Goal: Task Accomplishment & Management: Complete application form

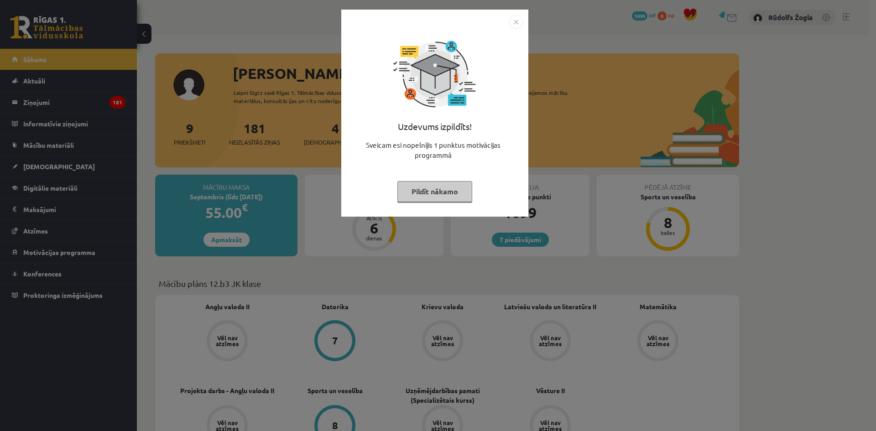
click at [798, 234] on div "Uzdevums izpildīts! Sveicam esi nopelnījis 1 punktus motivācijas programmā Pild…" at bounding box center [438, 215] width 876 height 431
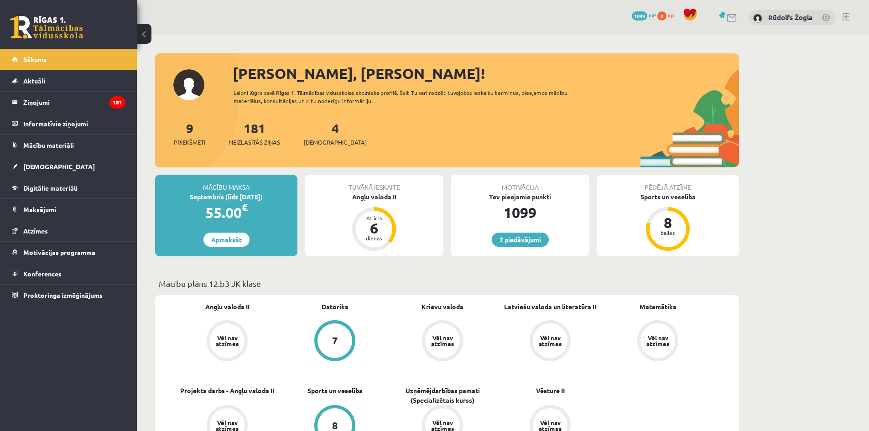
click at [514, 236] on link "7 piedāvājumi" at bounding box center [520, 240] width 57 height 14
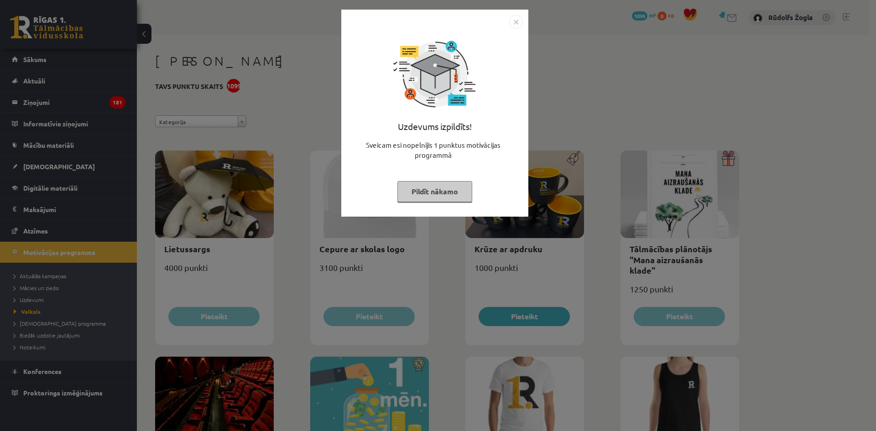
click at [570, 100] on div "Uzdevums izpildīts! Sveicam esi nopelnījis 1 punktus motivācijas programmā Pild…" at bounding box center [438, 215] width 876 height 431
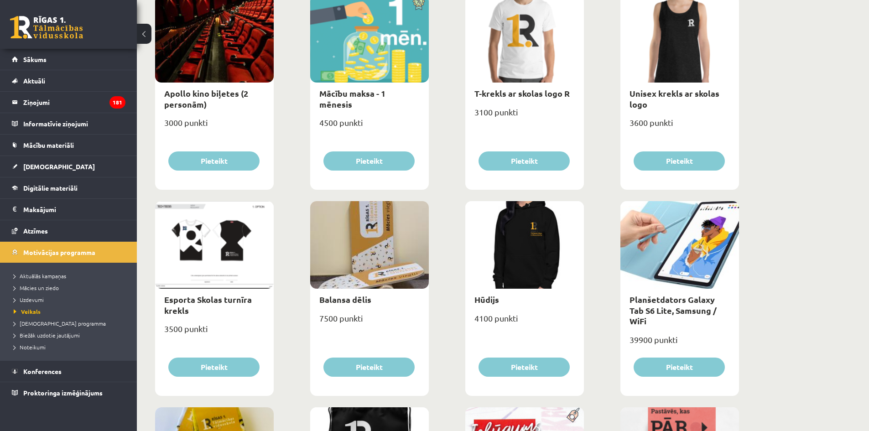
scroll to position [365, 0]
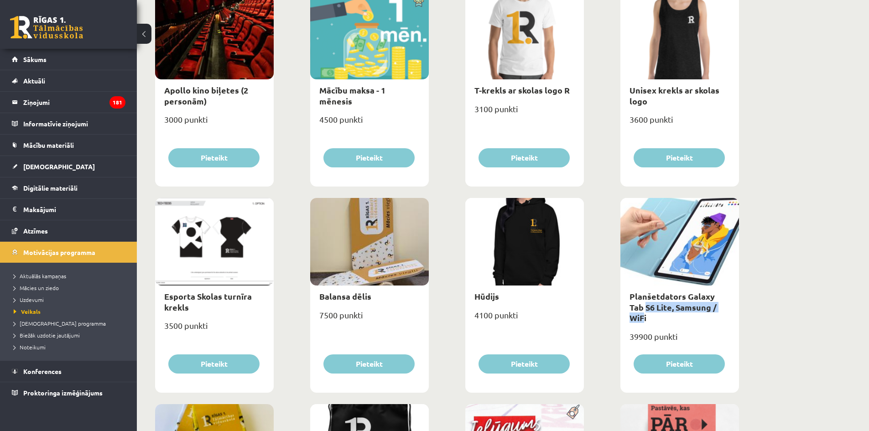
drag, startPoint x: 626, startPoint y: 312, endPoint x: 725, endPoint y: 316, distance: 99.5
click at [717, 312] on div "Planšetdators Galaxy Tab S6 Lite, Samsung / WiFi" at bounding box center [679, 307] width 119 height 43
click at [732, 329] on div "39900 punkti" at bounding box center [679, 340] width 119 height 23
drag, startPoint x: 629, startPoint y: 310, endPoint x: 637, endPoint y: 311, distance: 8.2
click at [637, 311] on div "Planšetdators Galaxy Tab S6 Lite, Samsung / WiFi" at bounding box center [679, 307] width 119 height 43
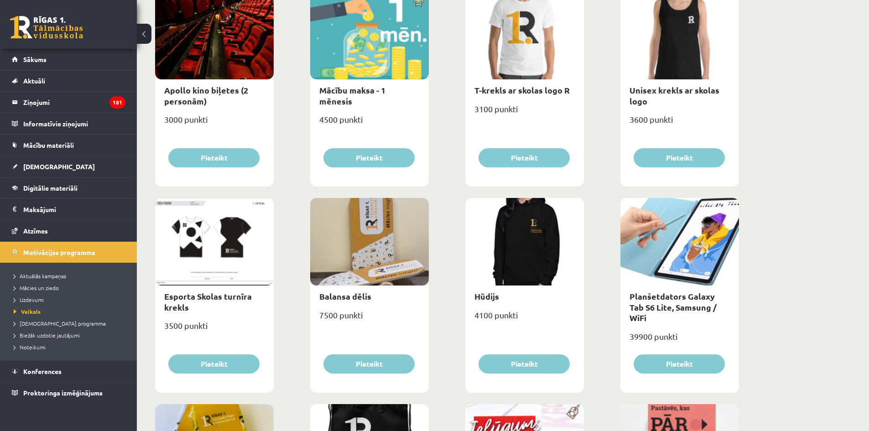
click at [791, 323] on div "**********" at bounding box center [503, 353] width 732 height 1366
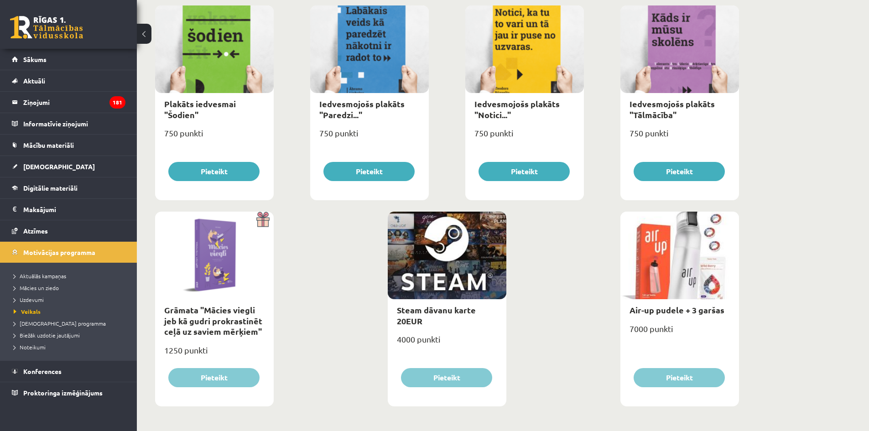
scroll to position [970, 0]
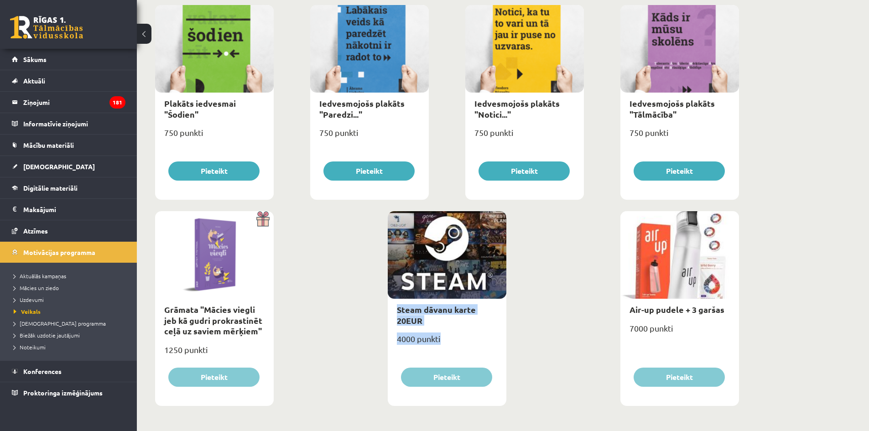
drag, startPoint x: 441, startPoint y: 343, endPoint x: 371, endPoint y: 303, distance: 80.3
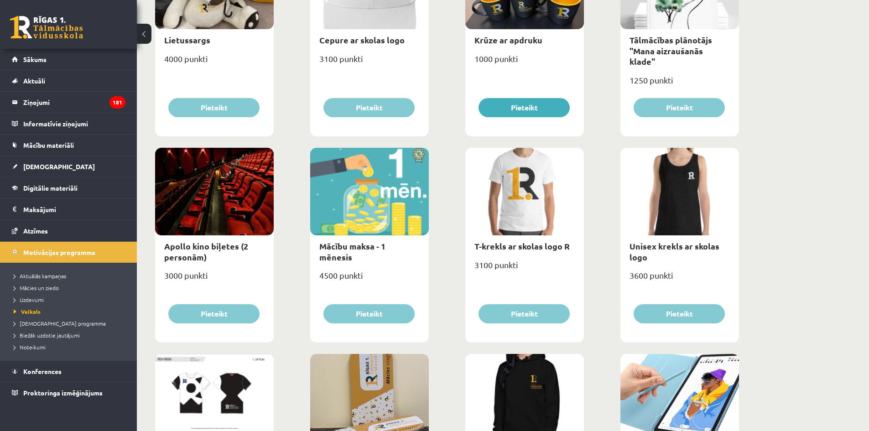
scroll to position [195, 0]
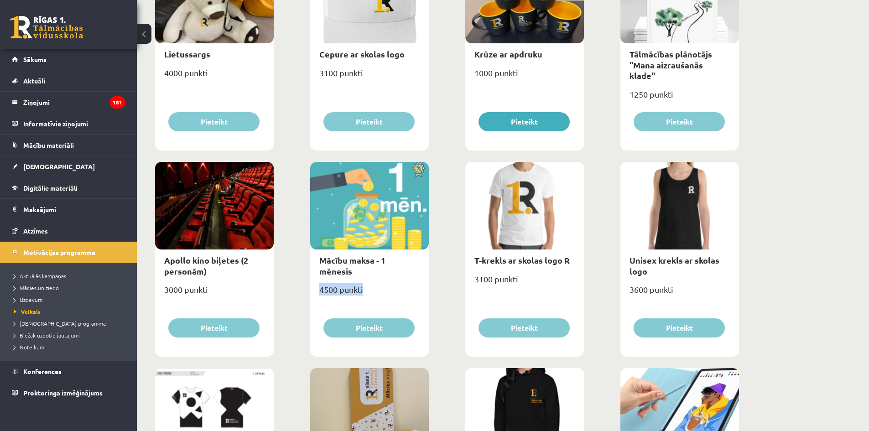
drag, startPoint x: 348, startPoint y: 283, endPoint x: 382, endPoint y: 287, distance: 34.9
click at [382, 287] on div "4500 punkti" at bounding box center [369, 293] width 119 height 23
click at [381, 287] on div "4500 punkti" at bounding box center [369, 293] width 119 height 23
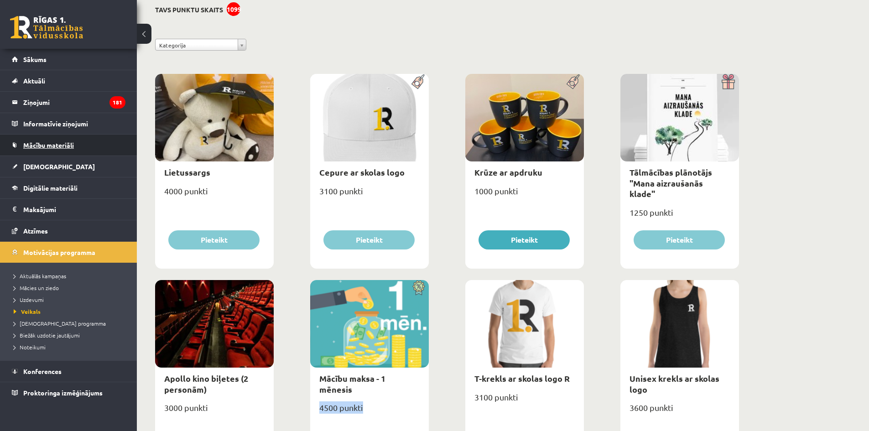
scroll to position [0, 0]
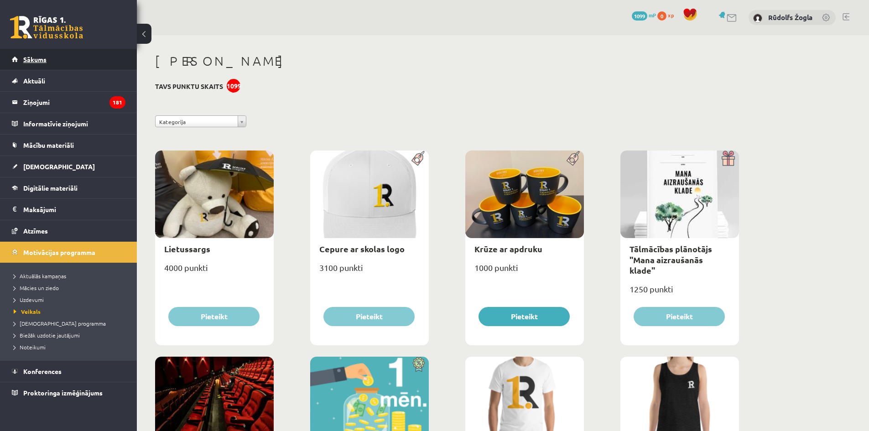
click at [25, 63] on link "Sākums" at bounding box center [69, 59] width 114 height 21
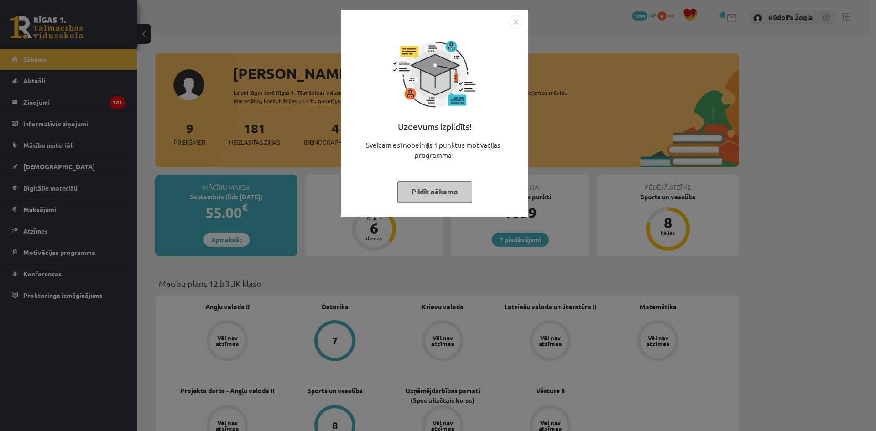
click at [45, 165] on div "Uzdevums izpildīts! Sveicam esi nopelnījis 1 punktus motivācijas programmā Pild…" at bounding box center [438, 215] width 876 height 431
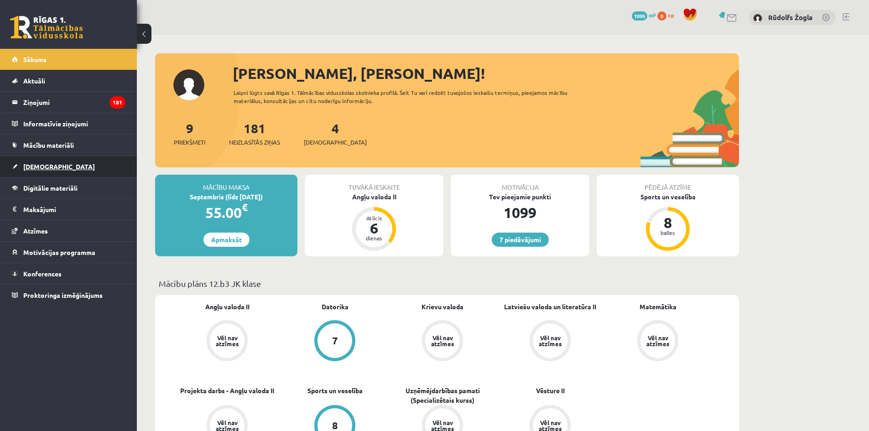
click at [31, 162] on link "[DEMOGRAPHIC_DATA]" at bounding box center [69, 166] width 114 height 21
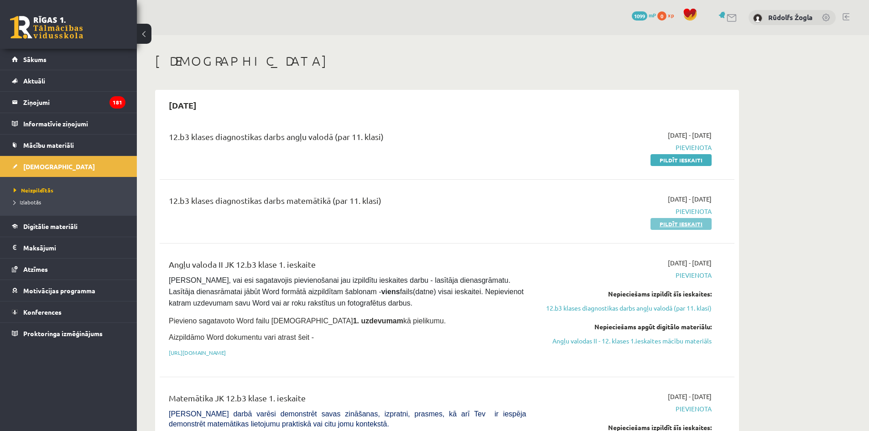
click at [655, 226] on link "Pildīt ieskaiti" at bounding box center [681, 224] width 61 height 12
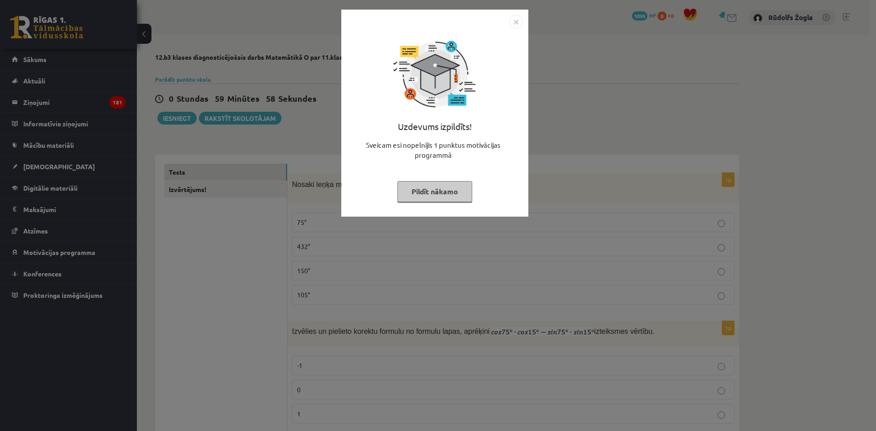
click at [450, 196] on button "Pildīt nākamo" at bounding box center [434, 191] width 75 height 21
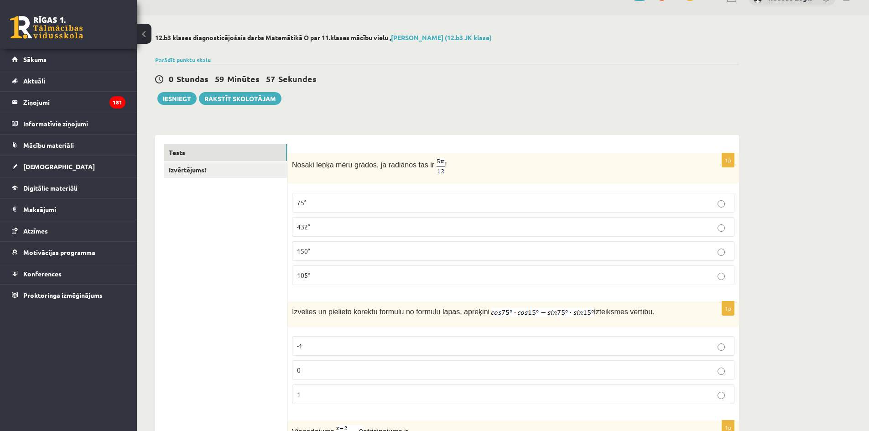
scroll to position [46, 0]
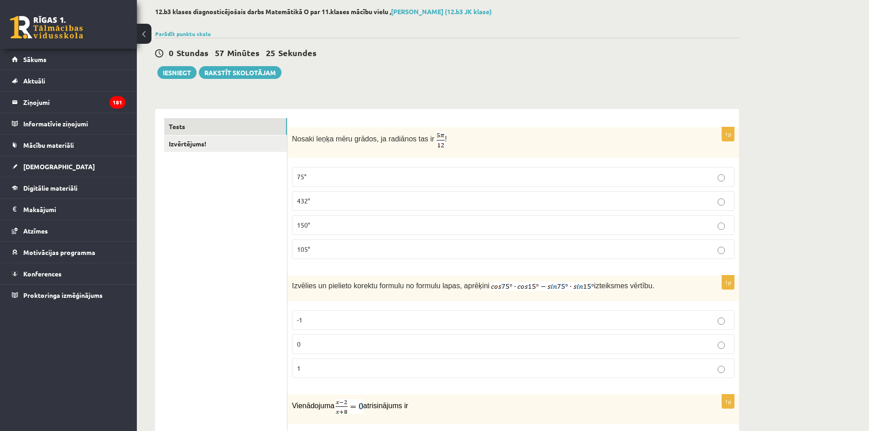
click at [310, 176] on p "75°" at bounding box center [513, 177] width 433 height 10
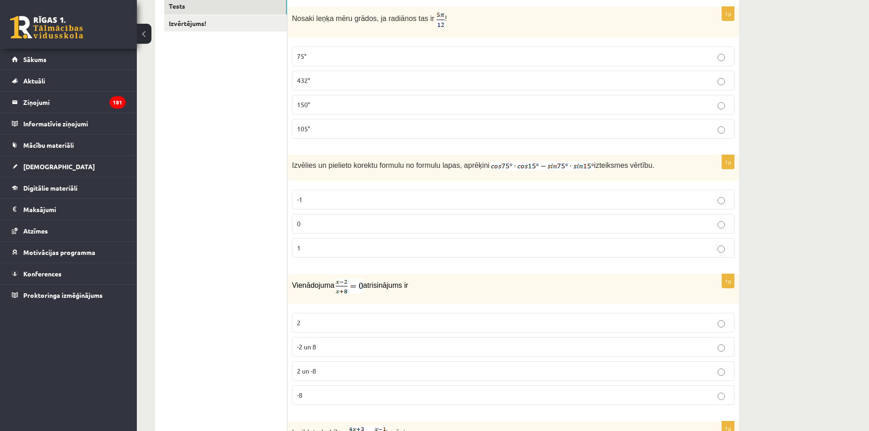
scroll to position [137, 0]
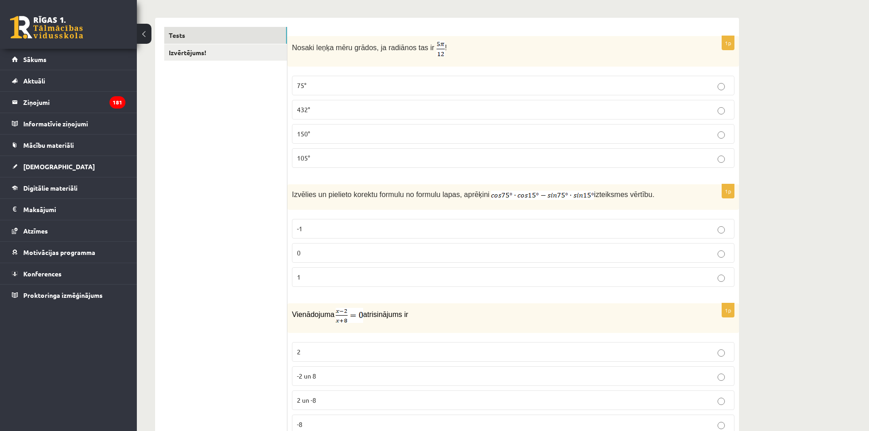
drag, startPoint x: 668, startPoint y: 201, endPoint x: 287, endPoint y: 189, distance: 381.1
click at [292, 189] on div "Izvēlies un pielieto korektu formulu no formulu lapas, aprēķini izteiksmes vērt…" at bounding box center [513, 197] width 452 height 26
click at [287, 189] on div "Izvēlies un pielieto korektu formulu no formulu lapas, aprēķini izteiksmes vērt…" at bounding box center [513, 197] width 452 height 26
drag, startPoint x: 424, startPoint y: 39, endPoint x: 432, endPoint y: 47, distance: 11.6
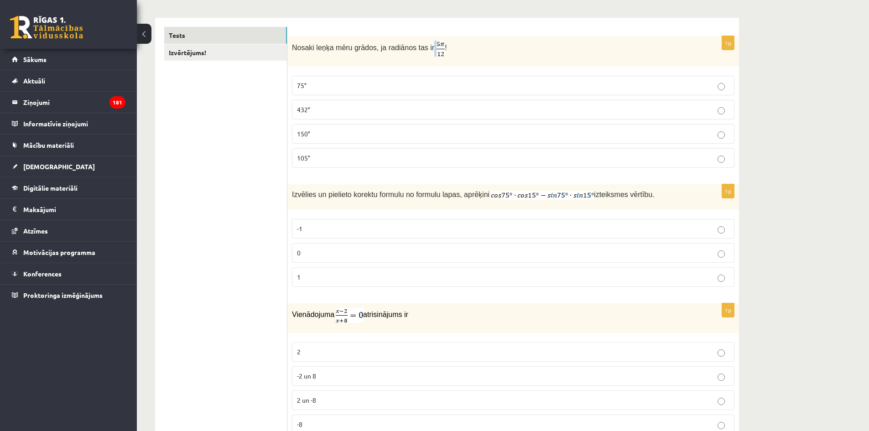
click at [426, 48] on div "Nosaki leņķa mēru grādos, ja radiānos tas ir !" at bounding box center [513, 51] width 452 height 31
click at [445, 47] on span "!" at bounding box center [446, 48] width 2 height 8
drag, startPoint x: 434, startPoint y: 47, endPoint x: 347, endPoint y: 51, distance: 87.2
click at [364, 51] on p "Nosaki leņķa mēru grādos, ja radiānos tas ir !" at bounding box center [490, 49] width 397 height 16
click at [337, 50] on span "Nosaki leņķa mēru grādos, ja radiānos tas ir" at bounding box center [363, 48] width 142 height 8
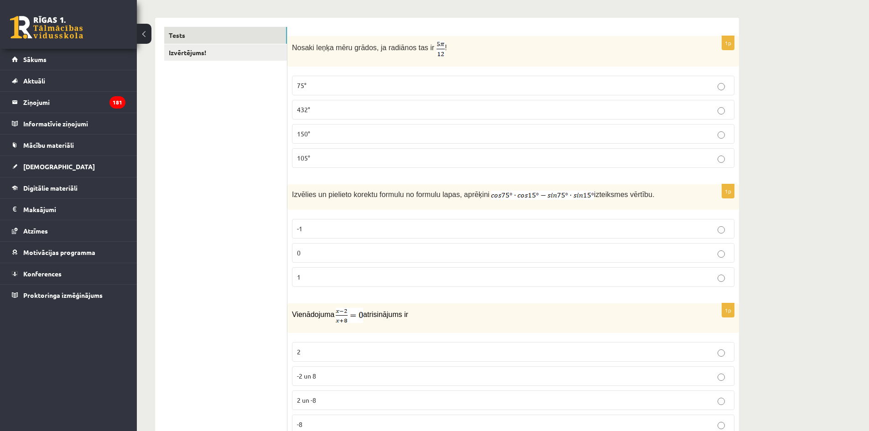
click at [310, 253] on p "0" at bounding box center [513, 253] width 433 height 10
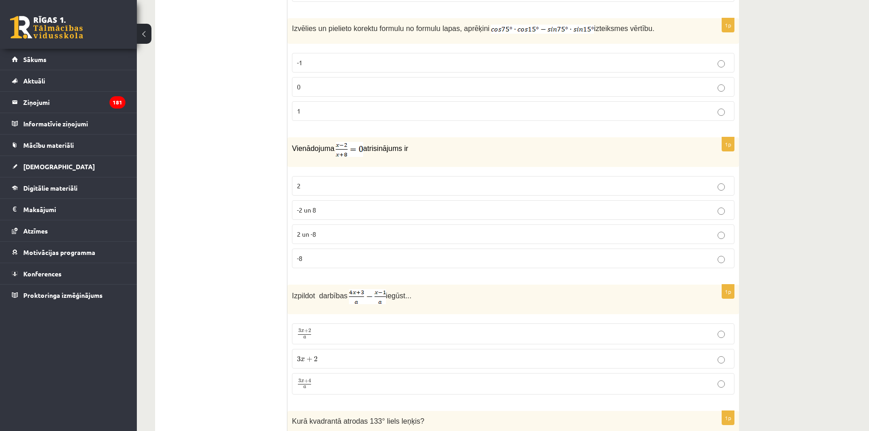
scroll to position [274, 0]
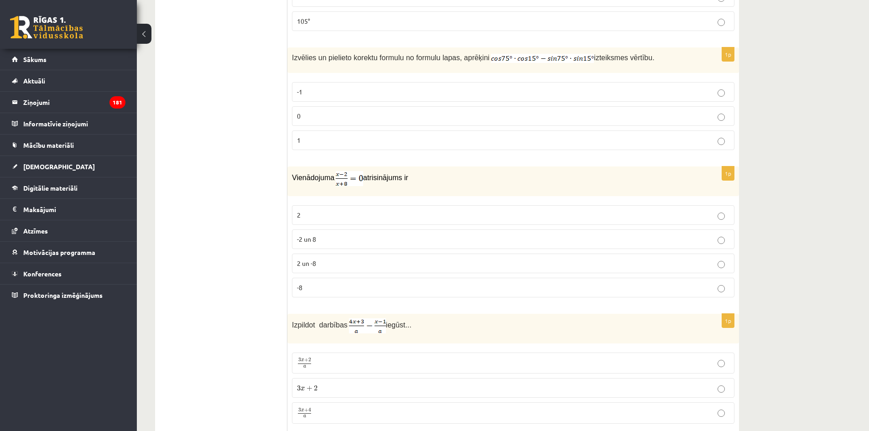
click at [338, 258] on label "2 un -8" at bounding box center [513, 264] width 443 height 20
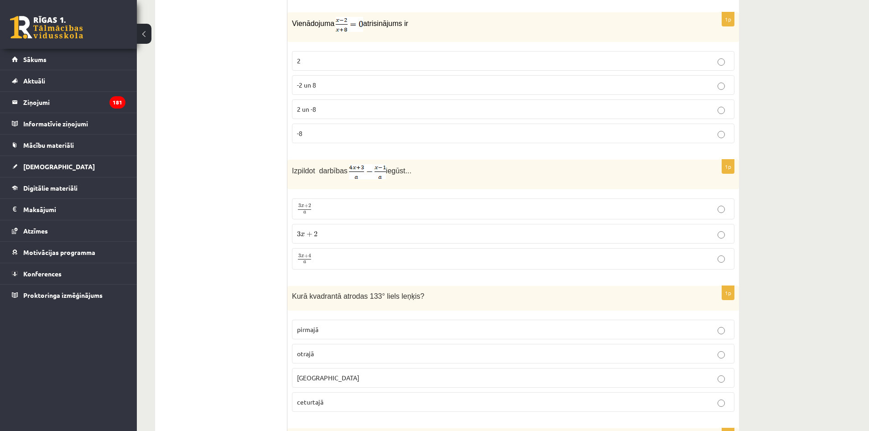
scroll to position [411, 0]
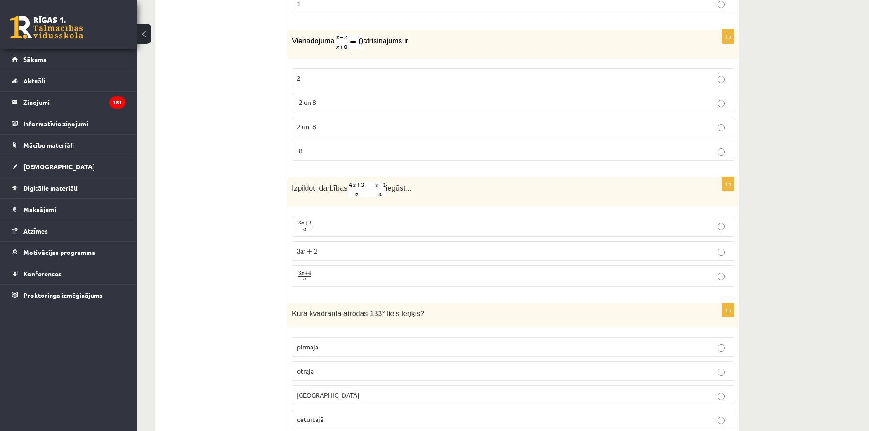
click at [317, 80] on p "2" at bounding box center [513, 78] width 433 height 10
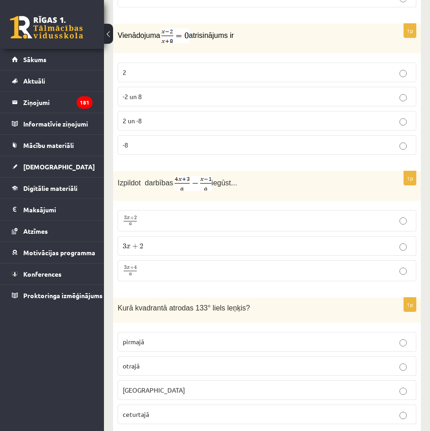
scroll to position [456, 0]
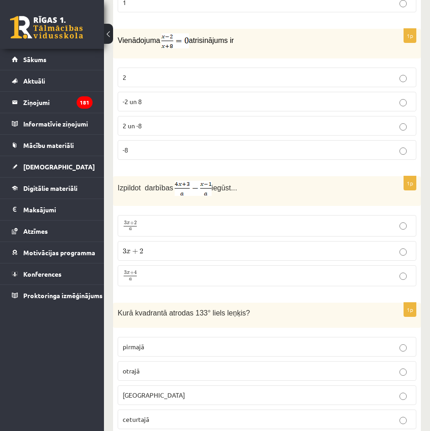
click at [195, 226] on p "3 x + 2 a 3 x + 2 a" at bounding box center [267, 225] width 289 height 11
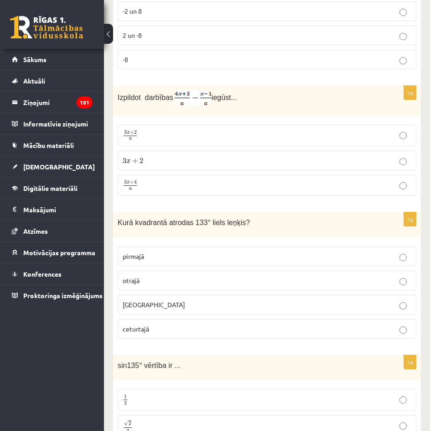
scroll to position [547, 0]
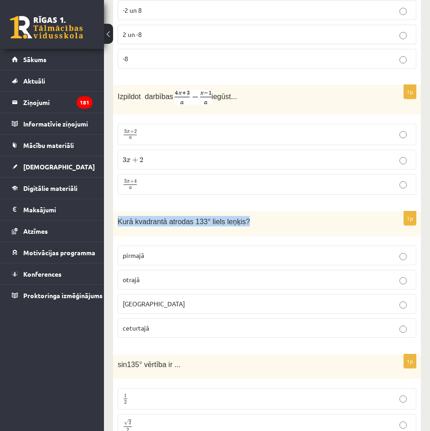
drag, startPoint x: 117, startPoint y: 221, endPoint x: 247, endPoint y: 228, distance: 130.2
click at [247, 228] on div "Kurā kvadrantā atrodas 133° liels leņķis?" at bounding box center [267, 223] width 308 height 25
click at [152, 280] on p "otrajā" at bounding box center [267, 280] width 289 height 10
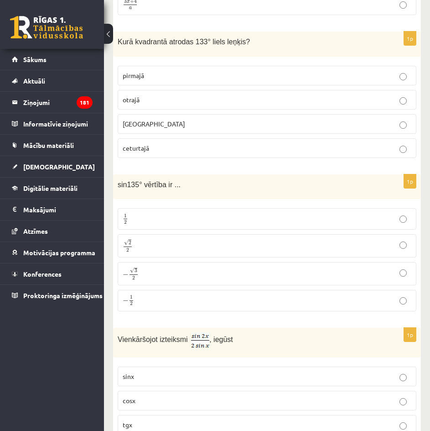
scroll to position [730, 0]
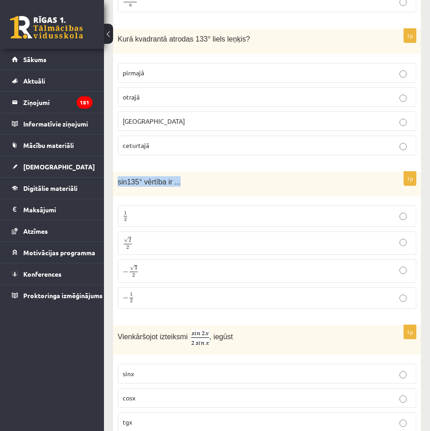
drag, startPoint x: 188, startPoint y: 187, endPoint x: 107, endPoint y: 176, distance: 82.5
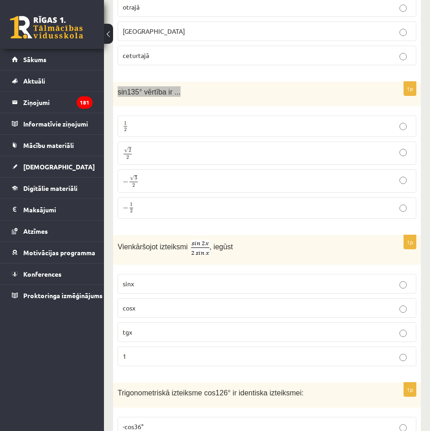
scroll to position [821, 0]
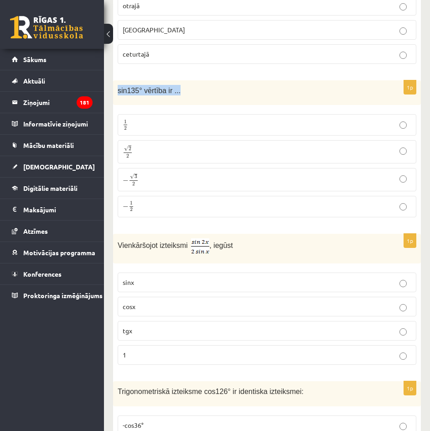
drag, startPoint x: 241, startPoint y: 248, endPoint x: 118, endPoint y: 244, distance: 123.7
click at [118, 244] on p "Vienkāršojot izteiksmi , iegūst" at bounding box center [244, 246] width 253 height 16
click at [160, 145] on p "√ 2 2 2 2" at bounding box center [267, 151] width 289 height 13
drag, startPoint x: 244, startPoint y: 243, endPoint x: 116, endPoint y: 233, distance: 128.1
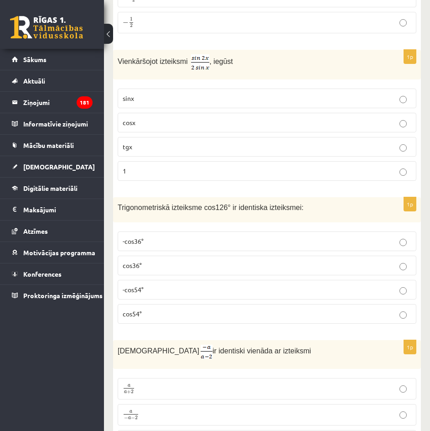
scroll to position [1004, 0]
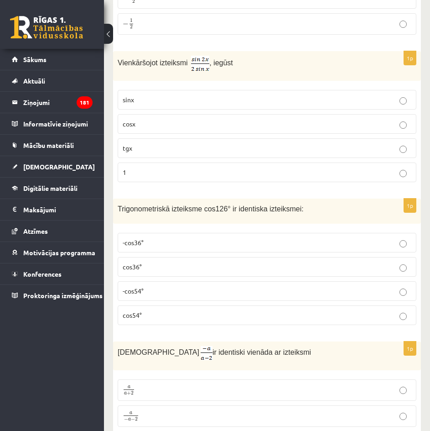
click at [209, 188] on div "1p Vienkāršojot izteiksmi , iegūst sinx cosx tgx 1" at bounding box center [267, 120] width 308 height 139
click at [150, 124] on p "cosx" at bounding box center [267, 124] width 289 height 10
drag, startPoint x: 117, startPoint y: 208, endPoint x: 257, endPoint y: 210, distance: 140.1
click at [302, 209] on div "Trigonometriskā izteiksme cos126° ir identiska izteiksmei:" at bounding box center [267, 210] width 308 height 25
click at [348, 219] on div "Trigonometriskā izteiksme cos126° ir identiska izteiksmei:" at bounding box center [267, 210] width 308 height 25
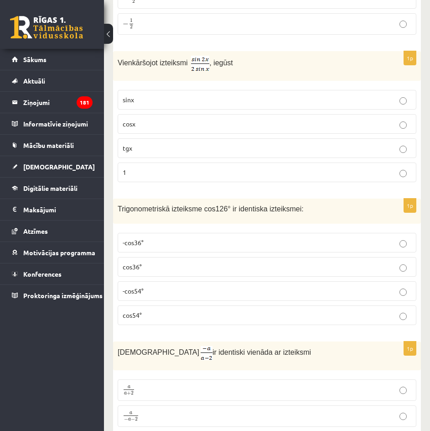
click at [179, 310] on p "cos54°" at bounding box center [267, 315] width 289 height 10
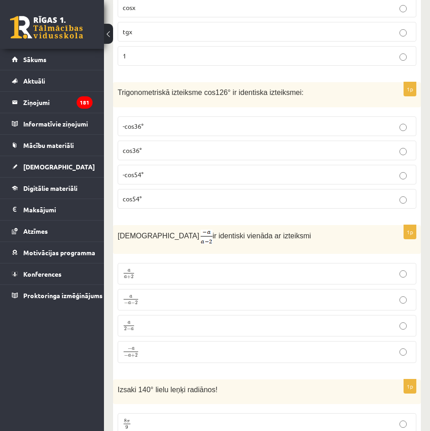
scroll to position [1141, 0]
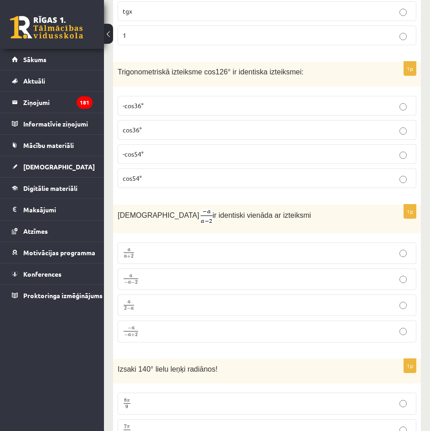
drag, startPoint x: 259, startPoint y: 222, endPoint x: 120, endPoint y: 211, distance: 140.0
click at [115, 211] on div "Izteiksme ir identiski vienāda ar izteiksmi" at bounding box center [267, 218] width 308 height 29
click at [328, 217] on p "Izteiksme ir identiski vienāda ar izteiksmi" at bounding box center [244, 216] width 253 height 14
click at [196, 307] on p "a 2 − a a 2 − a" at bounding box center [267, 304] width 289 height 11
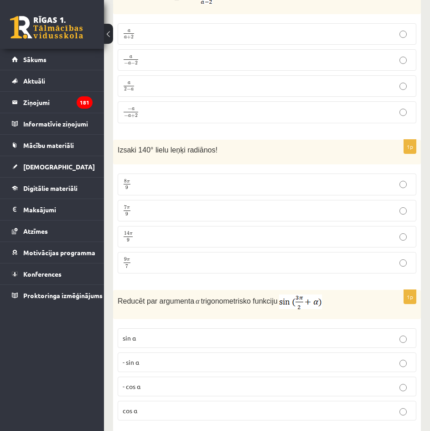
scroll to position [1369, 0]
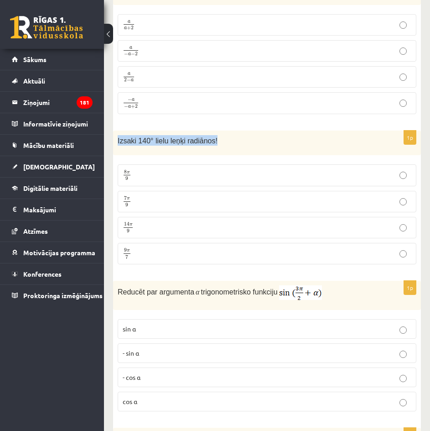
drag, startPoint x: 216, startPoint y: 134, endPoint x: 109, endPoint y: 140, distance: 107.4
click at [222, 143] on p "Izsaki 140° lielu leņķi radiānos!" at bounding box center [244, 140] width 253 height 10
click at [134, 200] on p "7 π 9 7 π 9" at bounding box center [267, 201] width 289 height 11
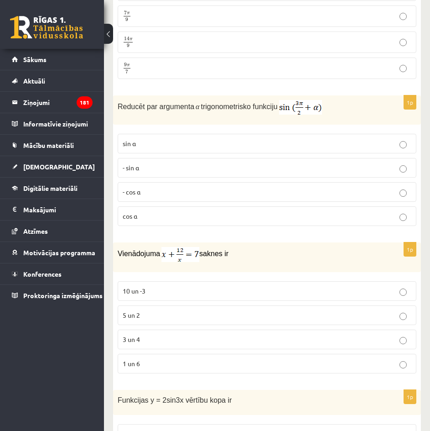
scroll to position [1551, 0]
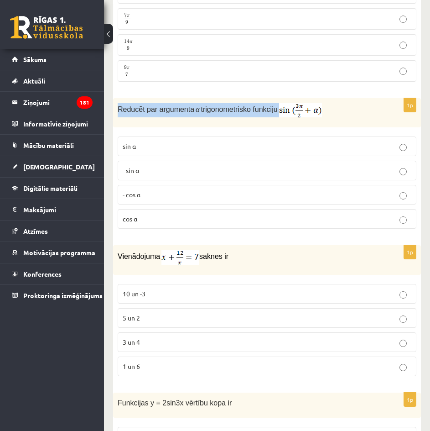
drag, startPoint x: 116, startPoint y: 108, endPoint x: 284, endPoint y: 110, distance: 167.5
click at [284, 110] on div "Reducēt par argumenta α trigonometrisko funkciju" at bounding box center [267, 112] width 308 height 29
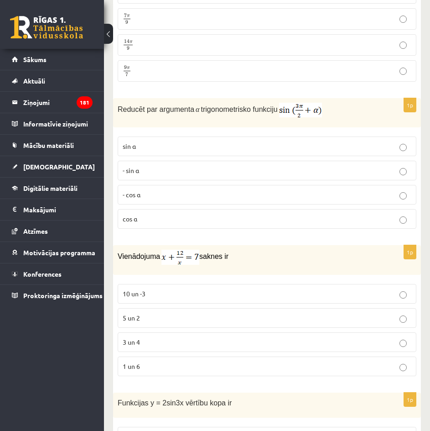
click at [274, 231] on div "1p Reducēt par argumenta α trigonometrisko funkciju sin⁡ α - sin ⁡α - cos ⁡α co…" at bounding box center [267, 167] width 308 height 138
click at [133, 193] on span "- cos ⁡α" at bounding box center [132, 194] width 18 height 8
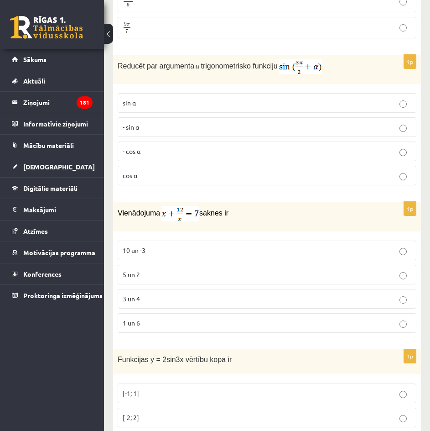
scroll to position [1597, 0]
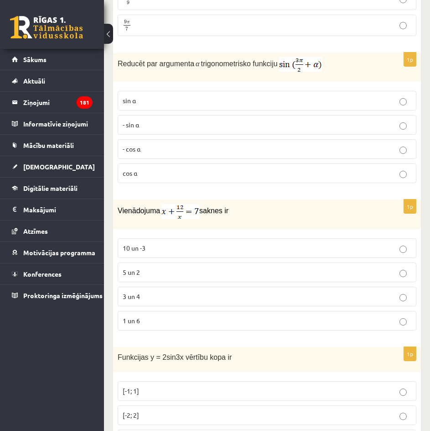
drag, startPoint x: 233, startPoint y: 210, endPoint x: 138, endPoint y: 208, distance: 94.9
click at [144, 208] on p "Vienādojuma saknes ir" at bounding box center [244, 211] width 253 height 15
click at [134, 208] on span "Vienādojuma" at bounding box center [139, 211] width 42 height 8
drag, startPoint x: 112, startPoint y: 208, endPoint x: 231, endPoint y: 213, distance: 118.7
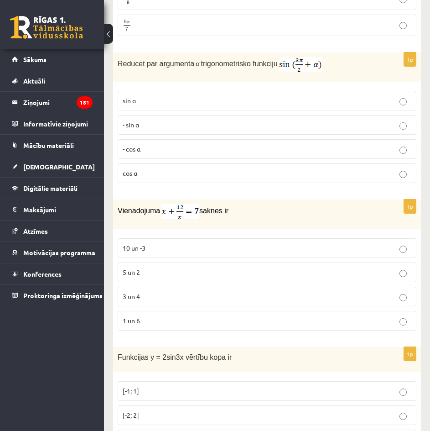
click at [311, 219] on div "Vienādojuma saknes ir" at bounding box center [267, 214] width 308 height 30
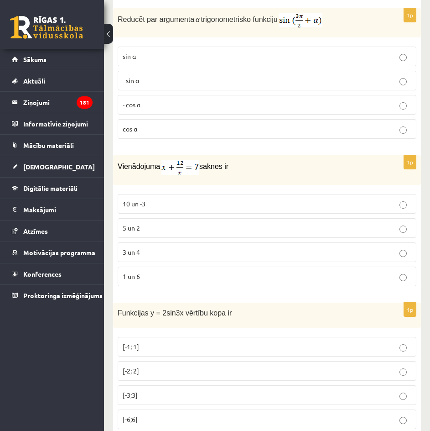
scroll to position [1642, 0]
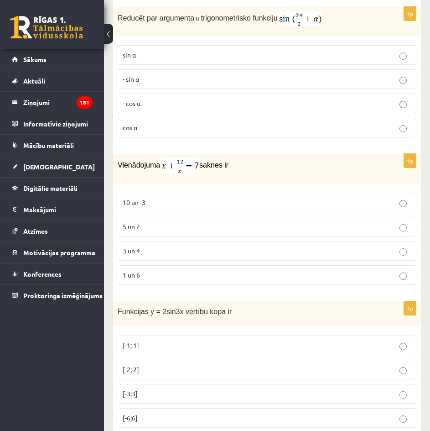
click at [154, 252] on p "3 un 4" at bounding box center [267, 251] width 289 height 10
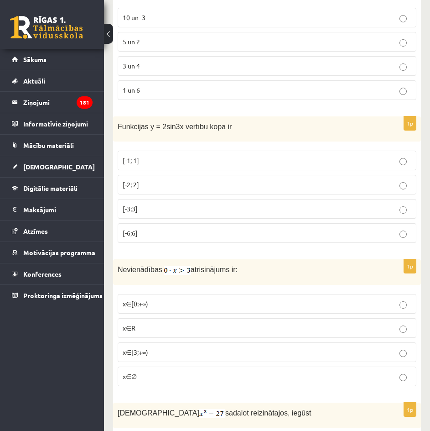
scroll to position [1829, 0]
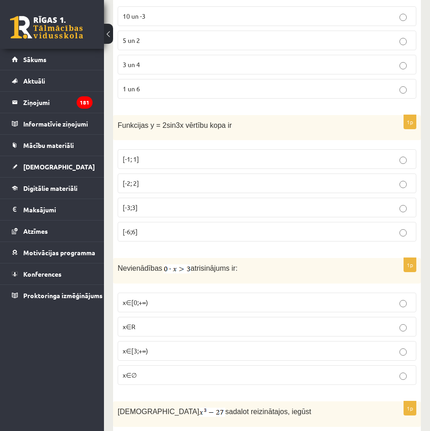
click at [189, 128] on p "Funkcijas y = 2sin3x vērtību kopa ir" at bounding box center [244, 125] width 253 height 10
click at [189, 127] on span "Funkcijas y = 2sin3x vērtību kopa ir" at bounding box center [175, 125] width 114 height 8
click at [189, 130] on div "Funkcijas y = 2sin3x vērtību kopa ir" at bounding box center [267, 127] width 308 height 25
click at [151, 178] on p "[-2; 2]" at bounding box center [267, 183] width 289 height 10
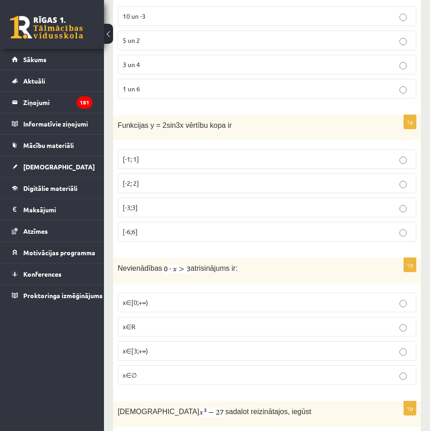
drag, startPoint x: 117, startPoint y: 264, endPoint x: 253, endPoint y: 273, distance: 136.7
click at [255, 273] on div "Nevienādības atrisinājums ir:" at bounding box center [267, 271] width 308 height 26
click at [344, 267] on p "Nevienādības atrisinājums ir:" at bounding box center [244, 267] width 253 height 11
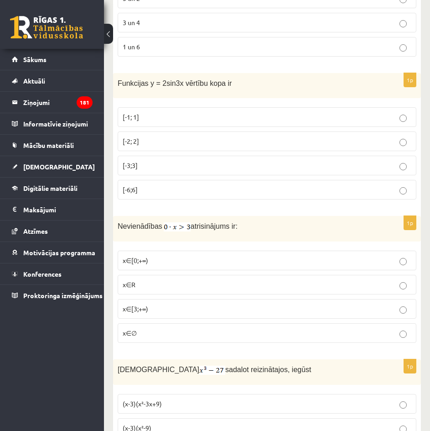
scroll to position [1874, 0]
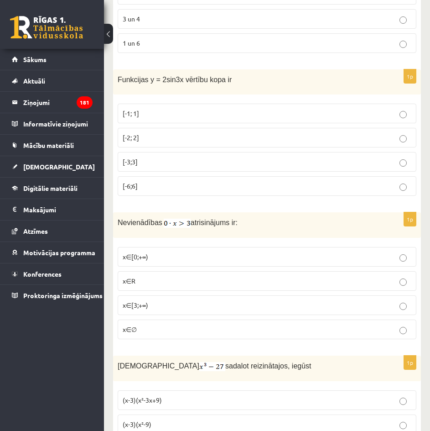
click at [126, 281] on span "x∈R" at bounding box center [129, 280] width 13 height 8
click at [222, 328] on p "x∈∅" at bounding box center [267, 329] width 289 height 10
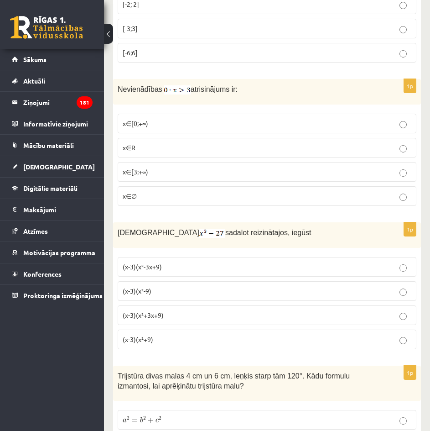
scroll to position [2011, 0]
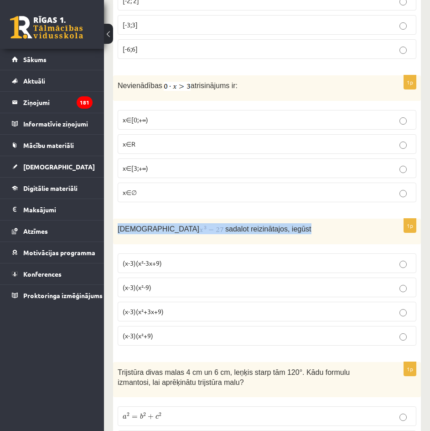
drag, startPoint x: 113, startPoint y: 228, endPoint x: 264, endPoint y: 223, distance: 150.6
click at [264, 223] on div "Izteiksmi sadalot reizinātajos, iegūst" at bounding box center [267, 232] width 308 height 26
copy p "Izteiksmi sadalot reizinātajos, iegūst"
click at [275, 225] on p "Izteiksmi sadalot reizinātajos, iegūst" at bounding box center [244, 228] width 253 height 11
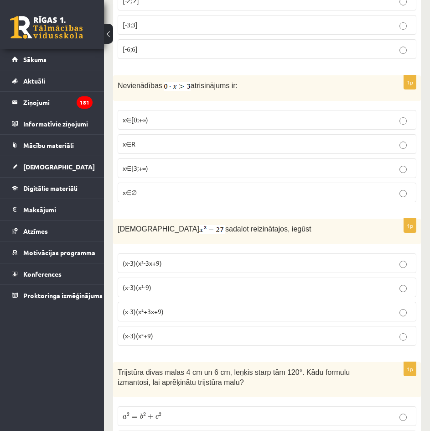
click at [189, 287] on p "(x-3)(x²-9)" at bounding box center [267, 287] width 289 height 10
click at [149, 312] on span "(x-3)(x²+3x+9)" at bounding box center [143, 311] width 41 height 8
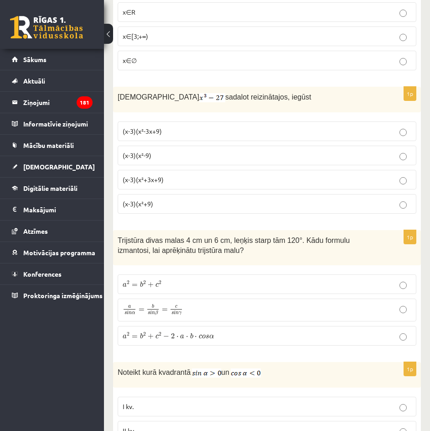
scroll to position [2148, 0]
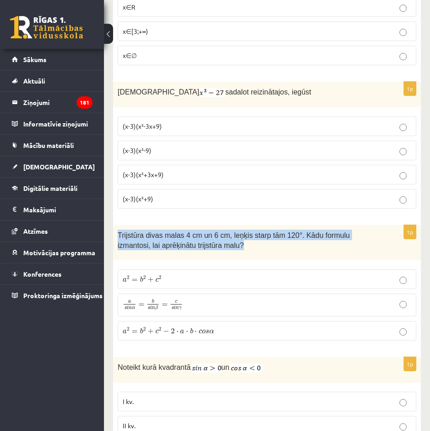
drag, startPoint x: 197, startPoint y: 245, endPoint x: 116, endPoint y: 230, distance: 82.1
click at [116, 230] on div "Trijstūra divas malas 4 cm un 6 cm, leņķis starp tām 120°. Kādu formulu izmanto…" at bounding box center [267, 242] width 308 height 35
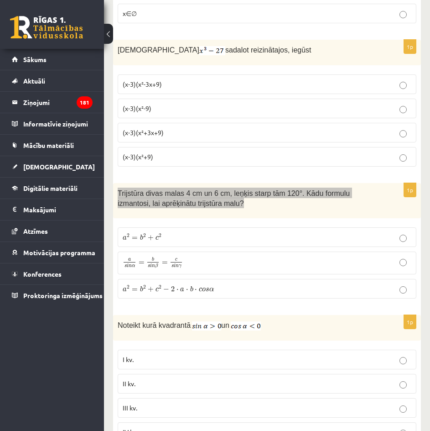
scroll to position [2194, 0]
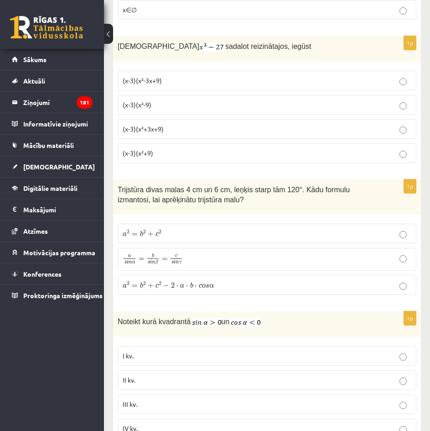
click at [212, 284] on span "α" at bounding box center [211, 286] width 5 height 4
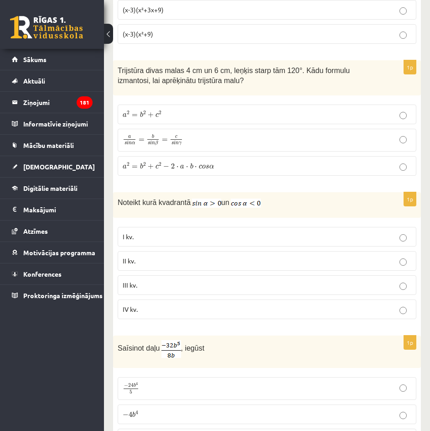
scroll to position [2331, 0]
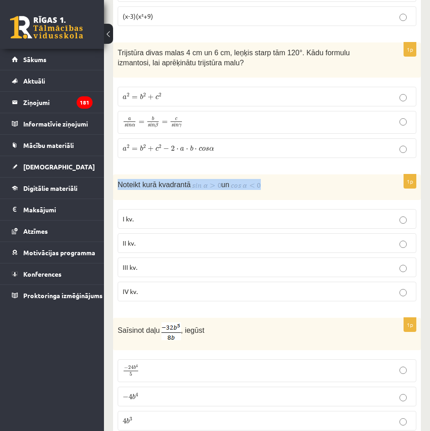
drag, startPoint x: 119, startPoint y: 182, endPoint x: 277, endPoint y: 177, distance: 157.9
click at [276, 179] on p "Noteikt kurā kvadrantā un" at bounding box center [244, 184] width 253 height 11
copy p "Noteikt kurā kvadrantā un"
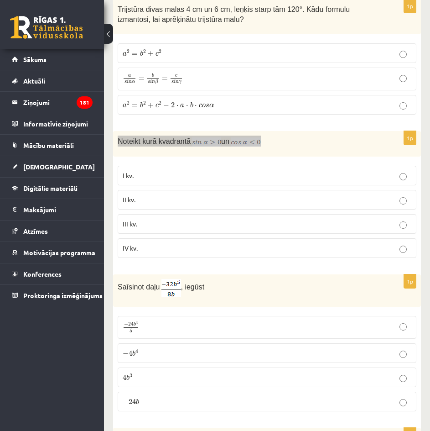
scroll to position [2376, 0]
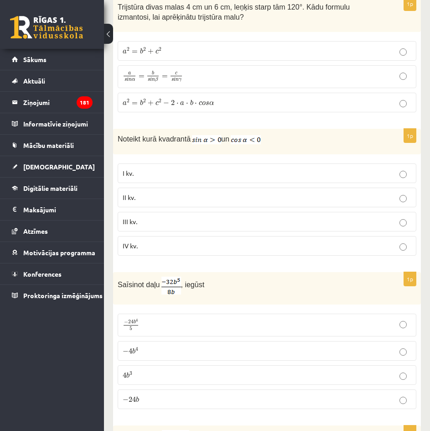
click at [157, 198] on p "II kv." at bounding box center [267, 198] width 289 height 10
click at [151, 350] on p "− 4 b 4 − 4 b 4" at bounding box center [267, 351] width 289 height 10
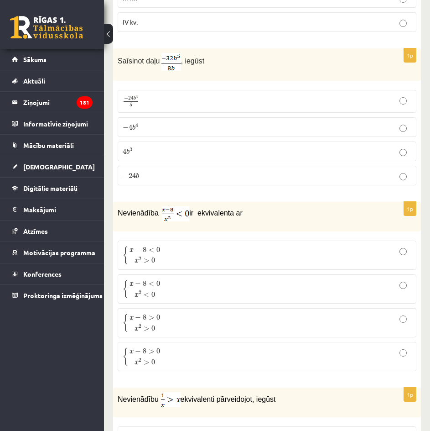
scroll to position [2559, 0]
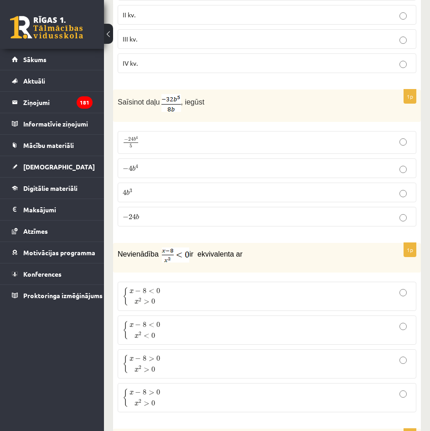
drag, startPoint x: 114, startPoint y: 254, endPoint x: 255, endPoint y: 250, distance: 141.9
click at [255, 250] on div "Nevienādība ir ekvivalenta ar" at bounding box center [267, 258] width 308 height 30
copy p "Nevienādība ir ekvivalenta ar"
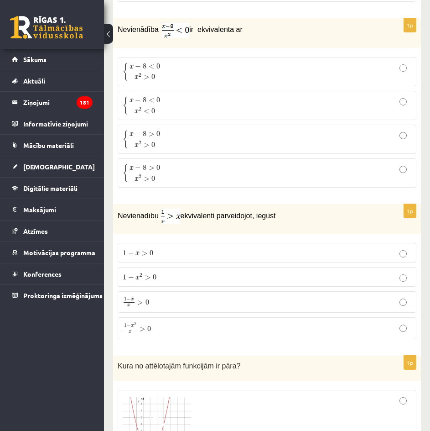
scroll to position [2787, 0]
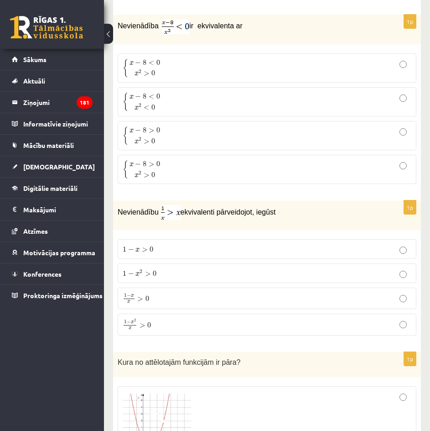
click at [229, 58] on p "{ x − 8 < 0 x 2 > 0 { x − 8 < 0 x 2 > 0" at bounding box center [267, 67] width 289 height 19
click at [167, 126] on p "{ x − 8 > 0 x 2 > 0 { x − 8 > 0 x 2 > 0" at bounding box center [267, 135] width 289 height 19
click at [174, 65] on p "{ x − 8 < 0 x 2 > 0 { x − 8 < 0 x 2 > 0" at bounding box center [267, 67] width 289 height 19
click at [174, 97] on p "{ x − 8 < 0 x 2 < 0 { x − 8 < 0 x 2 < 0" at bounding box center [267, 101] width 289 height 19
click at [183, 87] on label "{ x − 8 < 0 x 2 < 0 { x − 8 < 0 x 2 < 0" at bounding box center [267, 101] width 299 height 29
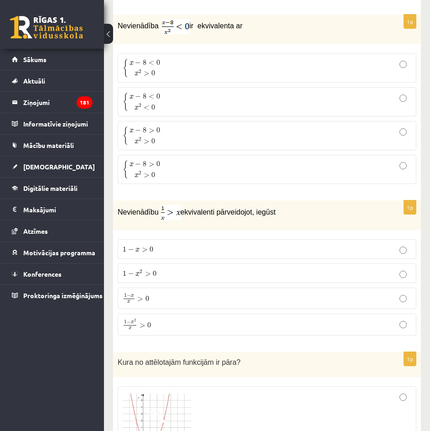
click at [194, 64] on p "{ x − 8 < 0 x 2 > 0 { x − 8 < 0 x 2 > 0" at bounding box center [267, 67] width 289 height 19
click at [187, 94] on p "{ x − 8 < 0 x 2 < 0 { x − 8 < 0 x 2 < 0" at bounding box center [267, 101] width 289 height 19
click at [189, 67] on p "{ x − 8 < 0 x 2 > 0 { x − 8 < 0 x 2 > 0" at bounding box center [267, 67] width 289 height 19
click at [179, 174] on p "{ x − 8 > 0 x 2 > 0 { x − 8 > 0 x 2 > 0" at bounding box center [267, 169] width 289 height 19
click at [180, 128] on p "{ x − 8 > 0 x 2 > 0 { x − 8 > 0 x 2 > 0" at bounding box center [267, 135] width 289 height 19
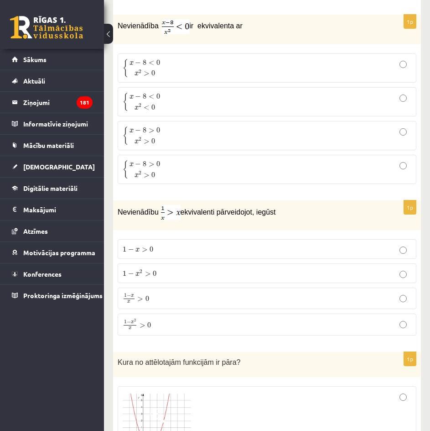
click at [193, 73] on p "{ x − 8 < 0 x 2 > 0 { x − 8 < 0 x 2 > 0" at bounding box center [267, 67] width 289 height 19
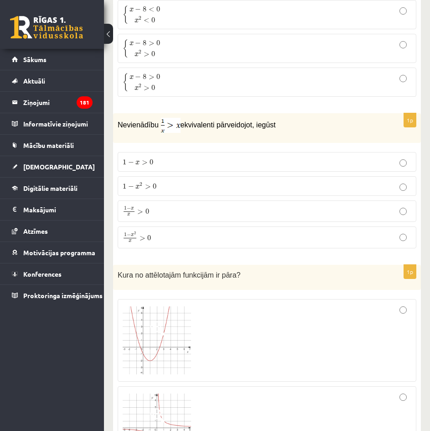
scroll to position [2878, 0]
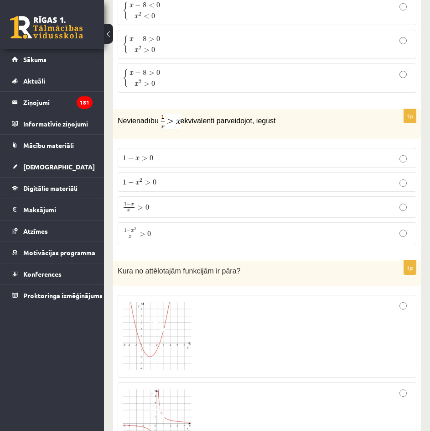
drag, startPoint x: 282, startPoint y: 121, endPoint x: 117, endPoint y: 124, distance: 164.7
click at [117, 124] on div "Nevienādību ekvivalenti pārveidojot, iegūst" at bounding box center [267, 124] width 308 height 30
copy p "Nevienādību ekvivalenti pārveidojot, iegūst"
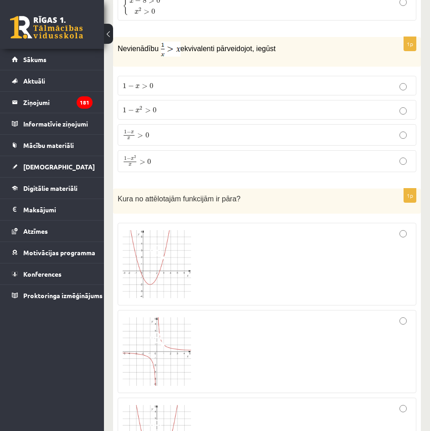
scroll to position [2924, 0]
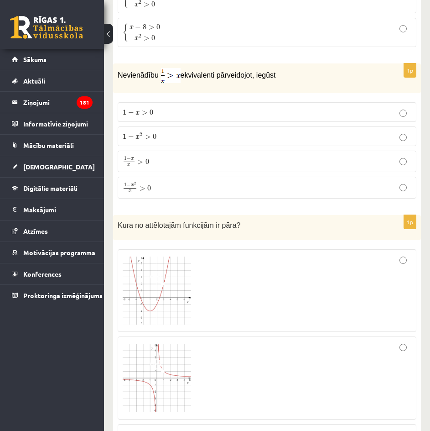
click at [290, 139] on p "1 − x 2 > 0 1 − x 2 > 0" at bounding box center [267, 136] width 289 height 10
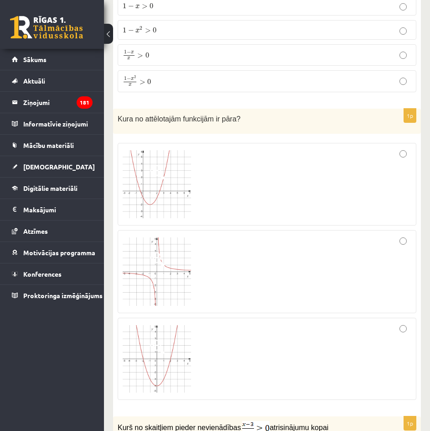
scroll to position [3061, 0]
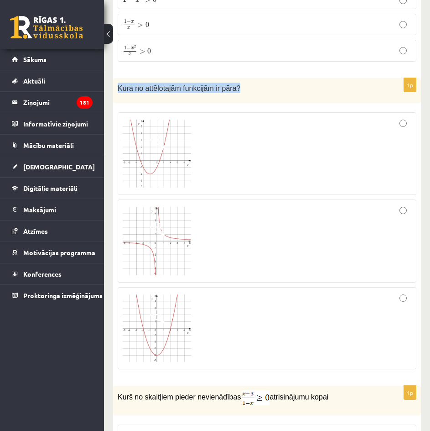
drag, startPoint x: 242, startPoint y: 82, endPoint x: 113, endPoint y: 81, distance: 128.7
click at [113, 81] on div "Kura no attēlotajām funkcijām ir pāra?" at bounding box center [267, 90] width 308 height 25
drag, startPoint x: 240, startPoint y: 213, endPoint x: 238, endPoint y: 207, distance: 6.1
click at [240, 214] on div at bounding box center [267, 240] width 289 height 73
drag, startPoint x: 232, startPoint y: 160, endPoint x: 228, endPoint y: 191, distance: 31.3
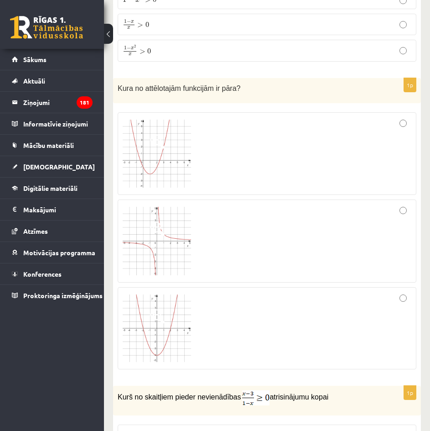
click at [232, 162] on div at bounding box center [267, 153] width 289 height 73
click at [213, 315] on div at bounding box center [267, 328] width 289 height 72
click at [216, 246] on div at bounding box center [267, 240] width 289 height 73
click at [232, 159] on div at bounding box center [267, 153] width 289 height 73
click at [224, 260] on div at bounding box center [267, 240] width 289 height 73
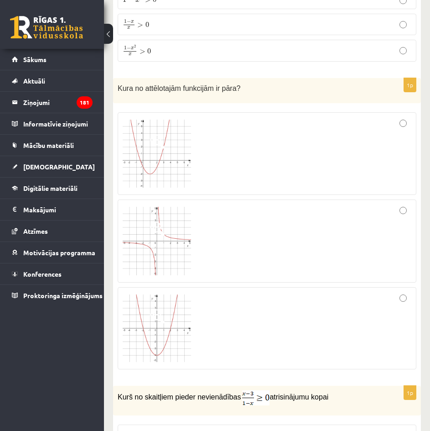
drag, startPoint x: 239, startPoint y: 345, endPoint x: 260, endPoint y: 273, distance: 75.1
click at [239, 344] on div at bounding box center [267, 328] width 289 height 72
click at [266, 257] on div at bounding box center [267, 240] width 289 height 73
click at [259, 153] on div at bounding box center [267, 153] width 289 height 73
click at [271, 225] on div at bounding box center [267, 240] width 289 height 73
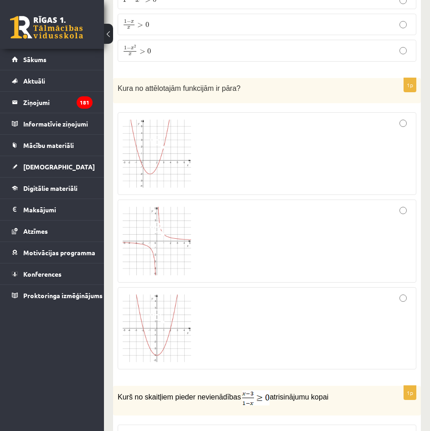
drag, startPoint x: 268, startPoint y: 302, endPoint x: 271, endPoint y: 334, distance: 32.0
click at [268, 303] on div at bounding box center [267, 328] width 289 height 72
drag, startPoint x: 276, startPoint y: 358, endPoint x: 283, endPoint y: 304, distance: 54.7
click at [276, 356] on div at bounding box center [267, 328] width 289 height 72
drag, startPoint x: 284, startPoint y: 246, endPoint x: 281, endPoint y: 232, distance: 14.9
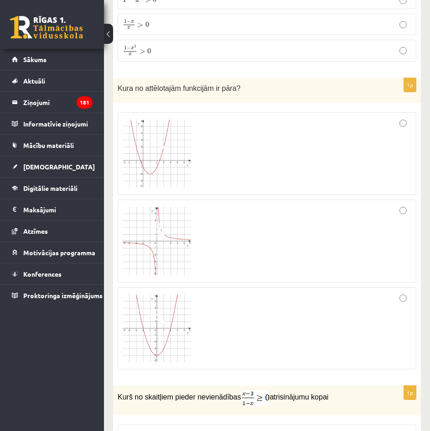
click at [284, 245] on div at bounding box center [267, 240] width 289 height 73
click at [275, 178] on div at bounding box center [267, 153] width 289 height 73
click at [279, 211] on div at bounding box center [267, 240] width 289 height 73
click at [278, 310] on div at bounding box center [267, 328] width 289 height 72
click at [289, 256] on div at bounding box center [267, 240] width 289 height 73
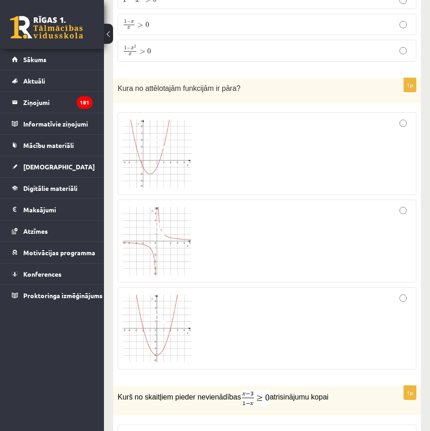
click at [274, 146] on div at bounding box center [267, 153] width 289 height 73
click at [177, 144] on img at bounding box center [157, 154] width 68 height 68
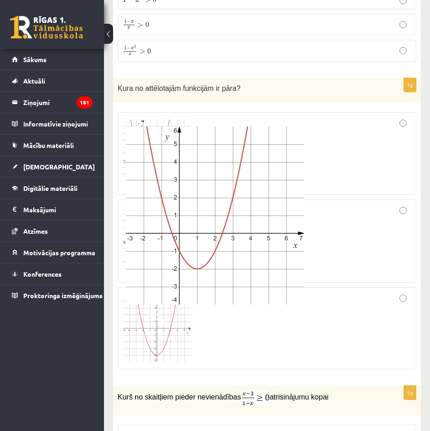
click at [352, 167] on div at bounding box center [215, 215] width 430 height 431
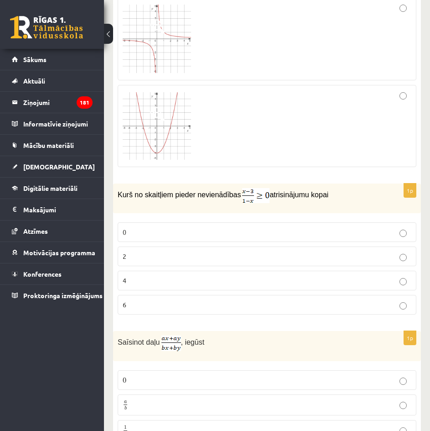
scroll to position [3289, 0]
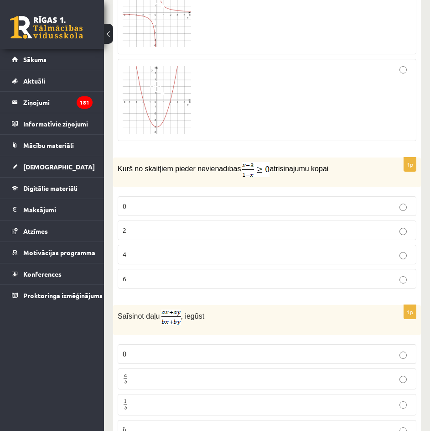
drag, startPoint x: 115, startPoint y: 167, endPoint x: 328, endPoint y: 163, distance: 213.1
click at [328, 163] on div "Kurš no skaitļiem pieder nevienādības atrisinājumu kopai" at bounding box center [267, 172] width 308 height 30
click at [228, 181] on div "Kurš no skaitļiem pieder nevienādības atrisinājumu kopai" at bounding box center [267, 172] width 308 height 30
drag, startPoint x: 200, startPoint y: 224, endPoint x: 195, endPoint y: 223, distance: 5.1
click at [196, 225] on p "2" at bounding box center [267, 230] width 289 height 10
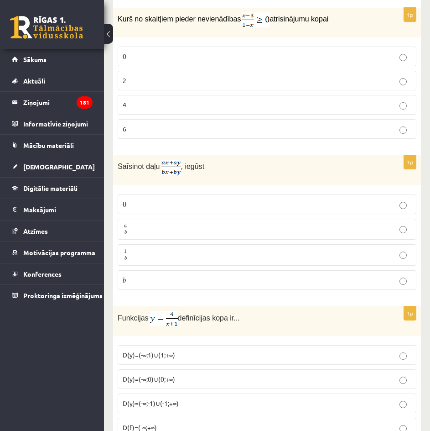
scroll to position [3471, 0]
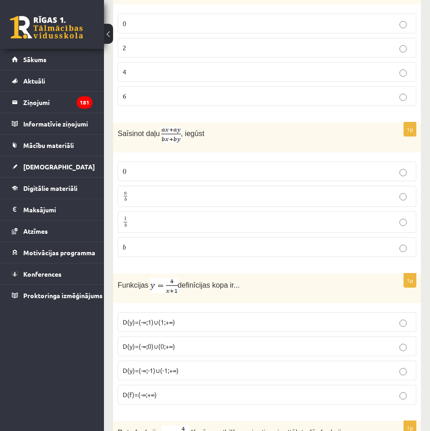
click at [173, 191] on p "a b a b" at bounding box center [267, 196] width 289 height 11
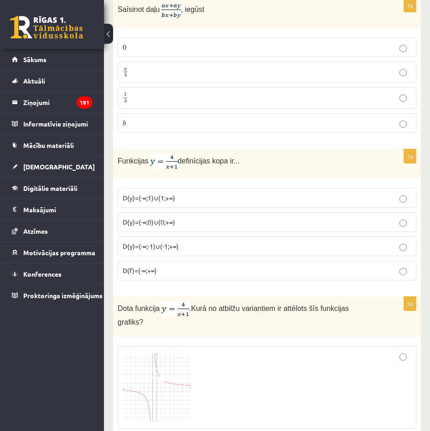
scroll to position [3608, 0]
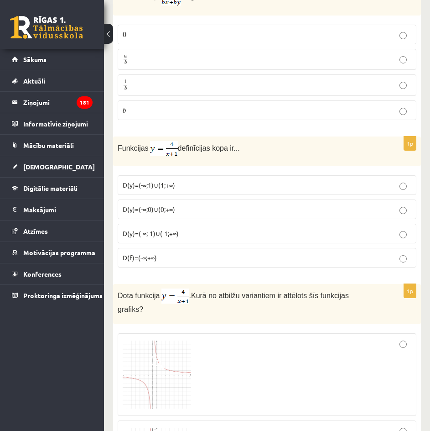
drag, startPoint x: 235, startPoint y: 144, endPoint x: 120, endPoint y: 141, distance: 115.0
click at [119, 141] on p "Funkcijas definīcijas kopa ir..." at bounding box center [244, 148] width 253 height 15
click at [219, 264] on label "D(f)=(-∞;+∞)" at bounding box center [267, 258] width 299 height 20
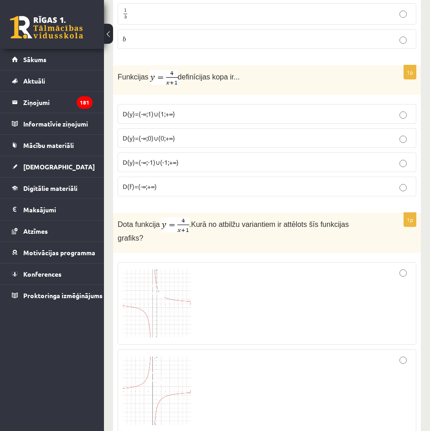
scroll to position [3654, 0]
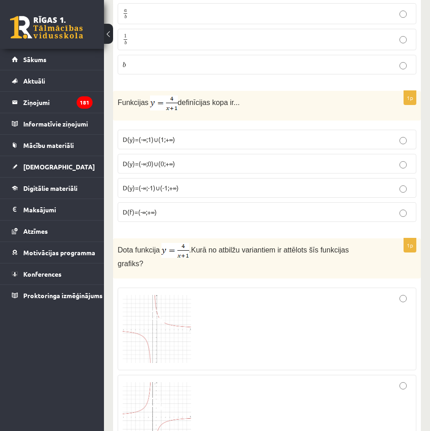
click at [188, 184] on p "D(y)=(-∞;-1)∪(-1;+∞)" at bounding box center [267, 188] width 289 height 10
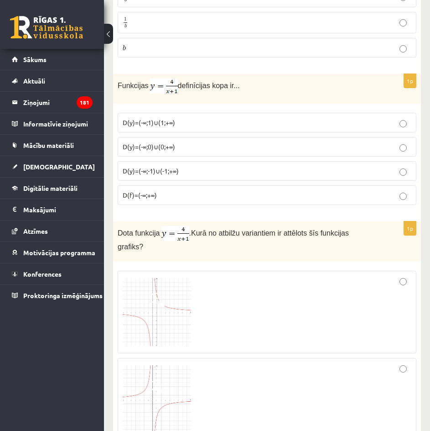
scroll to position [3699, 0]
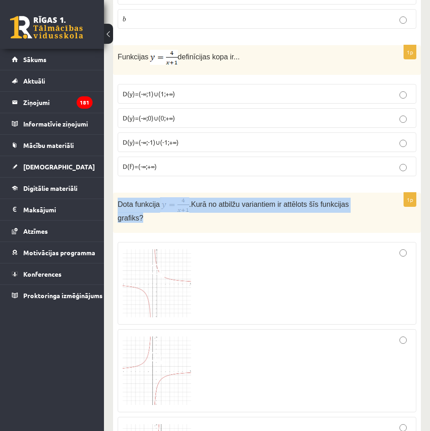
drag, startPoint x: 120, startPoint y: 203, endPoint x: 365, endPoint y: 204, distance: 245.5
click at [365, 204] on p "Dota funkcija . Kurā no atbilžu variantiem ir attēlots šīs funkcijas grafiks?" at bounding box center [244, 210] width 253 height 26
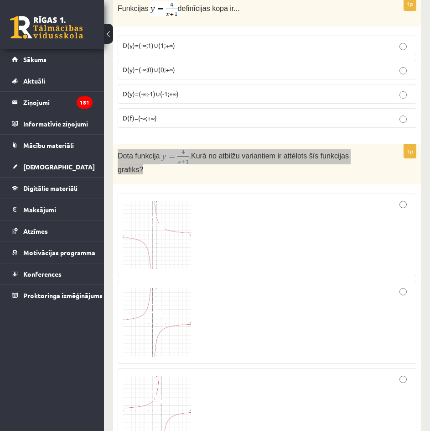
scroll to position [3745, 0]
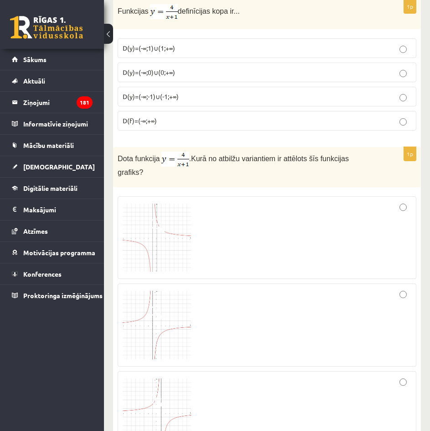
click at [236, 218] on div at bounding box center [267, 237] width 289 height 73
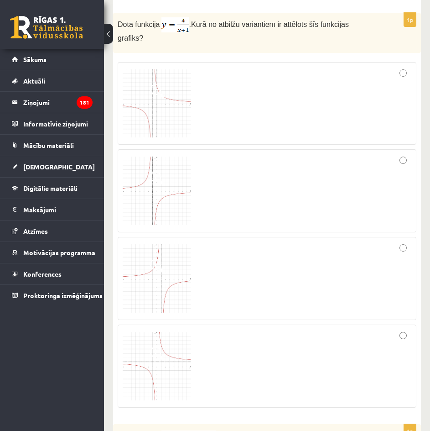
scroll to position [3882, 0]
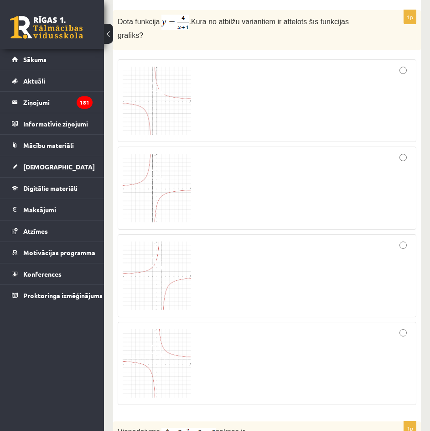
click at [144, 88] on img at bounding box center [157, 101] width 68 height 68
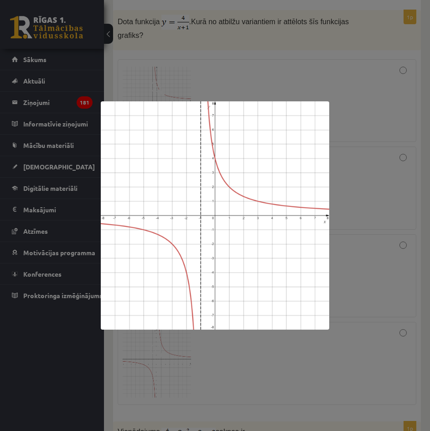
click at [375, 123] on div at bounding box center [215, 215] width 430 height 431
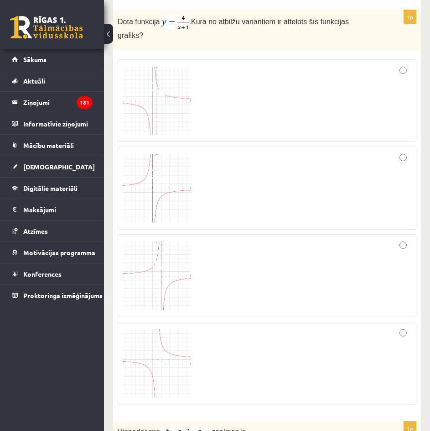
click at [162, 344] on span at bounding box center [157, 351] width 15 height 15
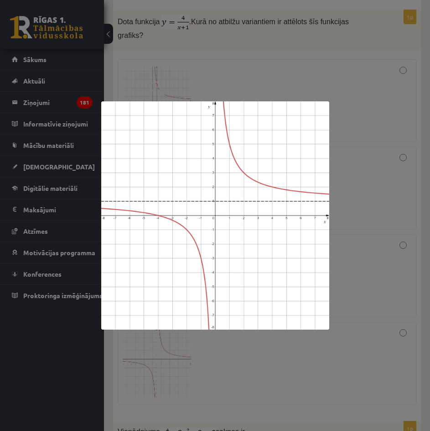
click at [365, 199] on div at bounding box center [215, 215] width 430 height 431
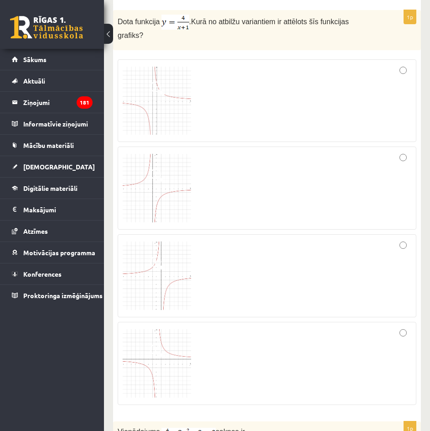
click at [140, 72] on img at bounding box center [157, 101] width 68 height 68
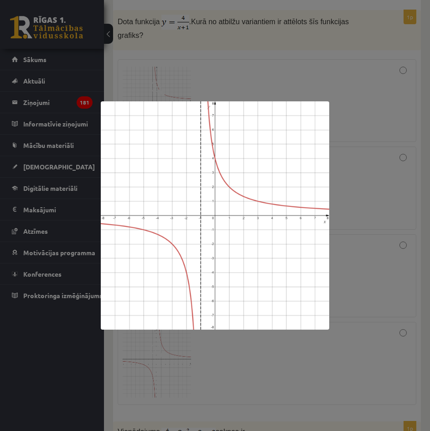
click at [408, 175] on div at bounding box center [215, 215] width 430 height 431
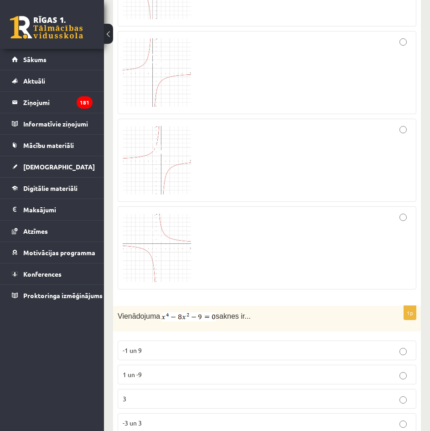
scroll to position [4064, 0]
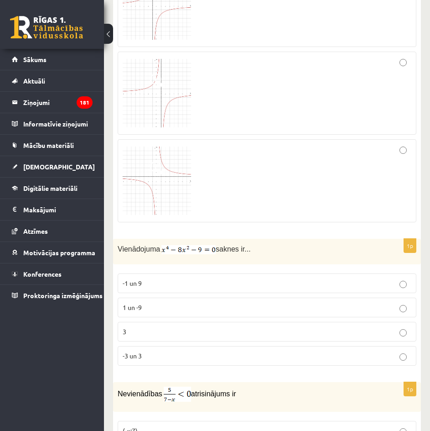
drag, startPoint x: 115, startPoint y: 237, endPoint x: 277, endPoint y: 238, distance: 162.0
click at [277, 239] on div "Vienādojuma saknes ir..." at bounding box center [267, 252] width 308 height 26
copy p "Vienādojuma saknes ir..."
click at [170, 327] on p "3" at bounding box center [267, 332] width 289 height 10
click at [285, 349] on label "-3 un 3" at bounding box center [267, 356] width 299 height 20
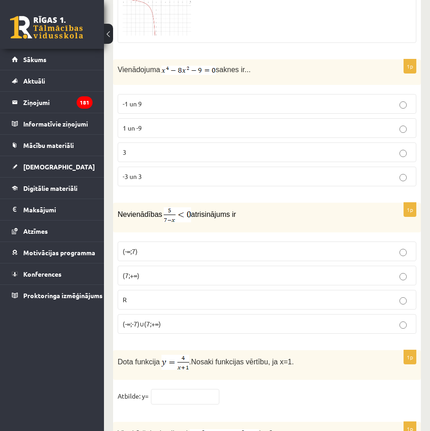
scroll to position [4247, 0]
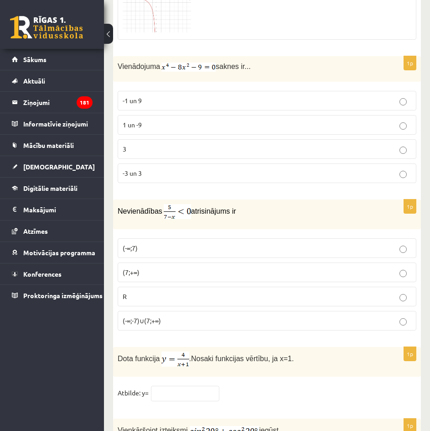
drag, startPoint x: 237, startPoint y: 199, endPoint x: 115, endPoint y: 193, distance: 122.0
click at [115, 199] on div "Nevienādības atrisinājums ir" at bounding box center [267, 214] width 308 height 30
click at [274, 234] on fieldset "(-∞;7) (7;+∞) R (-∞;-7)∪(7;+∞)" at bounding box center [267, 283] width 299 height 99
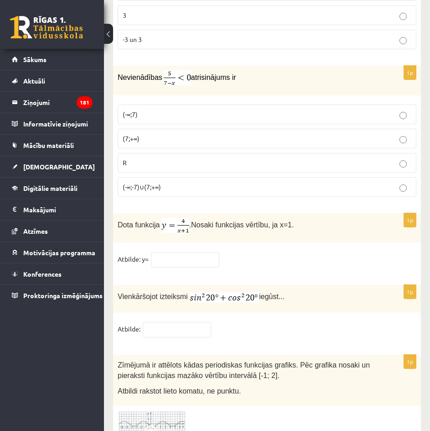
scroll to position [4384, 0]
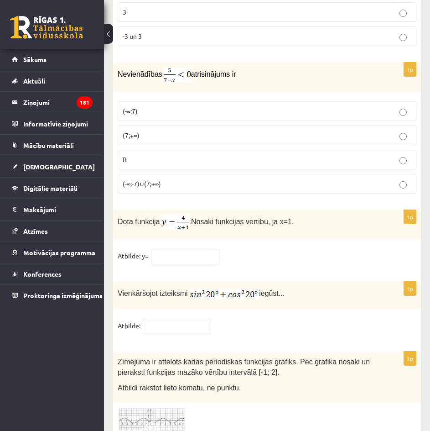
drag, startPoint x: 63, startPoint y: 356, endPoint x: 188, endPoint y: 302, distance: 136.5
click at [63, 356] on div "0 Dāvanas 1099 mP 0 xp Rūdolfs Žogla Sākums Aktuāli Kā mācīties eSKOLĀ Kontakti…" at bounding box center [52, 215] width 104 height 431
click at [140, 131] on span "(7;+∞)" at bounding box center [131, 135] width 17 height 8
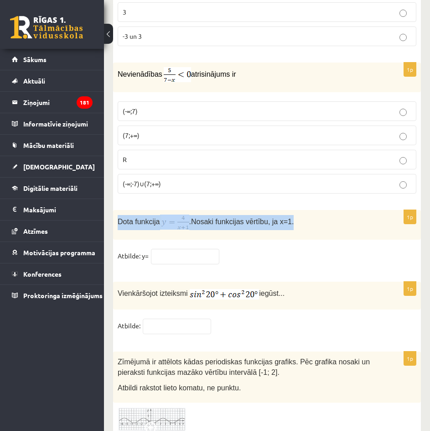
drag, startPoint x: 115, startPoint y: 207, endPoint x: 325, endPoint y: 215, distance: 209.6
click at [325, 215] on div "Dota funkcija . Nosaki funkcijas vērtību, ja x=1." at bounding box center [267, 225] width 308 height 30
click at [325, 215] on p "Dota funkcija . Nosaki funkcijas vērtību, ja x=1." at bounding box center [244, 221] width 253 height 15
drag, startPoint x: 117, startPoint y: 208, endPoint x: 301, endPoint y: 208, distance: 183.4
click at [301, 210] on div "Dota funkcija . Nosaki funkcijas vērtību, ja x=1." at bounding box center [267, 225] width 308 height 30
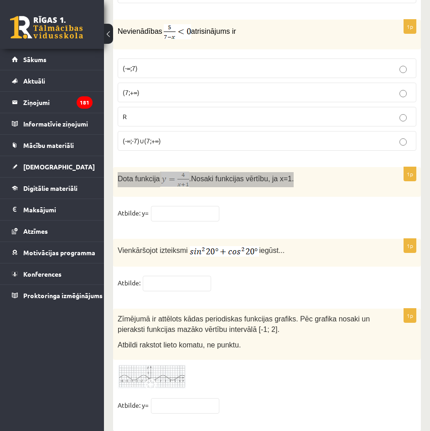
scroll to position [4429, 0]
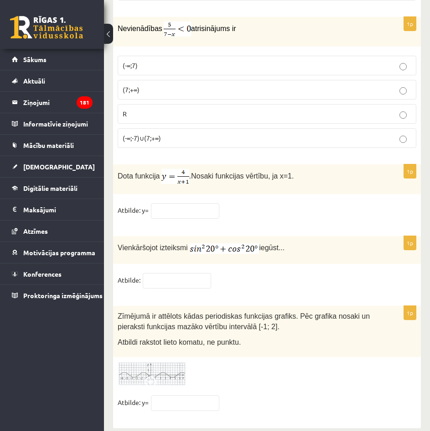
click at [312, 205] on fieldset "Atbilde: y=" at bounding box center [267, 212] width 299 height 19
click at [202, 203] on input "text" at bounding box center [185, 211] width 68 height 16
type input "*"
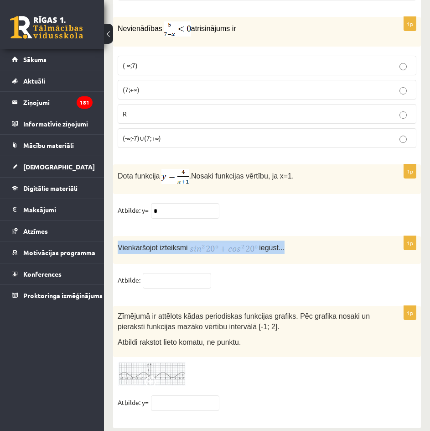
drag, startPoint x: 115, startPoint y: 235, endPoint x: 295, endPoint y: 239, distance: 179.8
click at [295, 239] on div "Vienkāršojot izteiksmi iegūst..." at bounding box center [267, 250] width 308 height 28
copy p "Vienkāršojot izteiksmi iegūst..."
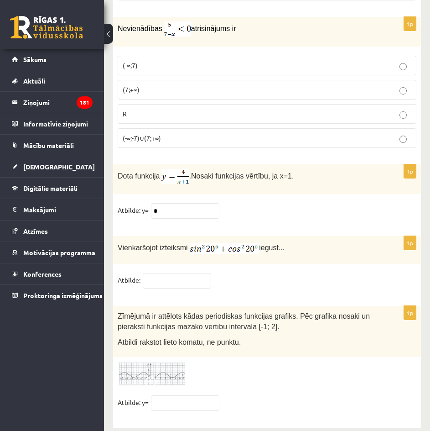
click at [236, 273] on fieldset "Atbilde:" at bounding box center [267, 282] width 299 height 19
click at [201, 273] on input "text" at bounding box center [177, 281] width 68 height 16
type input "*"
click at [335, 273] on fieldset "Atbilde: *" at bounding box center [267, 282] width 299 height 19
click at [153, 361] on img at bounding box center [152, 373] width 68 height 25
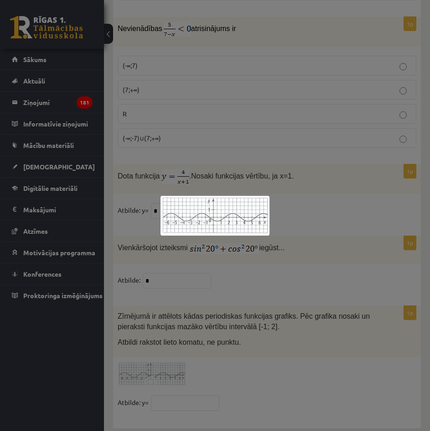
click at [250, 325] on div at bounding box center [215, 215] width 430 height 431
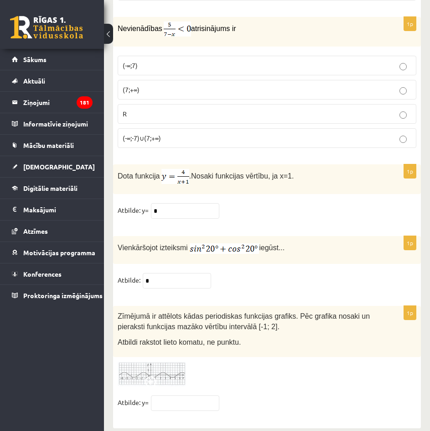
click at [235, 336] on p "Atbildi rakstot lieto komatu, ne punktu." at bounding box center [244, 341] width 253 height 10
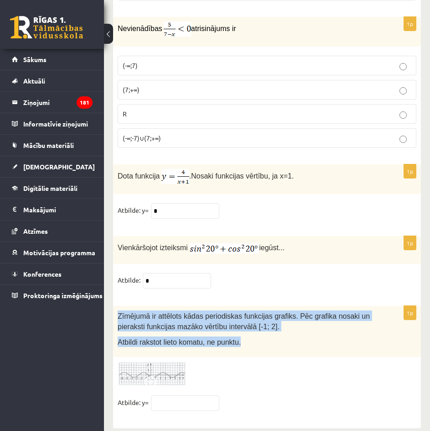
drag, startPoint x: 244, startPoint y: 328, endPoint x: 111, endPoint y: 297, distance: 136.9
copy div "Zīmējumā ir attēlots kādas periodiskas funkcijas grafiks. Pēc grafika nosaki un…"
click at [291, 336] on p "Atbildi rakstot lieto komatu, ne punktu." at bounding box center [244, 341] width 253 height 10
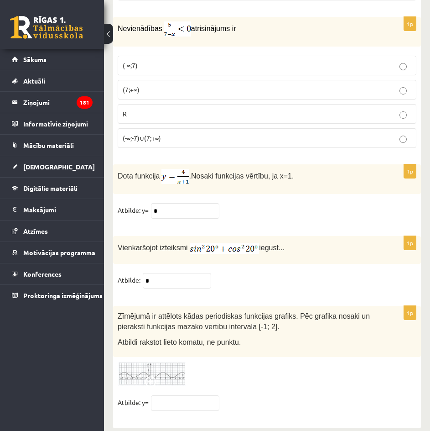
click at [144, 370] on img at bounding box center [152, 373] width 68 height 25
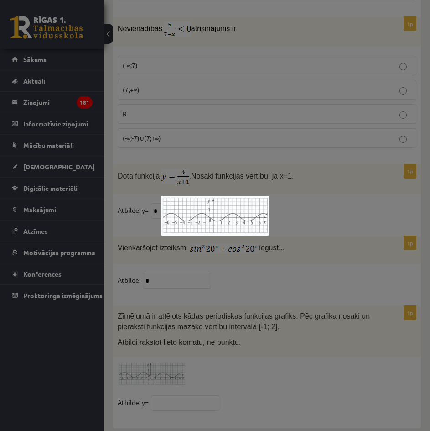
click at [332, 313] on div at bounding box center [215, 215] width 430 height 431
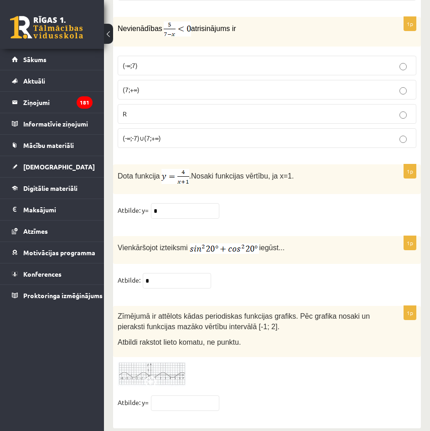
click at [162, 364] on img at bounding box center [152, 373] width 68 height 25
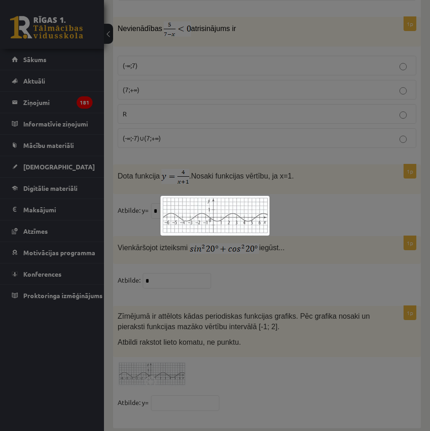
click at [302, 94] on div at bounding box center [215, 215] width 430 height 431
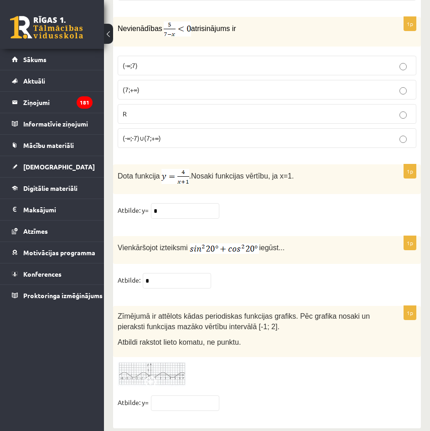
click at [182, 402] on fieldset "Atbilde: y=" at bounding box center [267, 404] width 299 height 19
click at [182, 395] on input "text" at bounding box center [185, 403] width 68 height 16
click at [197, 395] on input "text" at bounding box center [185, 403] width 68 height 16
type input "**"
click at [327, 364] on div at bounding box center [267, 373] width 299 height 25
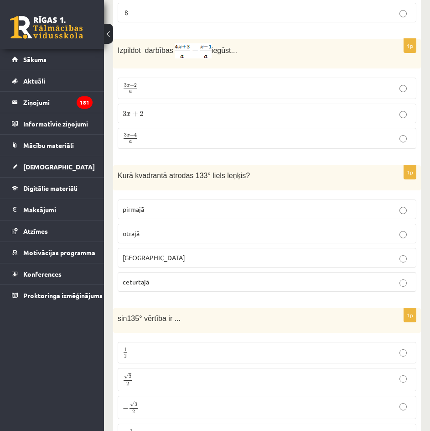
scroll to position [0, 0]
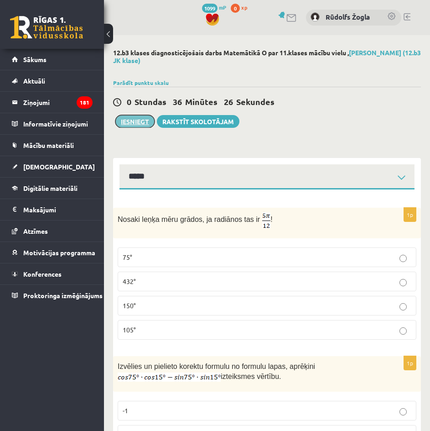
click at [133, 119] on button "Iesniegt" at bounding box center [134, 121] width 39 height 13
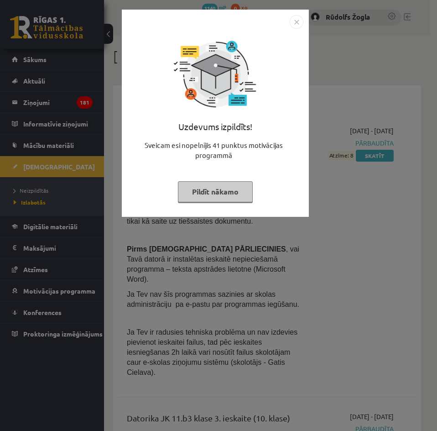
click at [211, 192] on button "Pildīt nākamo" at bounding box center [215, 191] width 75 height 21
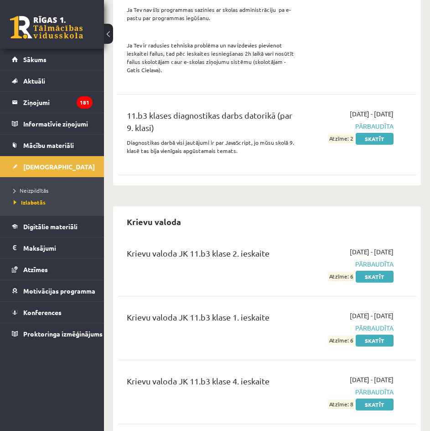
scroll to position [684, 0]
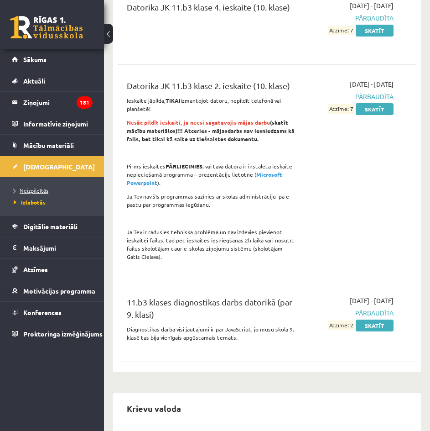
click at [35, 194] on link "Neizpildītās" at bounding box center [54, 190] width 81 height 8
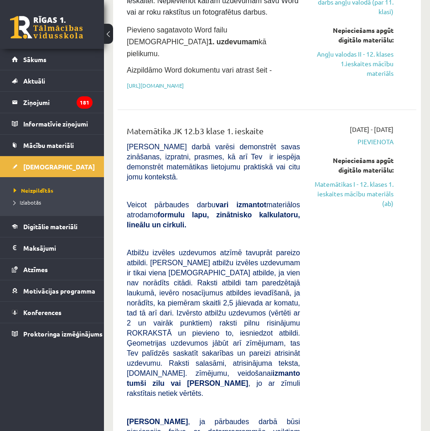
scroll to position [228, 0]
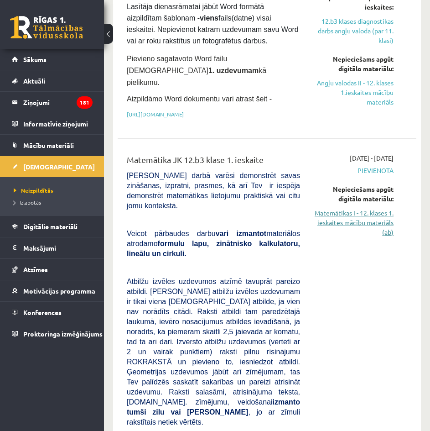
click at [372, 217] on link "Matemātikas I - 12. klases 1. ieskaites mācību materiāls (ab)" at bounding box center [354, 222] width 80 height 29
click at [377, 217] on link "Matemātikas I - 12. klases 1. ieskaites mācību materiāls (ab)" at bounding box center [354, 222] width 80 height 29
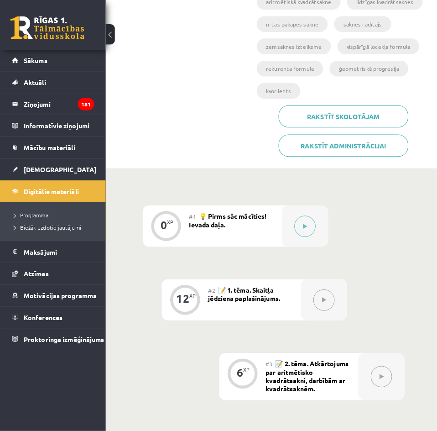
scroll to position [228, 0]
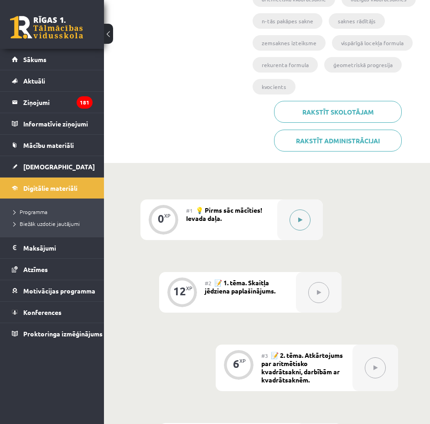
click at [300, 226] on button at bounding box center [300, 219] width 21 height 21
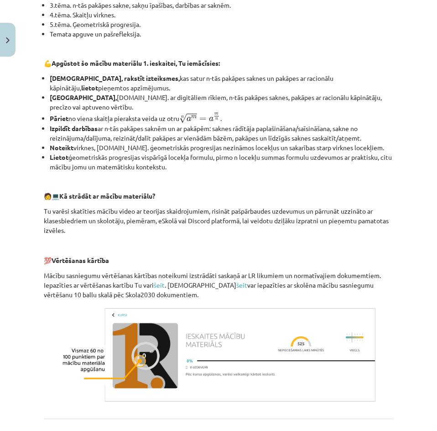
scroll to position [341, 0]
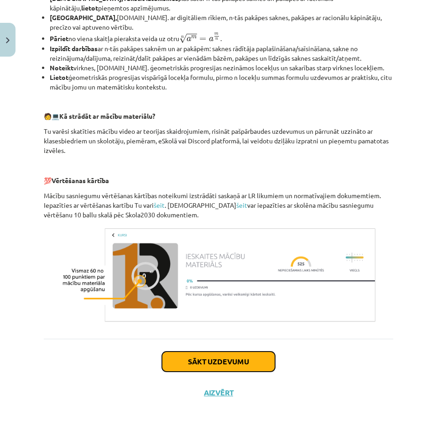
click at [226, 359] on button "Sākt uzdevumu" at bounding box center [218, 361] width 113 height 20
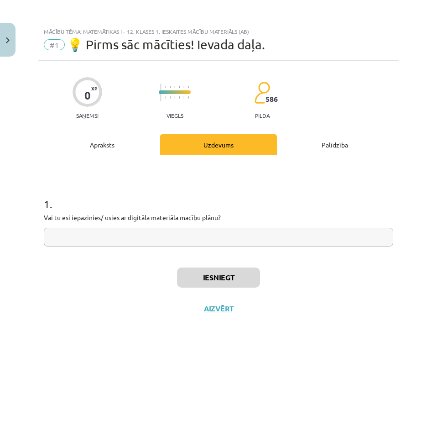
click at [139, 235] on input "text" at bounding box center [218, 237] width 349 height 19
type input "**"
click at [233, 270] on button "Iesniegt" at bounding box center [218, 277] width 83 height 20
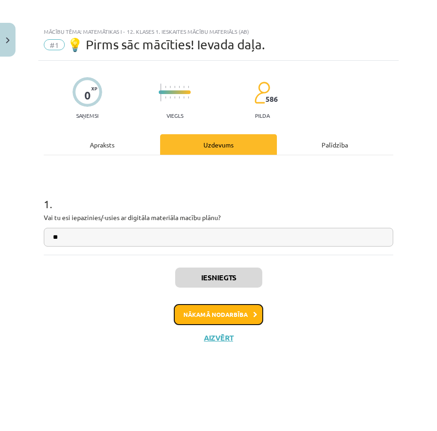
click at [229, 316] on button "Nākamā nodarbība" at bounding box center [218, 314] width 89 height 21
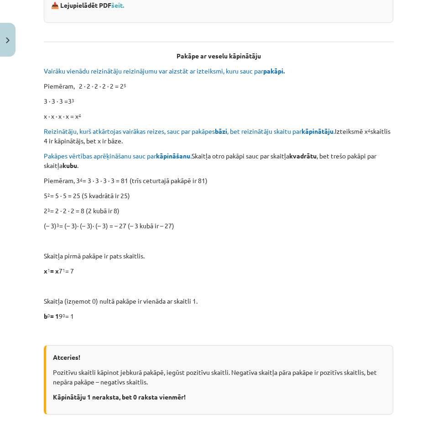
scroll to position [91, 0]
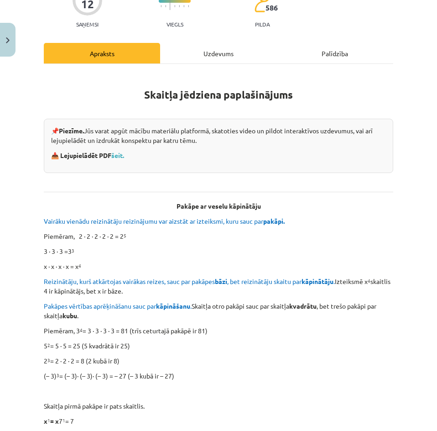
click at [212, 57] on div "Uzdevums" at bounding box center [218, 53] width 116 height 21
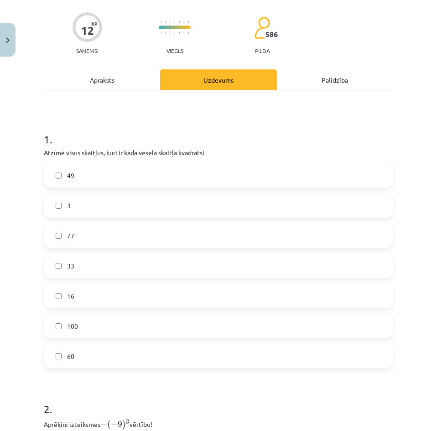
scroll to position [68, 0]
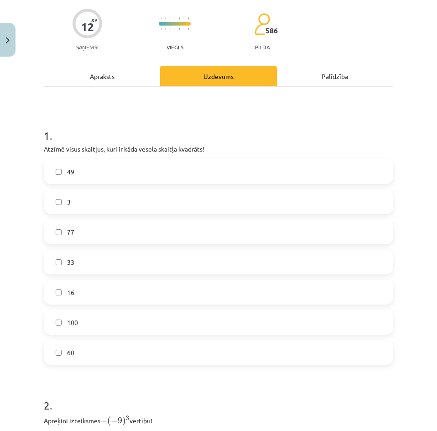
click at [87, 174] on label "49" at bounding box center [219, 171] width 348 height 23
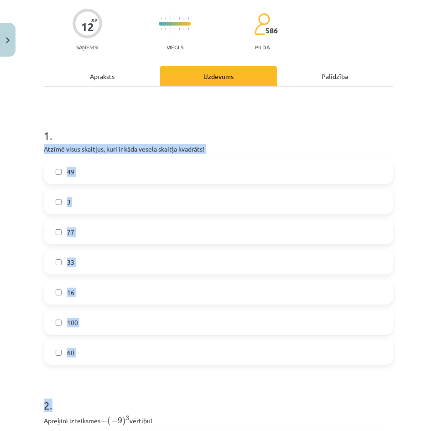
drag, startPoint x: 42, startPoint y: 148, endPoint x: 203, endPoint y: 392, distance: 292.1
click at [203, 392] on div "12 XP Saņemsi Viegls 586 pilda Apraksts Uzdevums Palīdzība 1 . Atzīmē visus ska…" at bounding box center [218, 388] width 360 height 792
click at [22, 158] on div "Mācību tēma: Matemātikas i - 12. klases 1. ieskaites mācību materiāls (ab) #2 📝…" at bounding box center [218, 215] width 437 height 431
click at [40, 146] on div "12 XP Saņemsi Viegls 586 pilda Apraksts Uzdevums Palīdzība 1 . Atzīmē visus ska…" at bounding box center [218, 388] width 360 height 792
drag, startPoint x: 42, startPoint y: 146, endPoint x: 114, endPoint y: 329, distance: 196.4
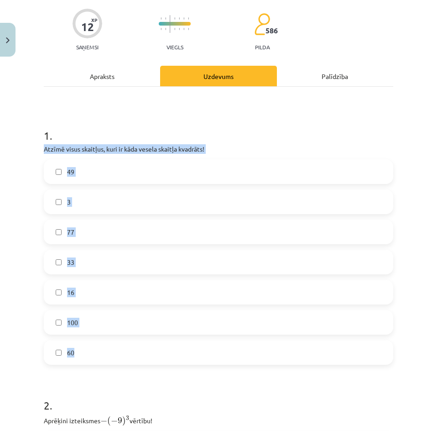
click at [132, 360] on div "12 XP Saņemsi Viegls 586 pilda Apraksts Uzdevums Palīdzība 1 . Atzīmē visus ska…" at bounding box center [218, 388] width 360 height 792
click at [112, 281] on label "16" at bounding box center [219, 292] width 348 height 23
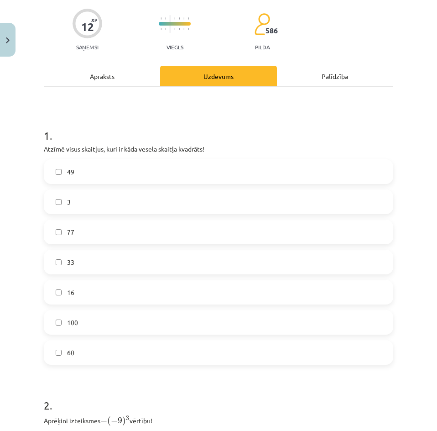
click at [109, 317] on label "100" at bounding box center [219, 322] width 348 height 23
click at [99, 293] on label "16" at bounding box center [219, 292] width 348 height 23
click at [208, 288] on label "16" at bounding box center [219, 292] width 348 height 23
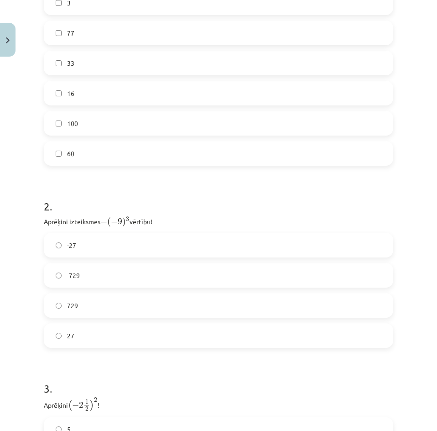
scroll to position [297, 0]
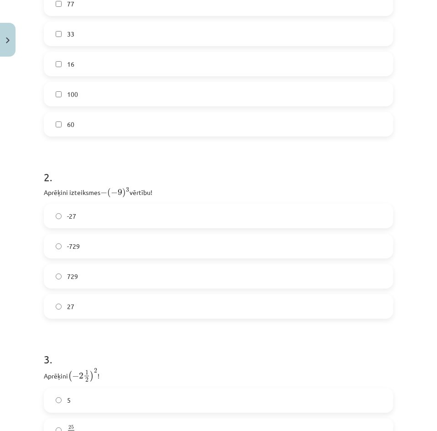
click at [46, 193] on p "Aprēķini izteiksmes − ( − 9 ) 3 − ( − 9 ) 3 vērtību!" at bounding box center [218, 192] width 349 height 12
click at [100, 240] on label "-729" at bounding box center [219, 246] width 348 height 23
drag, startPoint x: 47, startPoint y: 192, endPoint x: 120, endPoint y: 282, distance: 115.4
click at [126, 299] on div "12 XP Saņemsi Viegls 586 pilda Apraksts Uzdevums Palīdzība 1 . Atzīmē visus ska…" at bounding box center [218, 160] width 360 height 792
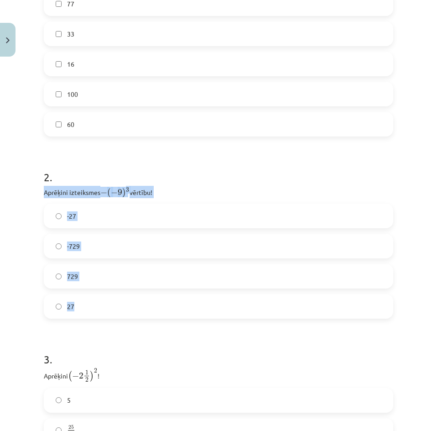
click at [104, 268] on label "729" at bounding box center [219, 276] width 348 height 23
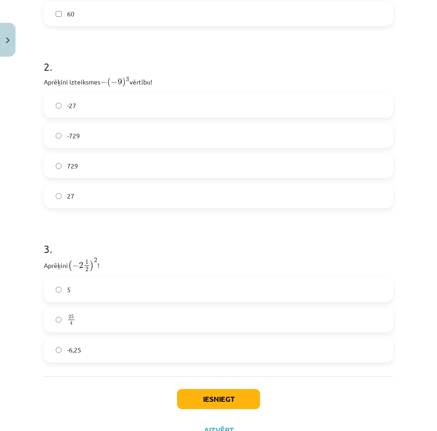
scroll to position [433, 0]
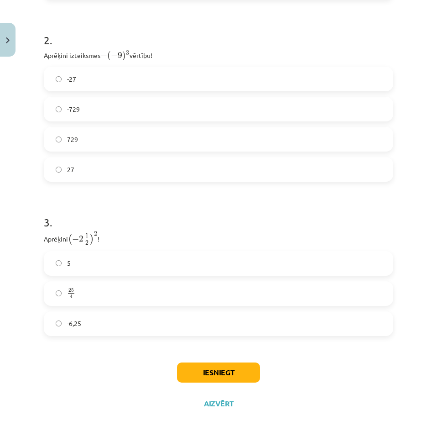
drag, startPoint x: 45, startPoint y: 239, endPoint x: 36, endPoint y: 235, distance: 9.8
click at [36, 235] on div "Mācību tēma: Matemātikas i - 12. klases 1. ieskaites mācību materiāls (ab) #2 📝…" at bounding box center [218, 215] width 437 height 431
drag, startPoint x: 42, startPoint y: 238, endPoint x: 89, endPoint y: 267, distance: 55.5
click at [125, 320] on div "12 XP Saņemsi Viegls 586 pilda Apraksts Uzdevums Palīdzība 1 . Atzīmē visus ska…" at bounding box center [218, 23] width 360 height 792
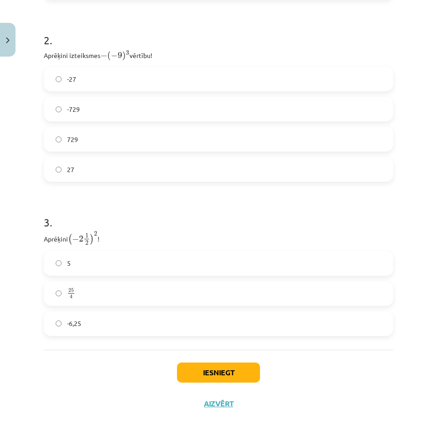
click at [310, 182] on form "1 . Atzīmē visus skaitļus, kuri ir kāda vesela skaitļa kvadrāts! 49 3 77 33 16 …" at bounding box center [218, 42] width 349 height 588
click at [70, 318] on label "-6,25" at bounding box center [219, 323] width 348 height 23
click at [276, 300] on label "25 4 25 4" at bounding box center [219, 293] width 348 height 23
click at [222, 370] on button "Iesniegt" at bounding box center [218, 372] width 83 height 20
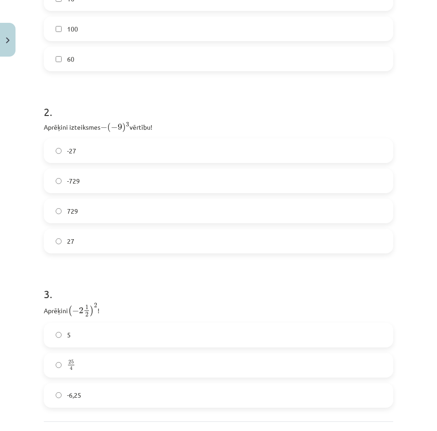
scroll to position [444, 0]
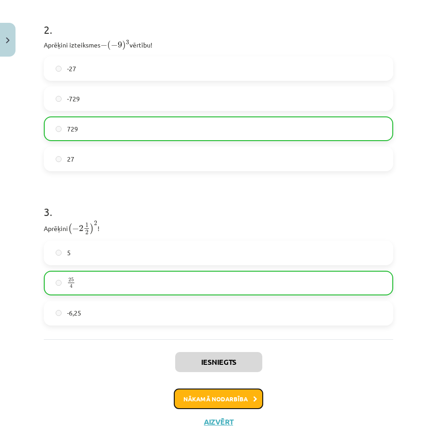
click at [232, 391] on button "Nākamā nodarbība" at bounding box center [218, 398] width 89 height 21
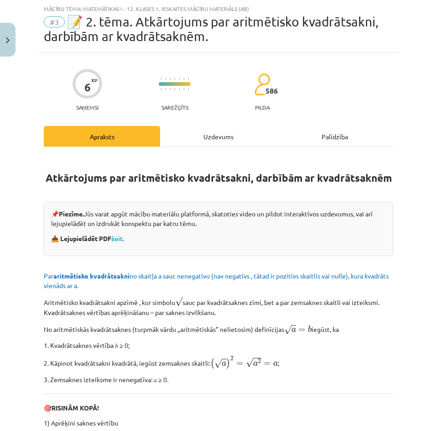
click at [192, 136] on div "Uzdevums" at bounding box center [218, 136] width 116 height 21
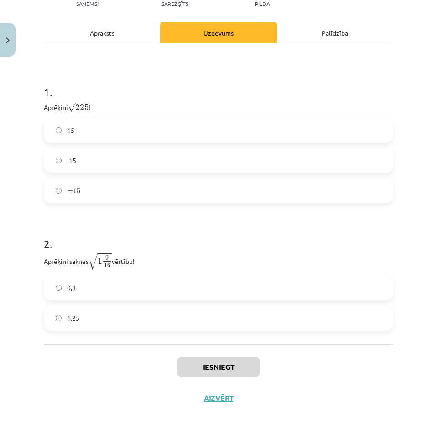
scroll to position [131, 0]
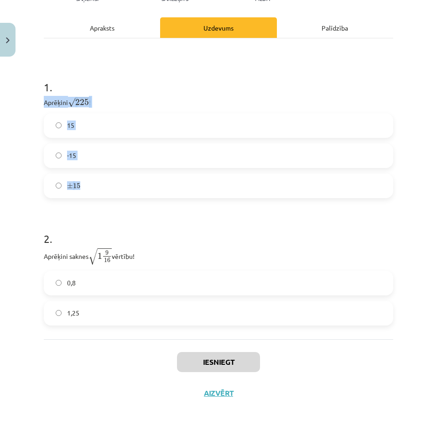
drag, startPoint x: 110, startPoint y: 184, endPoint x: 37, endPoint y: 100, distance: 111.6
click at [37, 100] on div "Mācību tēma: Matemātikas i - 12. klases 1. ieskaites mācību materiāls (ab) #3 📝…" at bounding box center [218, 215] width 437 height 431
click at [218, 192] on label "± 15 ± 15" at bounding box center [219, 185] width 348 height 23
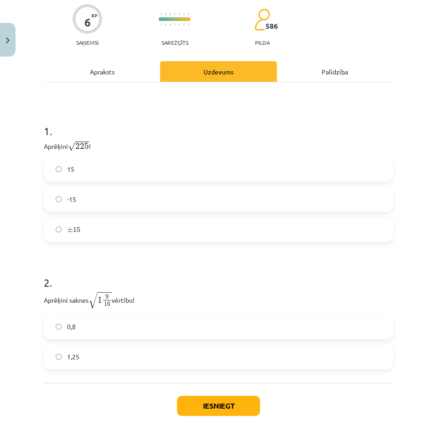
scroll to position [86, 0]
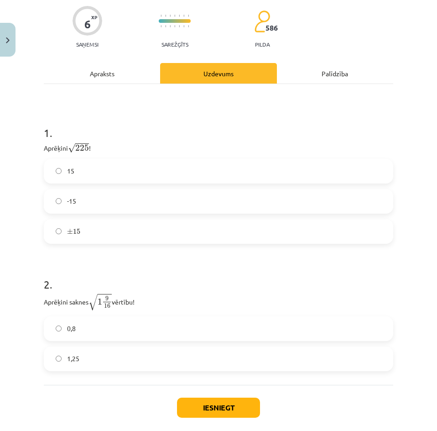
click at [140, 167] on label "15" at bounding box center [219, 171] width 348 height 23
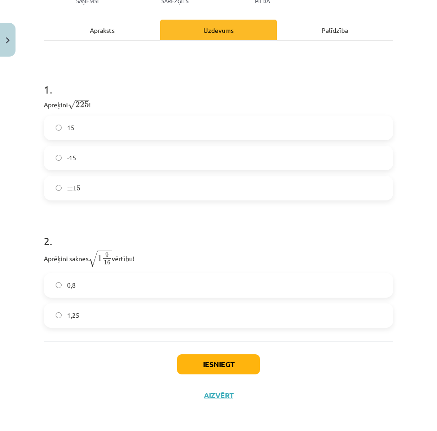
scroll to position [131, 0]
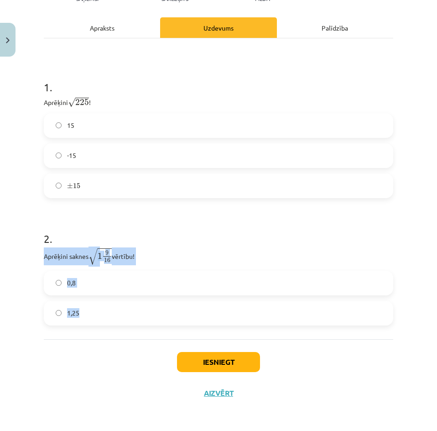
drag, startPoint x: 44, startPoint y: 254, endPoint x: 138, endPoint y: 311, distance: 109.3
click at [139, 313] on div "6 XP Saņemsi Sarežģīts 586 pilda Apraksts Uzdevums Palīdzība 1 . Aprēķini √ 225…" at bounding box center [218, 176] width 360 height 464
click at [110, 311] on label "1,25" at bounding box center [219, 313] width 348 height 23
click at [92, 333] on div "1 . Aprēķini √ 225 225 ! 15 -15 ± 15 ± 15 2 . Aprēķini saknes √ 1 9 16 1 9 16 v…" at bounding box center [218, 188] width 349 height 301
click at [91, 333] on div "1 . Aprēķini √ 225 225 ! 15 -15 ± 15 ± 15 2 . Aprēķini saknes √ 1 9 16 1 9 16 v…" at bounding box center [218, 188] width 349 height 301
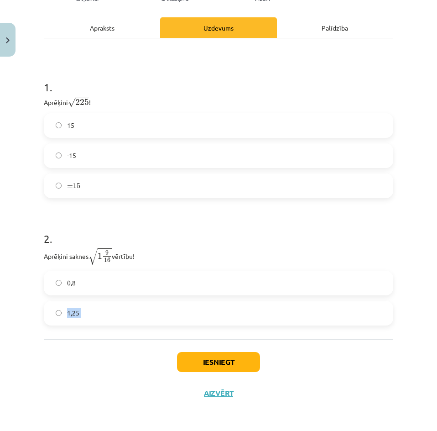
drag, startPoint x: 91, startPoint y: 333, endPoint x: 78, endPoint y: 361, distance: 31.0
click at [91, 334] on div "1 . Aprēķini √ 225 225 ! 15 -15 ± 15 ± 15 2 . Aprēķini saknes √ 1 9 16 1 9 16 v…" at bounding box center [218, 188] width 349 height 301
click at [78, 361] on div "Iesniegt Aizvērt" at bounding box center [218, 371] width 349 height 64
click at [205, 370] on button "Iesniegt" at bounding box center [218, 362] width 83 height 20
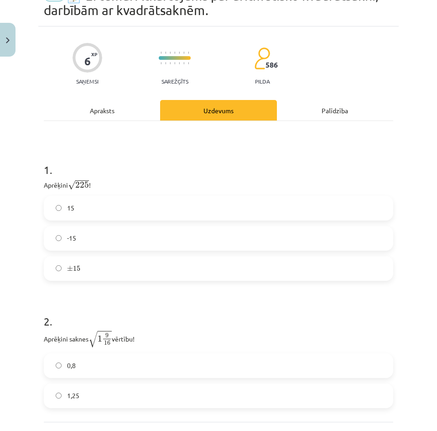
scroll to position [0, 0]
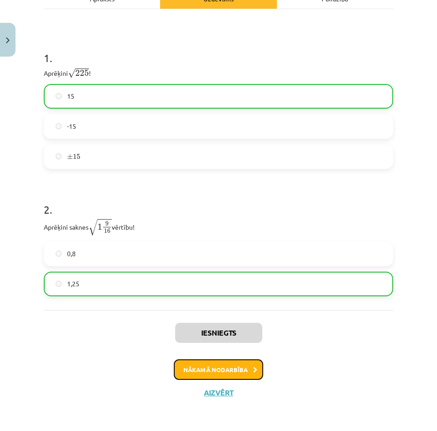
click at [220, 369] on button "Nākamā nodarbība" at bounding box center [218, 369] width 89 height 21
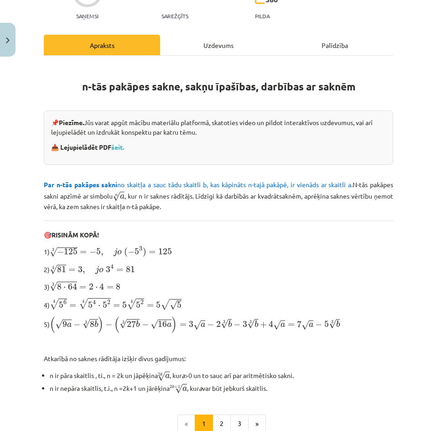
click at [218, 44] on div "Uzdevums" at bounding box center [218, 45] width 116 height 21
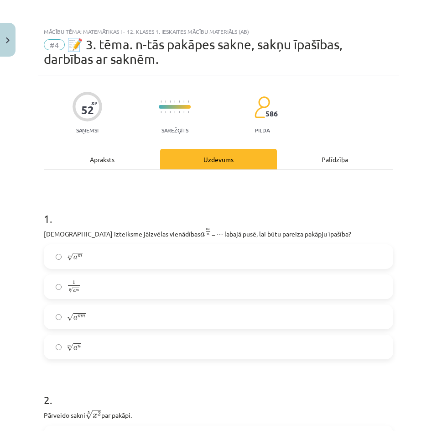
drag, startPoint x: 42, startPoint y: 232, endPoint x: 101, endPoint y: 215, distance: 61.4
click at [101, 214] on h1 "1 ." at bounding box center [218, 210] width 349 height 28
drag, startPoint x: 42, startPoint y: 232, endPoint x: 342, endPoint y: 235, distance: 299.8
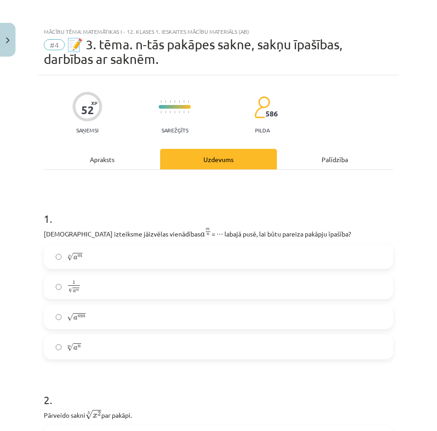
copy p "Kura izteiksme jāizvēlas vienādības a m n a m n = ⋯ labajā pusē, lai būtu parei…"
click at [149, 260] on label "n √ a m a m n" at bounding box center [219, 256] width 348 height 23
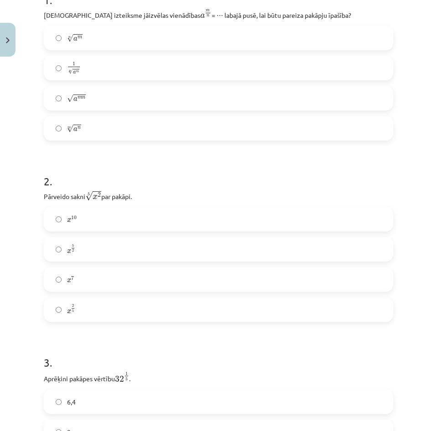
scroll to position [228, 0]
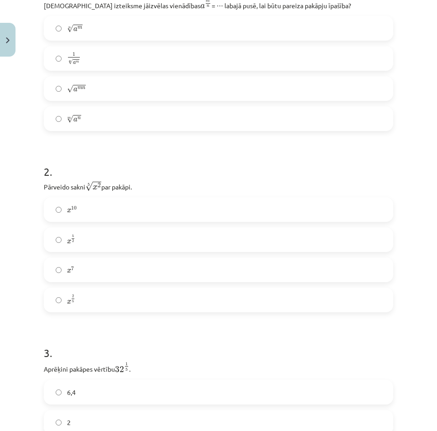
click at [117, 218] on label "x 10 x 10" at bounding box center [219, 209] width 348 height 23
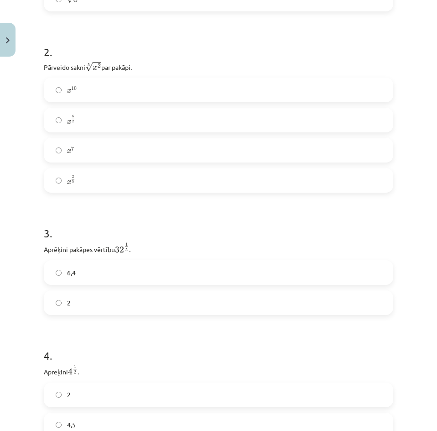
scroll to position [365, 0]
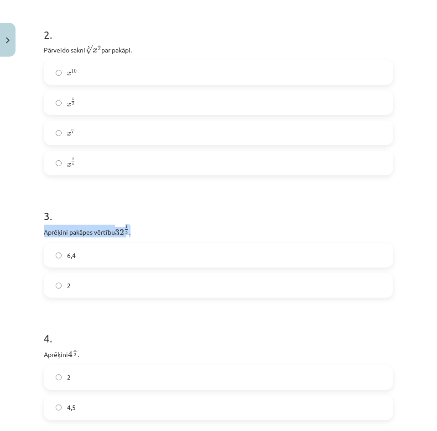
drag, startPoint x: 137, startPoint y: 235, endPoint x: 30, endPoint y: 231, distance: 107.3
click at [30, 231] on div "Mācību tēma: Matemātikas i - 12. klases 1. ieskaites mācību materiāls (ab) #4 📝…" at bounding box center [218, 215] width 437 height 431
click at [36, 229] on div "Mācību tēma: Matemātikas i - 12. klases 1. ieskaites mācību materiāls (ab) #4 📝…" at bounding box center [218, 215] width 437 height 431
drag, startPoint x: 50, startPoint y: 228, endPoint x: 43, endPoint y: 230, distance: 6.8
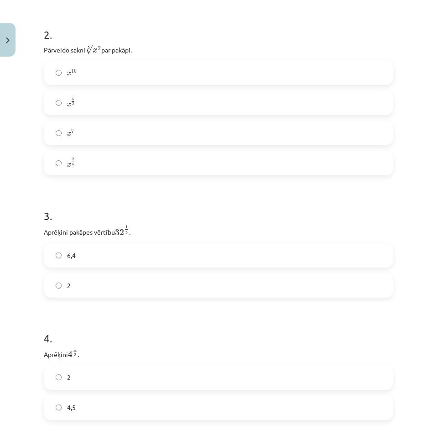
click at [45, 229] on p "Aprēķini pakāpes vērtību 32 1 5 32 1 5 ." at bounding box center [218, 230] width 349 height 13
click at [48, 229] on p "Aprēķini pakāpes vērtību 32 1 5 32 1 5 ." at bounding box center [218, 230] width 349 height 13
drag, startPoint x: 45, startPoint y: 231, endPoint x: 69, endPoint y: 232, distance: 23.7
click at [68, 233] on p "Aprēķini pakāpes vērtību 32 1 5 32 1 5 ." at bounding box center [218, 230] width 349 height 13
click at [250, 347] on p "Aprēķini 4 1 2 4 1 2 ." at bounding box center [218, 353] width 349 height 13
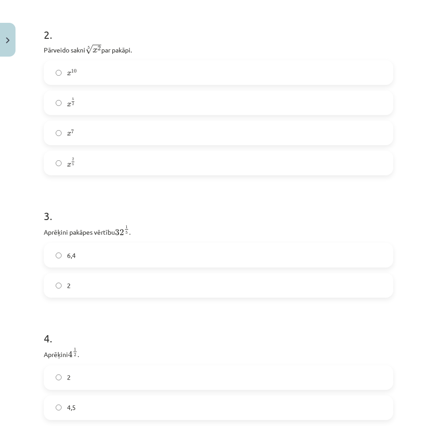
click at [83, 282] on label "2" at bounding box center [219, 285] width 348 height 23
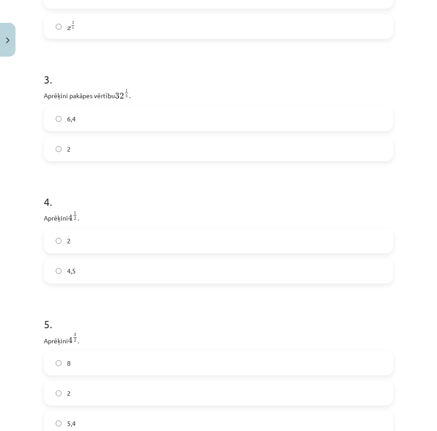
scroll to position [502, 0]
click at [108, 241] on label "2" at bounding box center [219, 240] width 348 height 23
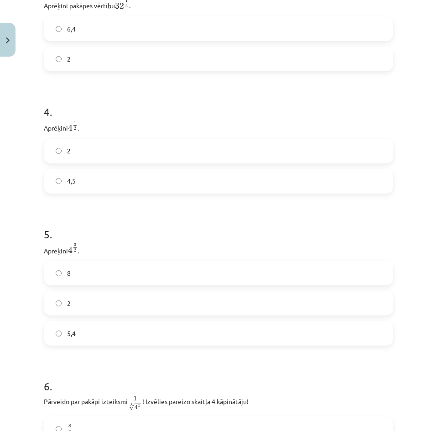
scroll to position [593, 0]
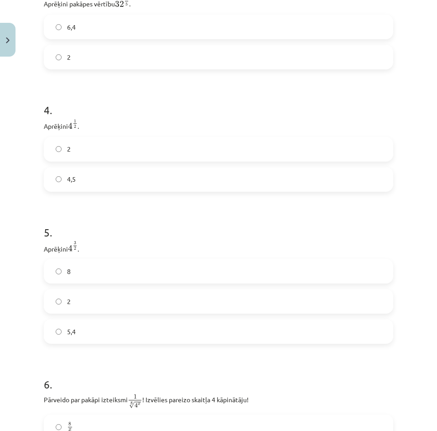
click at [82, 263] on label "8" at bounding box center [219, 271] width 348 height 23
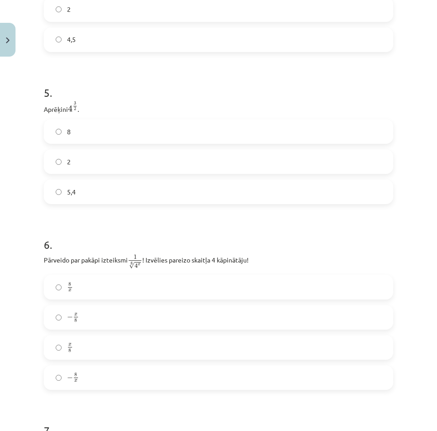
scroll to position [776, 0]
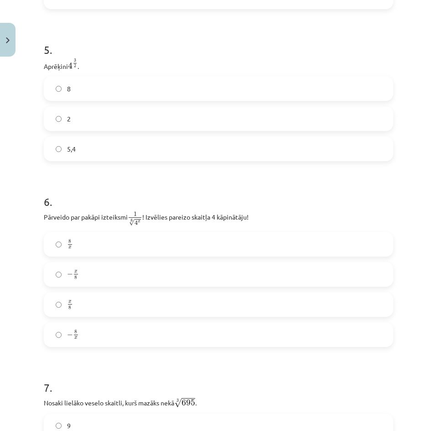
click at [91, 307] on label "x 8 x 8" at bounding box center [219, 304] width 348 height 23
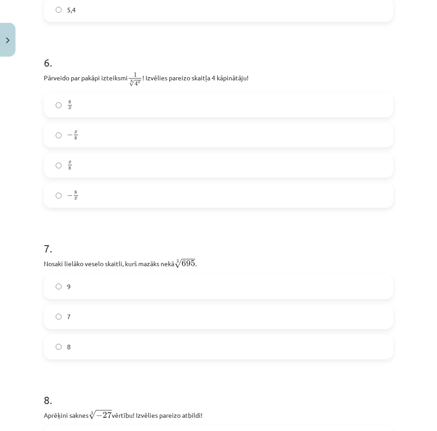
scroll to position [1004, 0]
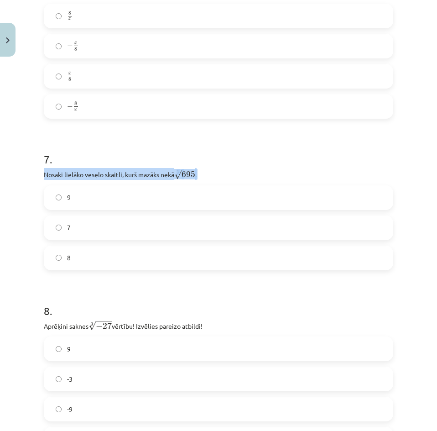
drag, startPoint x: 42, startPoint y: 174, endPoint x: 240, endPoint y: 173, distance: 198.0
click at [240, 173] on div "52 XP Saņemsi Sarežģīts 586 pilda Apraksts Uzdevums Palīdzība 1 . Kura izteiksm…" at bounding box center [218, 217] width 360 height 2290
copy p "Nosaki lielāko veselo skaitli, kurš mazāks nekā 3 √ 695 695 3 ."
click at [174, 255] on label "8" at bounding box center [219, 257] width 348 height 23
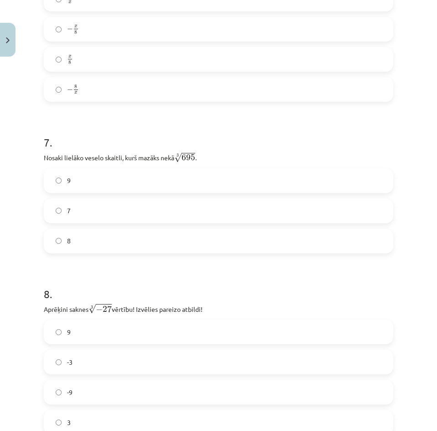
scroll to position [1095, 0]
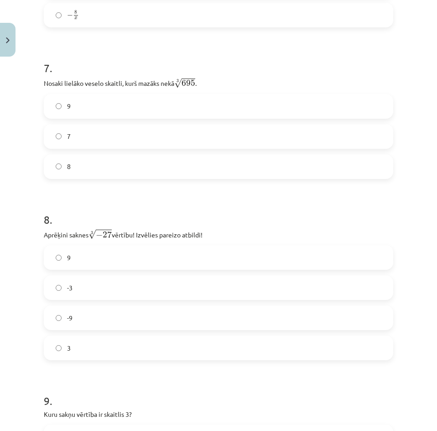
click at [83, 274] on div "9 -3 -9 3" at bounding box center [218, 302] width 349 height 115
click at [89, 282] on label "-3" at bounding box center [219, 287] width 348 height 23
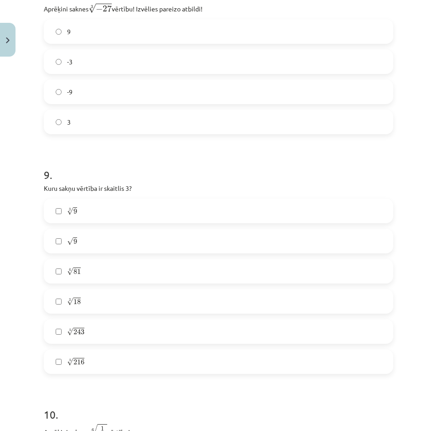
scroll to position [1323, 0]
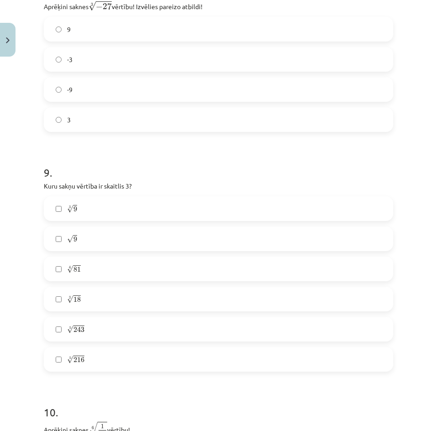
drag, startPoint x: 42, startPoint y: 206, endPoint x: 40, endPoint y: 198, distance: 7.9
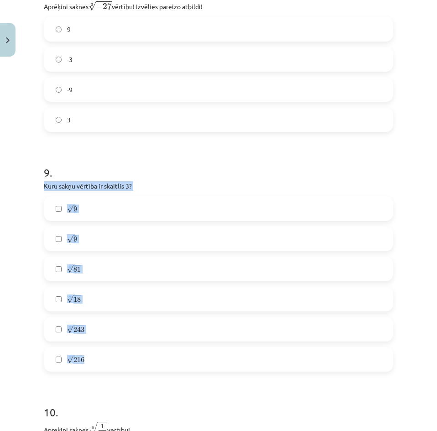
drag, startPoint x: 42, startPoint y: 185, endPoint x: 170, endPoint y: 360, distance: 216.8
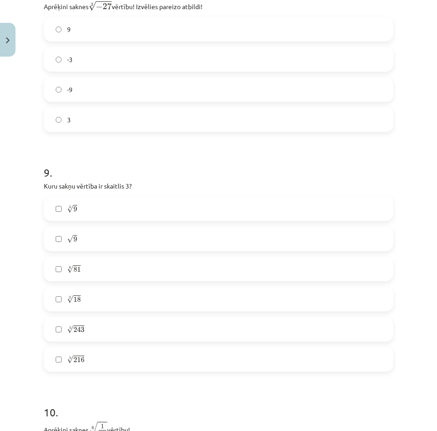
drag, startPoint x: 165, startPoint y: 175, endPoint x: 156, endPoint y: 177, distance: 9.1
click at [162, 175] on h1 "9 ." at bounding box center [218, 164] width 349 height 28
click at [87, 245] on label "√ 9 9" at bounding box center [219, 238] width 348 height 23
click at [95, 271] on label "4 √ 81 81 4" at bounding box center [219, 268] width 348 height 23
click at [97, 301] on label "3 √ 18 18 3" at bounding box center [219, 298] width 348 height 23
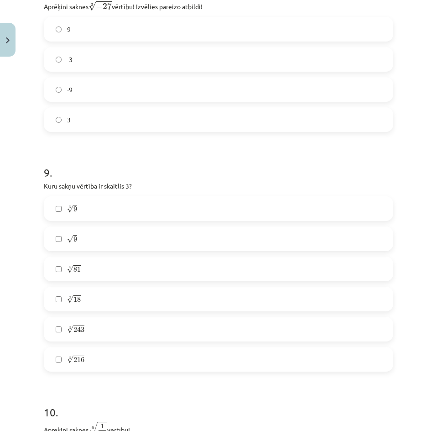
click at [81, 305] on label "3 √ 18 18 3" at bounding box center [219, 298] width 348 height 23
click at [89, 332] on label "5 √ 243 243 5" at bounding box center [219, 329] width 348 height 23
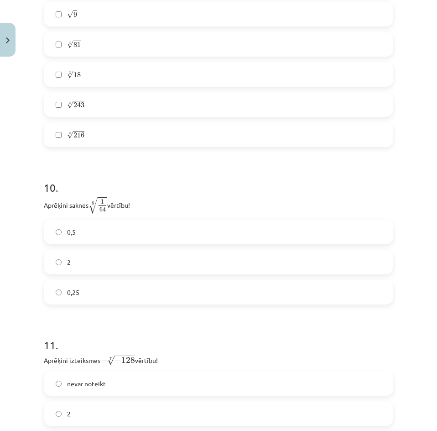
scroll to position [1551, 0]
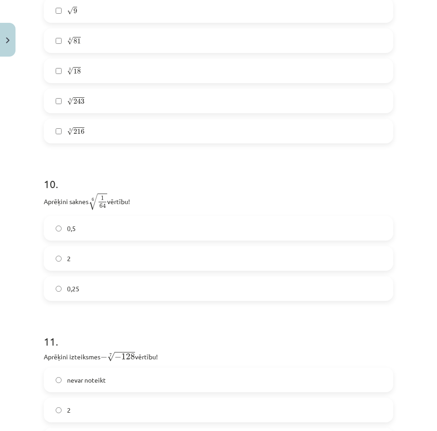
drag, startPoint x: 43, startPoint y: 201, endPoint x: 184, endPoint y: 199, distance: 141.0
click at [198, 195] on p "Aprēķini saknes 6 √ 1 64 1 64 6 vērtību!" at bounding box center [218, 202] width 349 height 18
click at [78, 231] on label "0,5" at bounding box center [219, 228] width 348 height 23
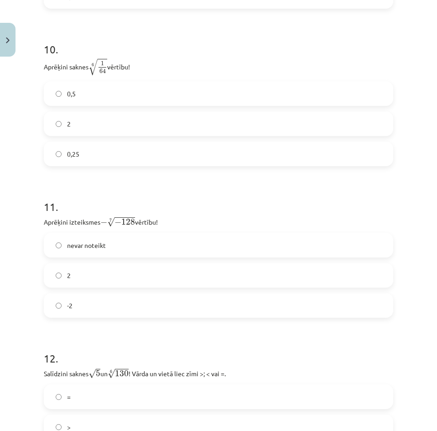
scroll to position [1688, 0]
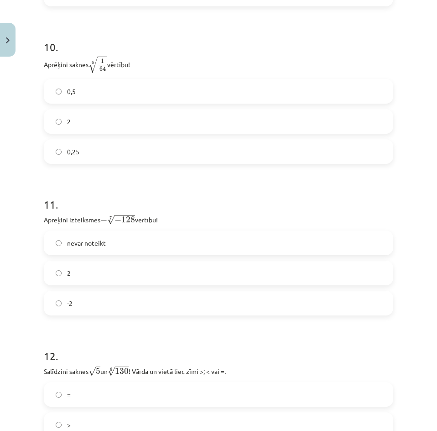
click at [90, 273] on label "2" at bounding box center [219, 272] width 348 height 23
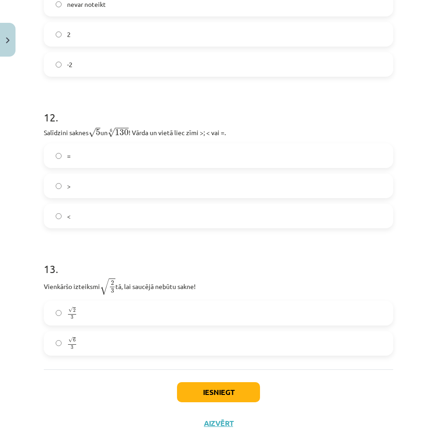
scroll to position [1957, 0]
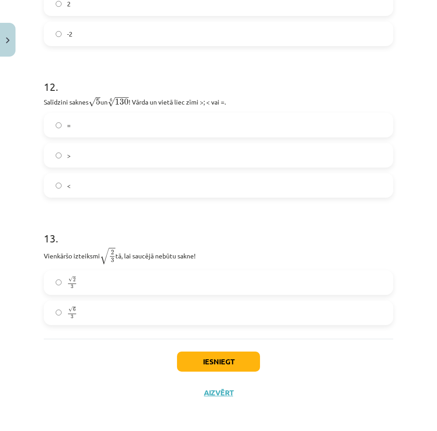
click at [79, 186] on label "<" at bounding box center [219, 185] width 348 height 23
drag, startPoint x: 215, startPoint y: 258, endPoint x: 84, endPoint y: 250, distance: 131.2
click at [45, 250] on p "Vienkāršo izteiksmi √ 2 3 2 3 tā, lai saucējā nebūtu sakne!" at bounding box center [218, 256] width 349 height 18
click at [254, 250] on p "Vienkāršo izteiksmi √ 2 3 2 3 tā, lai saucējā nebūtu sakne!" at bounding box center [218, 256] width 349 height 18
drag, startPoint x: 188, startPoint y: 228, endPoint x: 182, endPoint y: 228, distance: 5.0
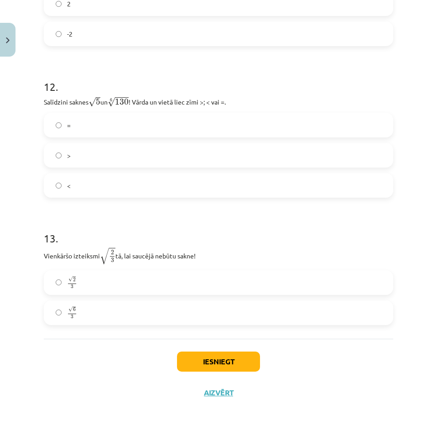
click at [182, 228] on h1 "13 ." at bounding box center [218, 230] width 349 height 28
click at [104, 283] on label "√ 2 3 2 3" at bounding box center [219, 282] width 348 height 23
click at [220, 365] on button "Iesniegt" at bounding box center [218, 361] width 83 height 20
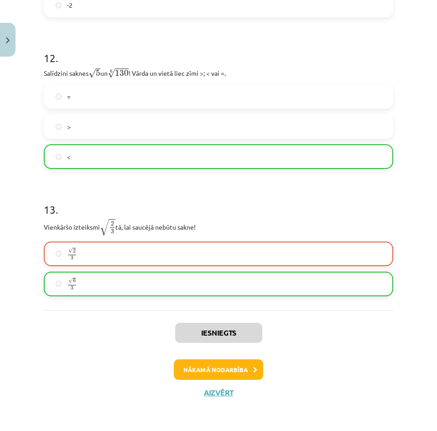
scroll to position [1987, 0]
drag, startPoint x: 223, startPoint y: 375, endPoint x: 218, endPoint y: 374, distance: 4.8
click at [222, 375] on button "Nākamā nodarbība" at bounding box center [218, 369] width 89 height 21
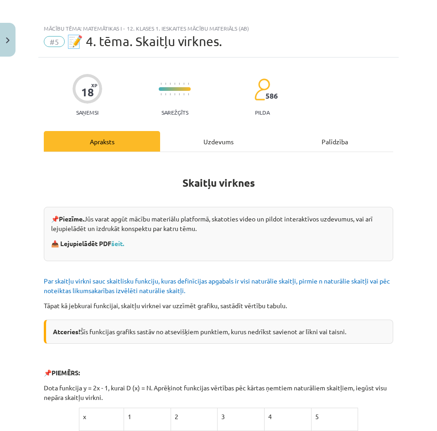
scroll to position [0, 0]
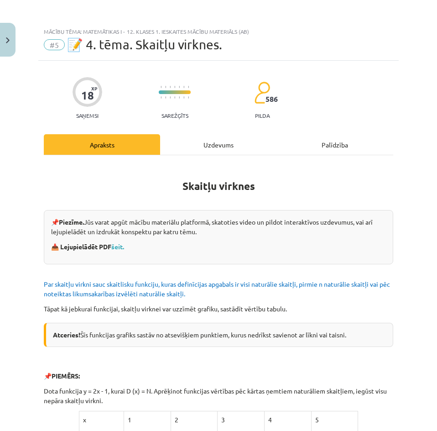
click at [211, 144] on div "Uzdevums" at bounding box center [218, 144] width 116 height 21
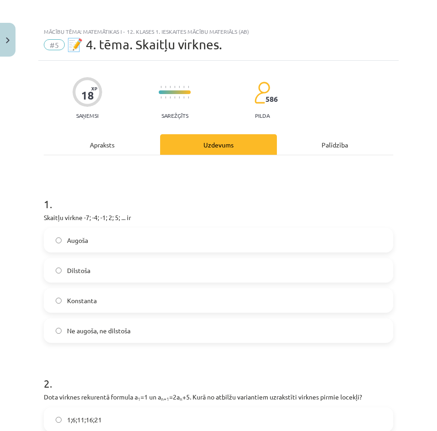
scroll to position [23, 0]
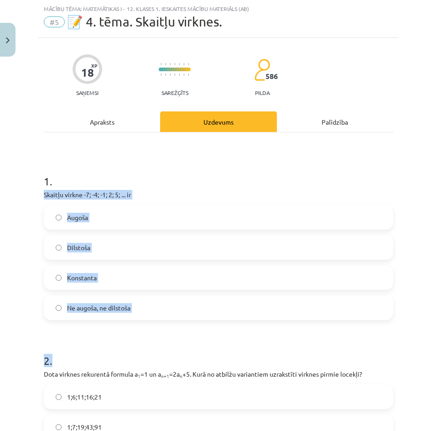
drag, startPoint x: 42, startPoint y: 192, endPoint x: 140, endPoint y: 314, distance: 156.4
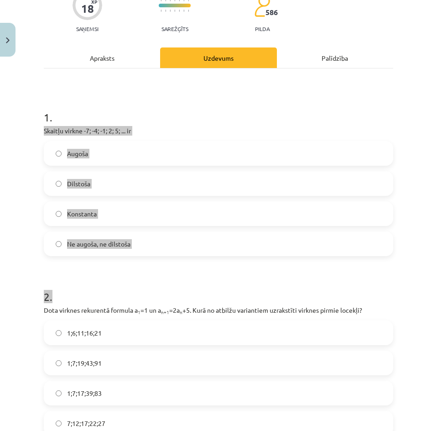
scroll to position [91, 0]
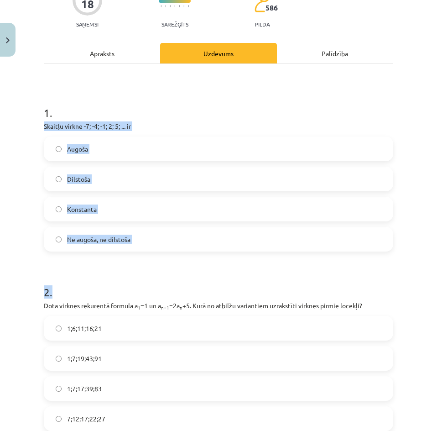
click at [190, 280] on h1 "2 ." at bounding box center [218, 284] width 349 height 28
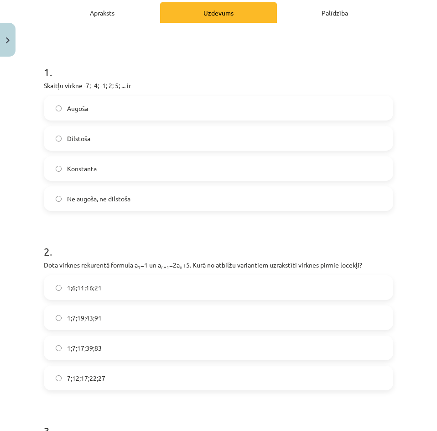
scroll to position [137, 0]
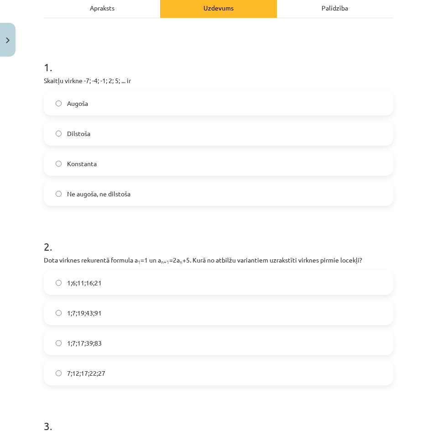
click at [114, 107] on label "Augoša" at bounding box center [219, 103] width 348 height 23
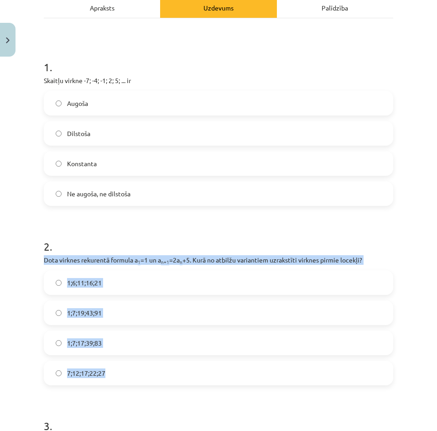
drag, startPoint x: 43, startPoint y: 259, endPoint x: 200, endPoint y: 350, distance: 181.8
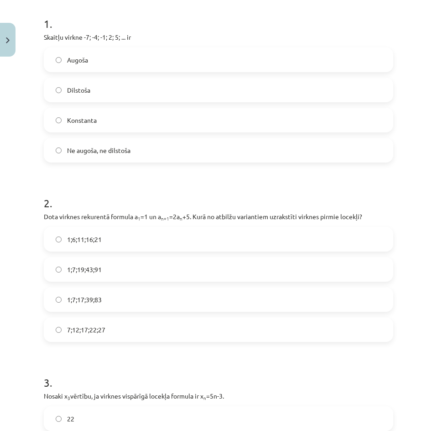
scroll to position [182, 0]
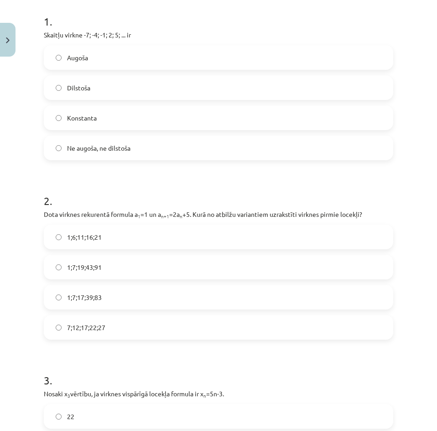
click at [129, 269] on label "1;7;19;43;91" at bounding box center [219, 266] width 348 height 23
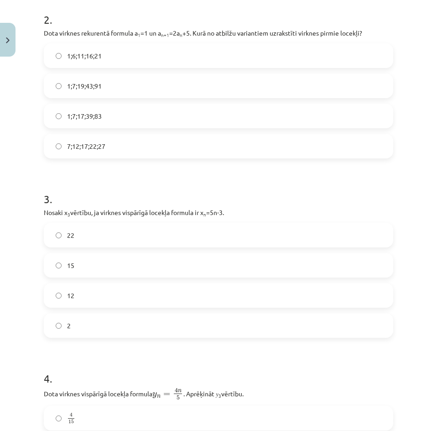
scroll to position [365, 0]
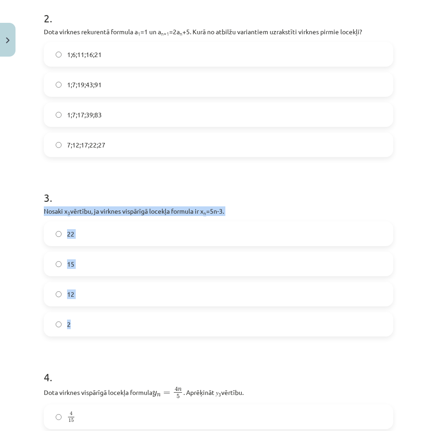
drag, startPoint x: 42, startPoint y: 213, endPoint x: 130, endPoint y: 302, distance: 126.1
click at [133, 313] on div "18 XP Saņemsi Sarežģīts 586 pilda Apraksts Uzdevums Palīdzība 1 . Skaitļu virkn…" at bounding box center [218, 328] width 360 height 1265
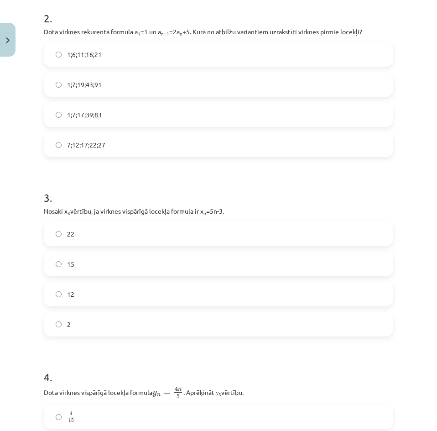
click at [239, 186] on h1 "3 ." at bounding box center [218, 189] width 349 height 28
drag, startPoint x: 65, startPoint y: 298, endPoint x: 79, endPoint y: 295, distance: 14.5
click at [65, 298] on label "12" at bounding box center [219, 293] width 348 height 23
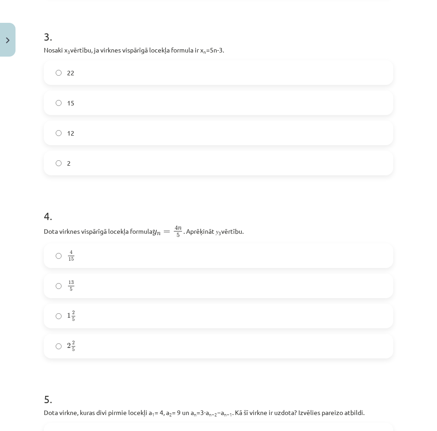
scroll to position [547, 0]
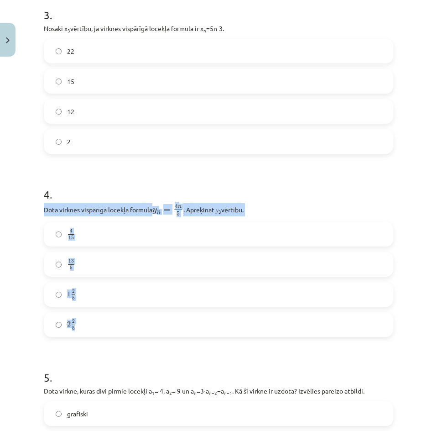
drag, startPoint x: 51, startPoint y: 211, endPoint x: 125, endPoint y: 262, distance: 90.5
click at [124, 316] on div "4 . Dota virknes vispārīgā locekļa formula y n = 4 n 5 y n = 4 n 5 . Aprēķināt …" at bounding box center [218, 254] width 349 height 165
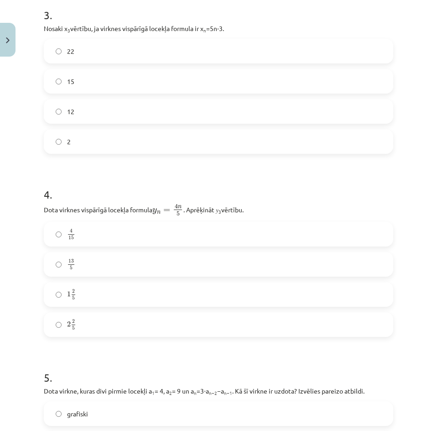
click at [360, 193] on h1 "4 ." at bounding box center [218, 186] width 349 height 28
click at [95, 323] on label "2 2 5 2 2 5" at bounding box center [219, 324] width 348 height 23
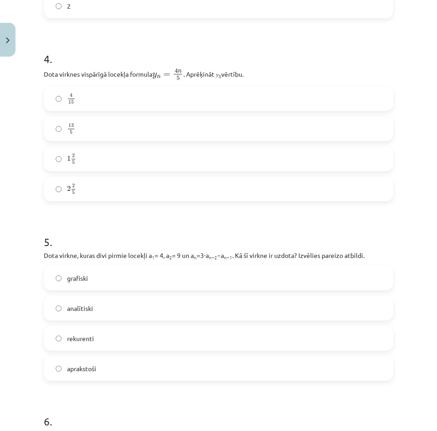
scroll to position [684, 0]
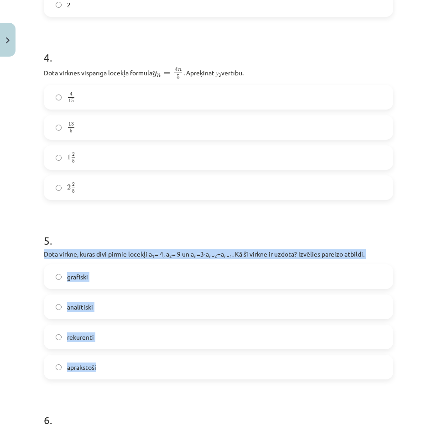
drag, startPoint x: 38, startPoint y: 253, endPoint x: 122, endPoint y: 353, distance: 129.9
click at [144, 363] on div "Mācību tēma: Matemātikas i - 12. klases 1. ieskaites mācību materiāls (ab) #5 📝…" at bounding box center [218, 215] width 437 height 431
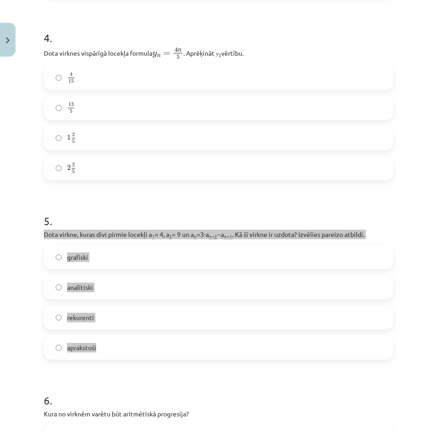
scroll to position [730, 0]
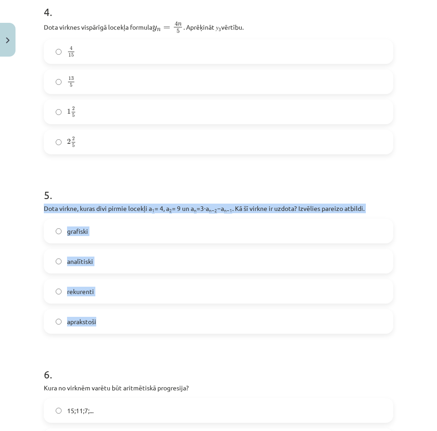
click at [20, 315] on div "Mācību tēma: Matemātikas i - 12. klases 1. ieskaites mācību materiāls (ab) #5 📝…" at bounding box center [218, 215] width 437 height 431
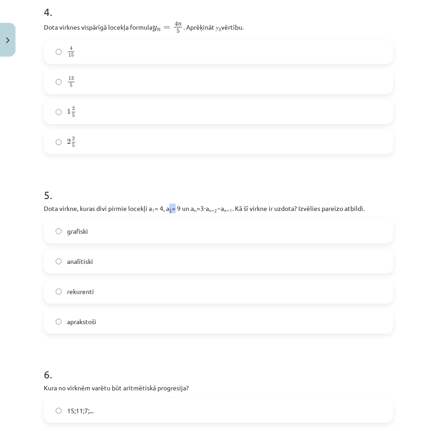
drag, startPoint x: 169, startPoint y: 210, endPoint x: 177, endPoint y: 209, distance: 7.3
click at [177, 209] on p "Dota virkne, kuras divi pirmie locekļi a 1 = 4, a 2 = 9 un a n =3⋅a n−2 −a n−1 …" at bounding box center [218, 208] width 349 height 10
click at [172, 209] on sub "2" at bounding box center [170, 210] width 3 height 7
drag, startPoint x: 174, startPoint y: 209, endPoint x: 168, endPoint y: 208, distance: 5.6
click at [168, 208] on p "Dota virkne, kuras divi pirmie locekļi a 1 = 4, a 2 = 9 un a n =3⋅a n−2 −a n−1 …" at bounding box center [218, 208] width 349 height 10
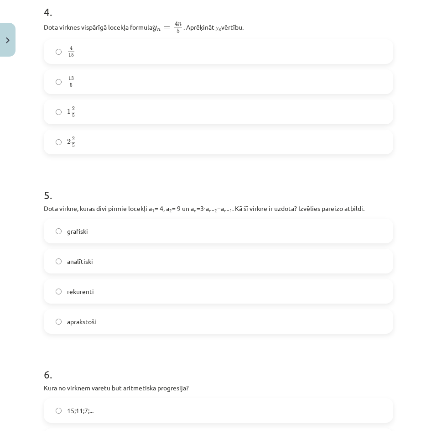
click at [263, 208] on p "Dota virkne, kuras divi pirmie locekļi a 1 = 4, a 2 = 9 un a n =3⋅a n−2 −a n−1 …" at bounding box center [218, 208] width 349 height 10
drag, startPoint x: 237, startPoint y: 207, endPoint x: 229, endPoint y: 209, distance: 8.4
click at [229, 209] on p "Dota virkne, kuras divi pirmie locekļi a 1 = 4, a 2 = 9 un a n =3⋅a n−2 −a n−1 …" at bounding box center [218, 208] width 349 height 10
click at [229, 209] on sub "n−1" at bounding box center [228, 210] width 8 height 7
click at [85, 295] on span "rekurenti" at bounding box center [80, 292] width 27 height 10
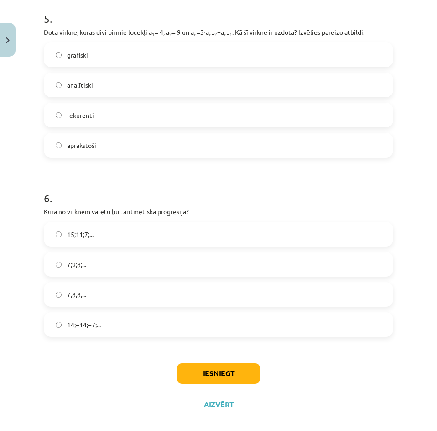
scroll to position [918, 0]
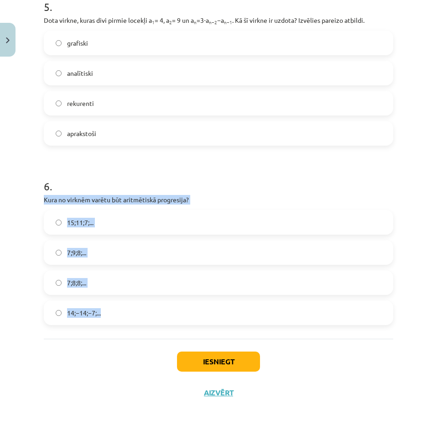
drag, startPoint x: 40, startPoint y: 199, endPoint x: 117, endPoint y: 297, distance: 124.8
click at [31, 320] on div "Mācību tēma: Matemātikas i - 12. klases 1. ieskaites mācību materiāls (ab) #5 📝…" at bounding box center [218, 215] width 437 height 431
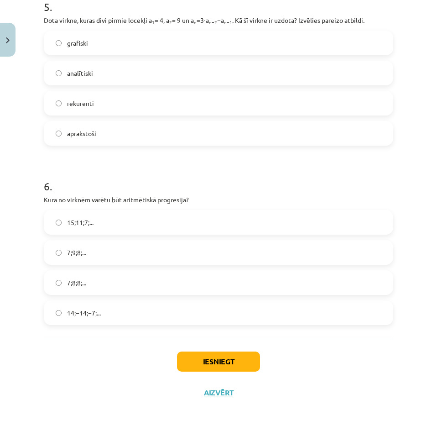
click at [259, 182] on h1 "6 ." at bounding box center [218, 178] width 349 height 28
click at [136, 228] on label "15;11;7;..." at bounding box center [219, 222] width 348 height 23
click at [224, 356] on button "Iesniegt" at bounding box center [218, 361] width 83 height 20
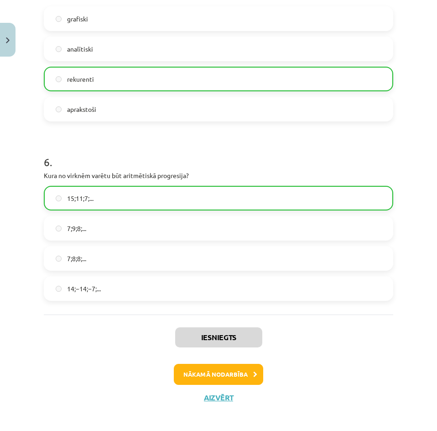
scroll to position [947, 0]
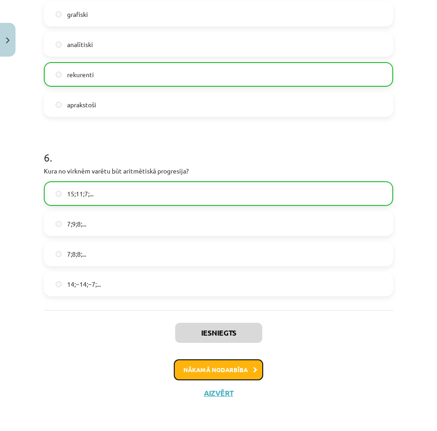
click at [218, 366] on button "Nākamā nodarbība" at bounding box center [218, 369] width 89 height 21
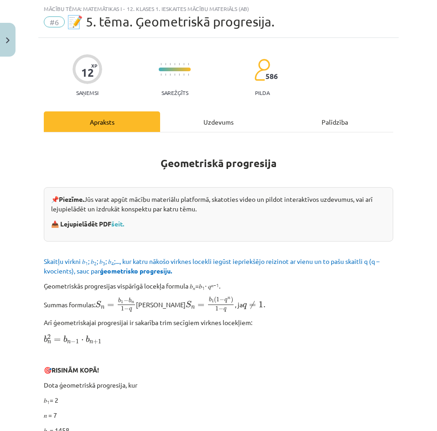
click at [228, 118] on div "Uzdevums" at bounding box center [218, 121] width 116 height 21
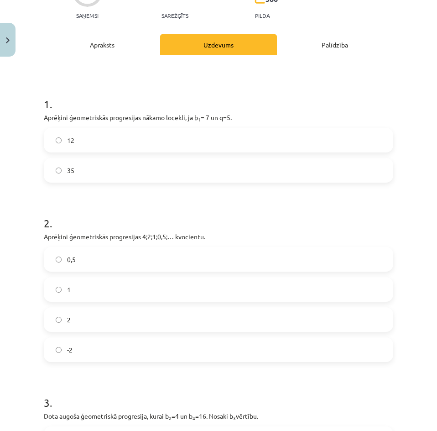
scroll to position [114, 0]
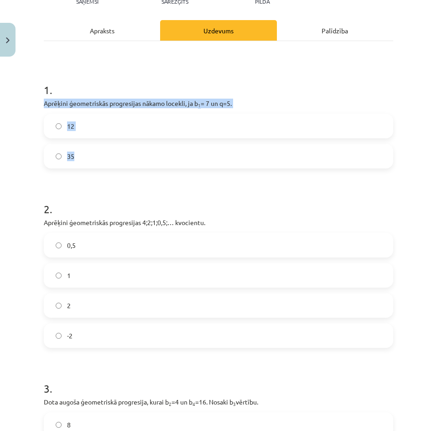
drag, startPoint x: 42, startPoint y: 101, endPoint x: 99, endPoint y: 154, distance: 77.8
click at [128, 158] on div "12 XP Saņemsi Sarežģīts 586 pilda Apraksts Uzdevums Palīdzība 1 . Aprēķini ģeom…" at bounding box center [218, 278] width 360 height 663
click at [99, 149] on label "35" at bounding box center [219, 156] width 348 height 23
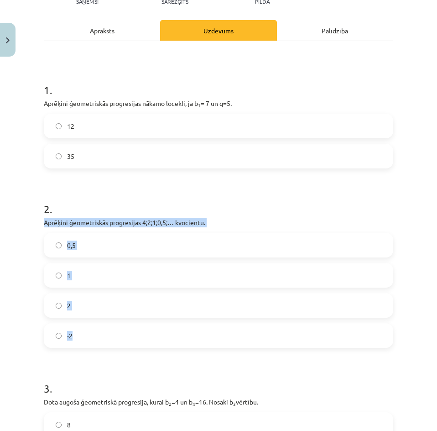
drag, startPoint x: 47, startPoint y: 221, endPoint x: 160, endPoint y: 331, distance: 157.5
click at [165, 340] on div "2 . Aprēķini ģeometriskās progresijas 4;2;1;0,5;… kvocientu. 0,5 1 2 -2" at bounding box center [218, 267] width 349 height 161
click at [19, 276] on div "Mācību tēma: Matemātikas i - 12. klases 1. ieskaites mācību materiāls (ab) #6 📝…" at bounding box center [218, 215] width 437 height 431
click at [20, 273] on div "Mācību tēma: Matemātikas i - 12. klases 1. ieskaites mācību materiāls (ab) #6 📝…" at bounding box center [218, 215] width 437 height 431
click at [104, 220] on p "Aprēķini ģeometriskās progresijas 4;2;1;0,5;… kvocientu." at bounding box center [218, 223] width 349 height 10
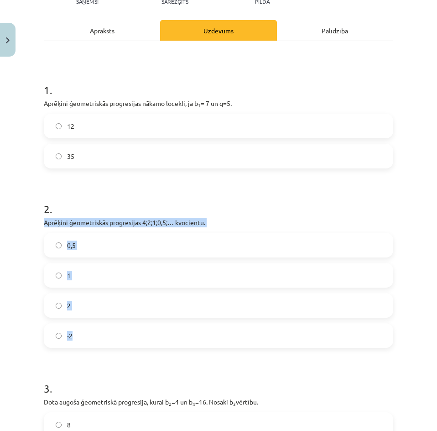
click at [104, 220] on p "Aprēķini ģeometriskās progresijas 4;2;1;0,5;… kvocientu." at bounding box center [218, 223] width 349 height 10
click at [104, 206] on h1 "2 ." at bounding box center [218, 201] width 349 height 28
click at [81, 245] on label "0,5" at bounding box center [219, 245] width 348 height 23
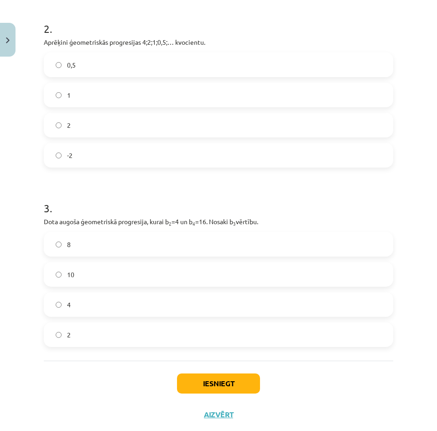
scroll to position [316, 0]
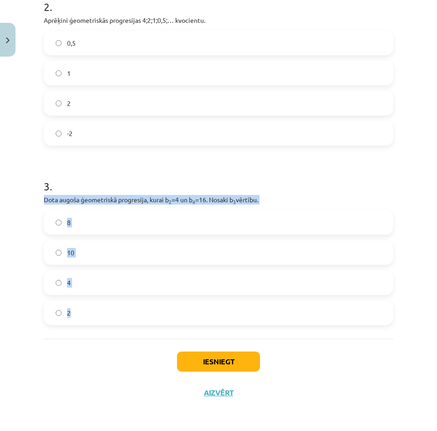
drag, startPoint x: 70, startPoint y: 213, endPoint x: 146, endPoint y: 253, distance: 85.7
click at [150, 312] on div "12 XP Saņemsi Sarežģīts 586 pilda Apraksts Uzdevums Palīdzība 1 . Aprēķini ģeom…" at bounding box center [218, 76] width 360 height 663
click at [95, 221] on label "8" at bounding box center [219, 222] width 348 height 23
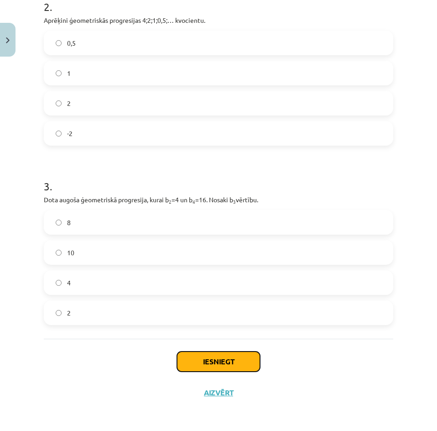
click at [214, 352] on button "Iesniegt" at bounding box center [218, 361] width 83 height 20
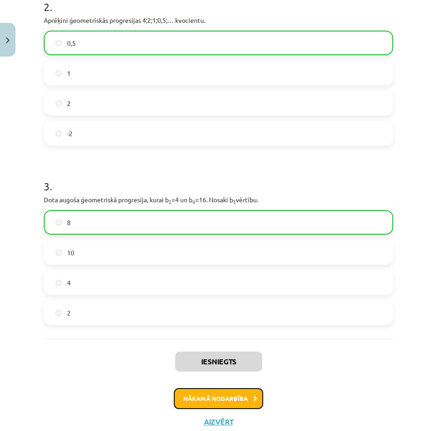
click at [222, 395] on button "Nākamā nodarbība" at bounding box center [218, 398] width 89 height 21
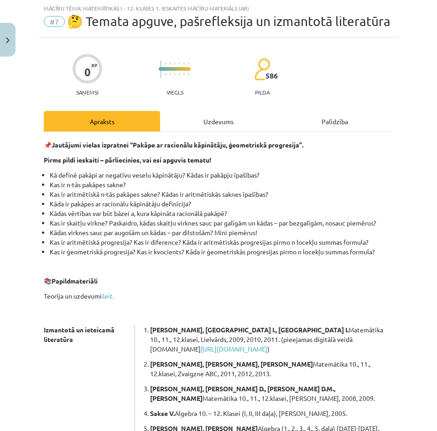
scroll to position [23, 0]
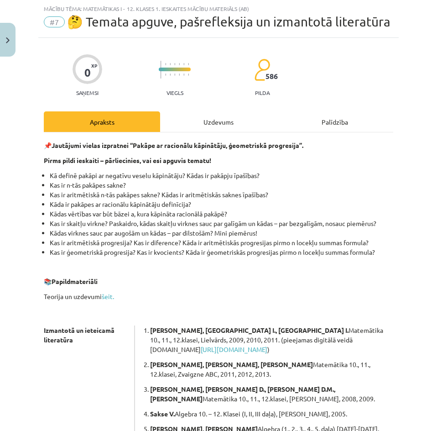
click at [223, 132] on div "Uzdevums" at bounding box center [218, 121] width 116 height 21
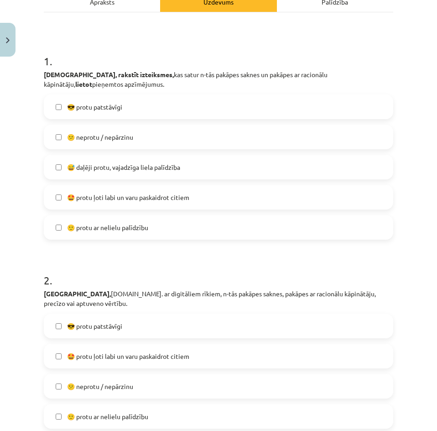
scroll to position [114, 0]
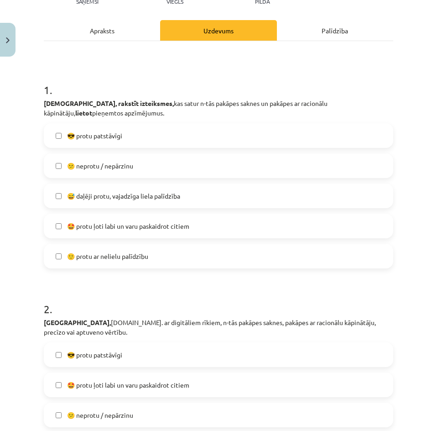
click at [106, 147] on label "😎 protu patstāvīgi" at bounding box center [219, 135] width 348 height 23
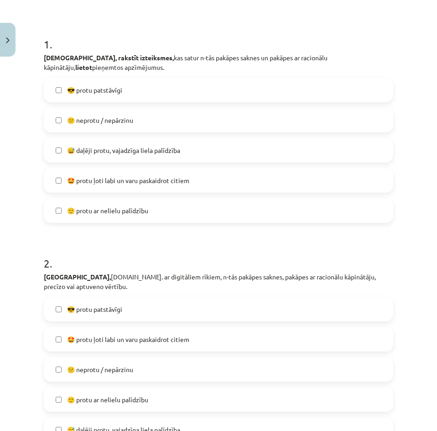
click at [109, 314] on span "😎 protu patstāvīgi" at bounding box center [94, 309] width 55 height 10
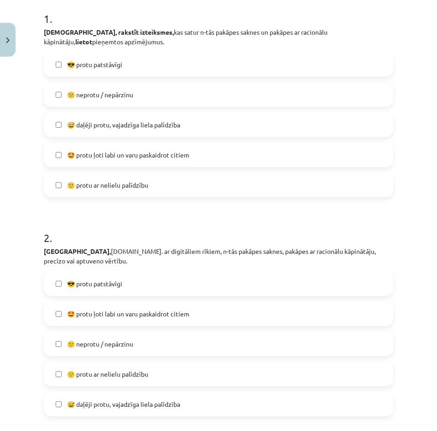
scroll to position [342, 0]
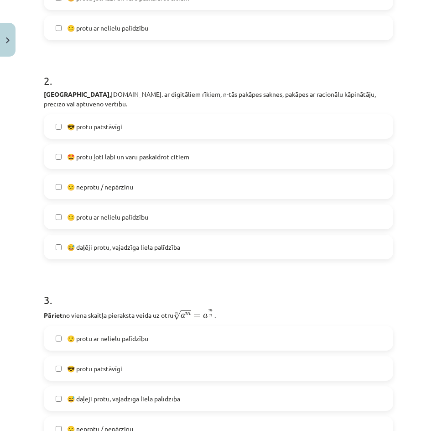
click at [105, 343] on span "🙂 protu ar nelielu palīdzību" at bounding box center [107, 339] width 81 height 10
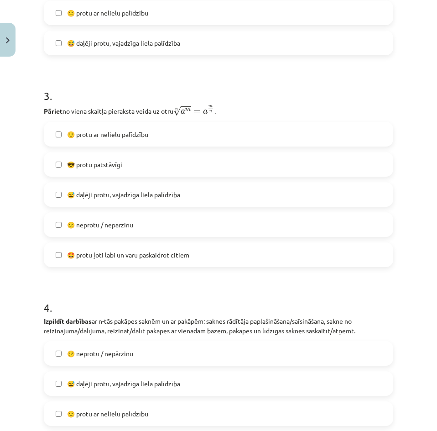
scroll to position [616, 0]
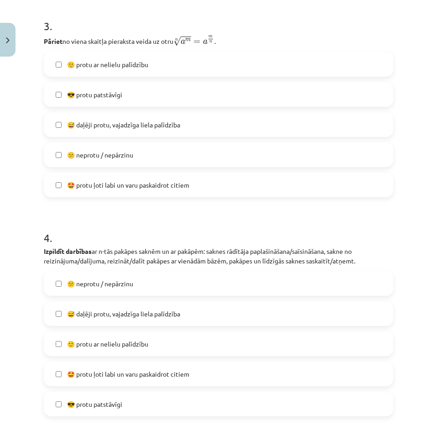
click at [91, 286] on div "😕 neprotu / nepārzinu" at bounding box center [218, 283] width 349 height 25
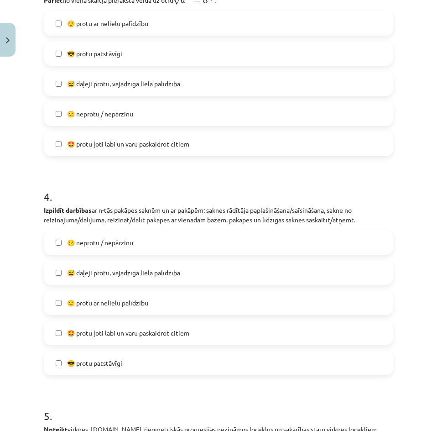
scroll to position [662, 0]
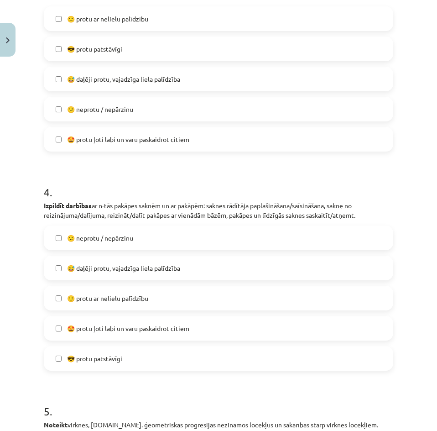
click at [107, 303] on span "🙂 protu ar nelielu palīdzību" at bounding box center [107, 298] width 81 height 10
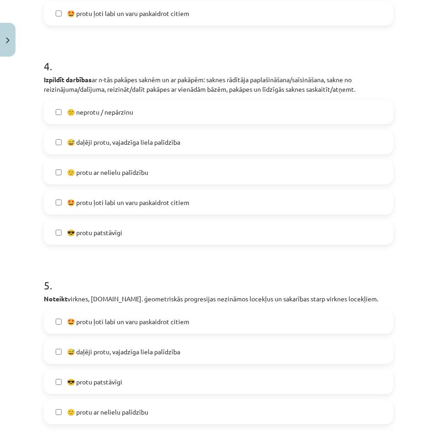
scroll to position [844, 0]
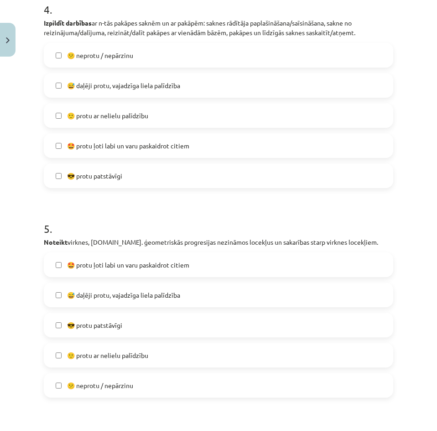
click at [101, 330] on span "😎 protu patstāvīgi" at bounding box center [94, 325] width 55 height 10
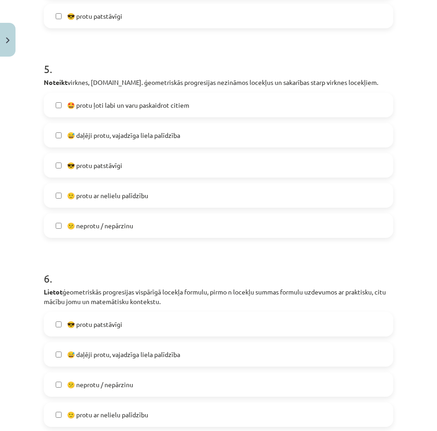
scroll to position [1072, 0]
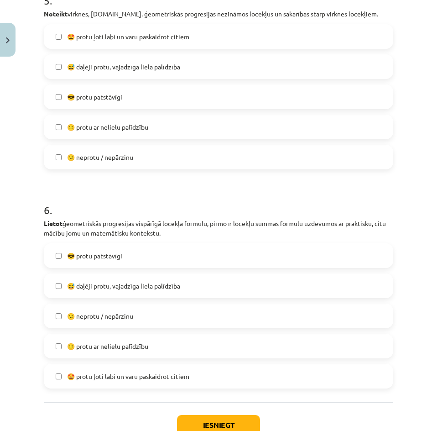
click at [107, 291] on span "😅 daļēji protu, vajadzīga liela palīdzība" at bounding box center [123, 286] width 113 height 10
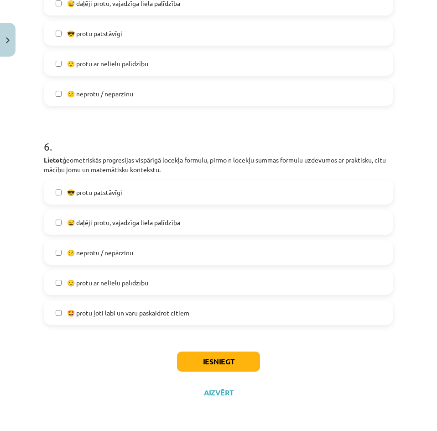
scroll to position [1150, 0]
click at [214, 365] on button "Iesniegt" at bounding box center [218, 361] width 83 height 20
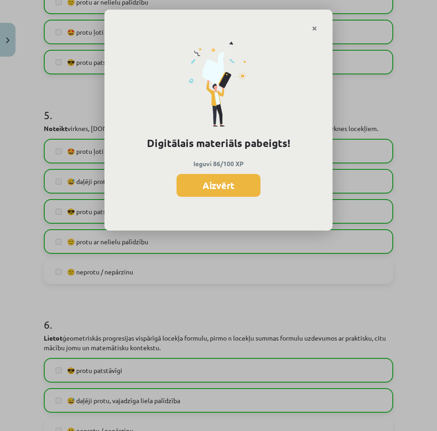
scroll to position [922, 0]
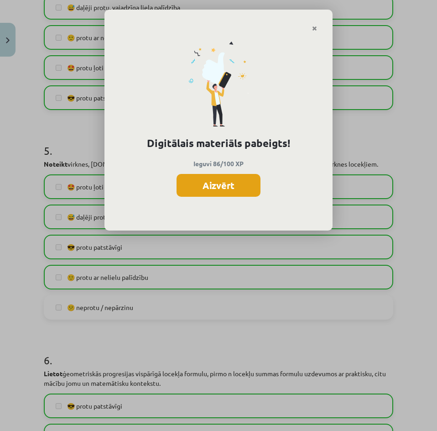
click at [226, 187] on button "Aizvērt" at bounding box center [219, 185] width 84 height 23
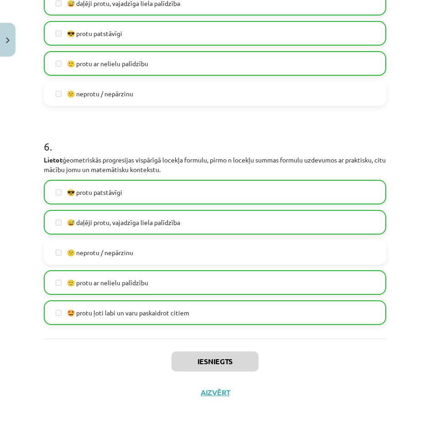
scroll to position [502, 0]
click at [212, 396] on div "Iesniegts Aizvērt" at bounding box center [215, 371] width 343 height 64
click at [211, 394] on button "Aizvērt" at bounding box center [215, 392] width 35 height 9
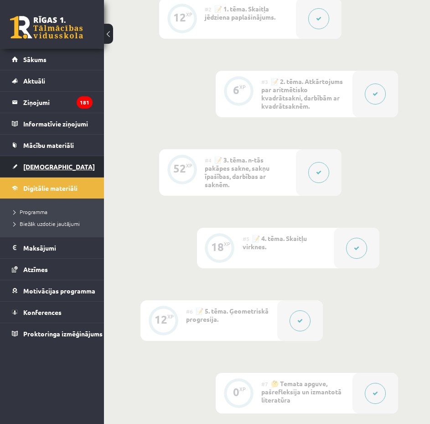
click at [33, 174] on link "[DEMOGRAPHIC_DATA]" at bounding box center [52, 166] width 81 height 21
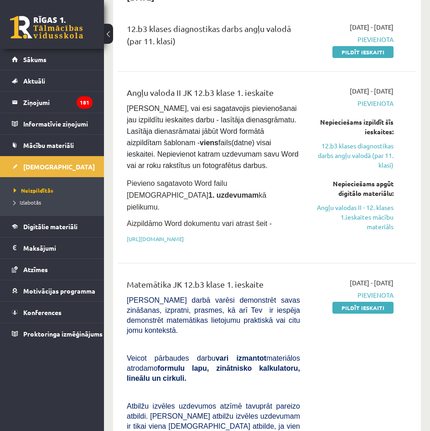
scroll to position [182, 0]
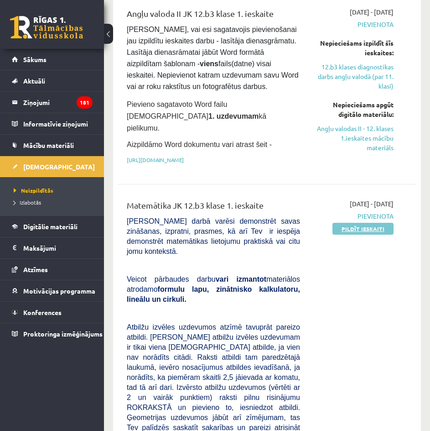
click at [366, 224] on link "Pildīt ieskaiti" at bounding box center [363, 229] width 61 height 12
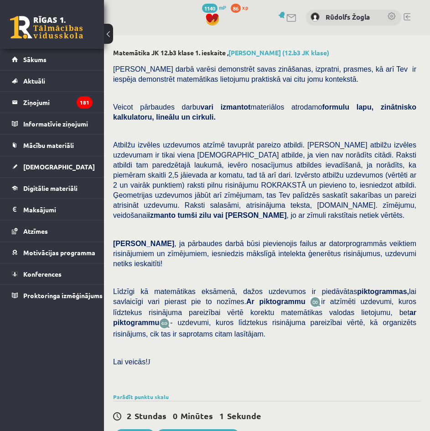
select select "**********"
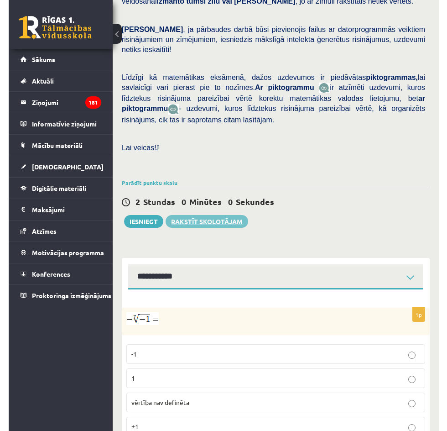
scroll to position [219, 0]
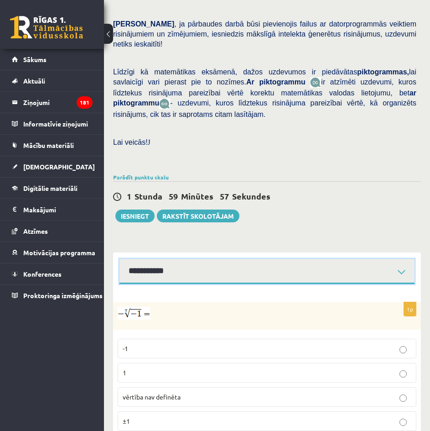
click at [242, 259] on select "**********" at bounding box center [267, 271] width 295 height 25
click at [240, 259] on select "**********" at bounding box center [267, 271] width 295 height 25
click at [288, 259] on select "**********" at bounding box center [267, 271] width 295 height 25
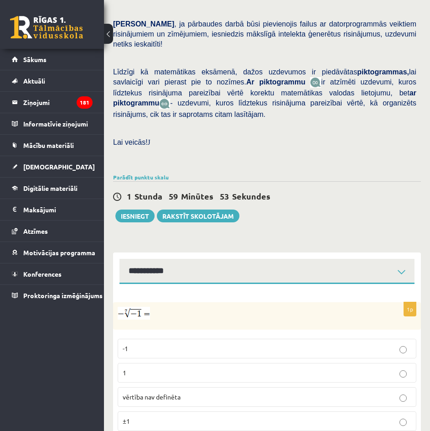
click at [184, 307] on p at bounding box center [244, 313] width 253 height 13
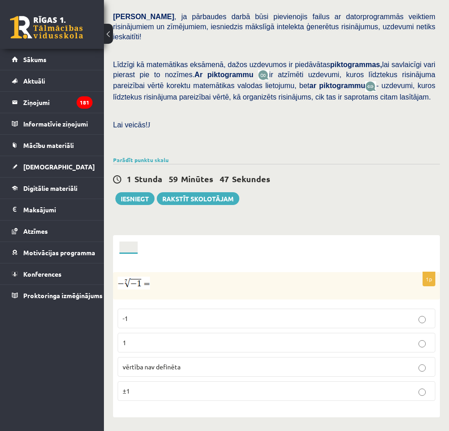
scroll to position [273, 0]
click at [0, 0] on link "2. uzdevums" at bounding box center [0, 0] width 0 height 0
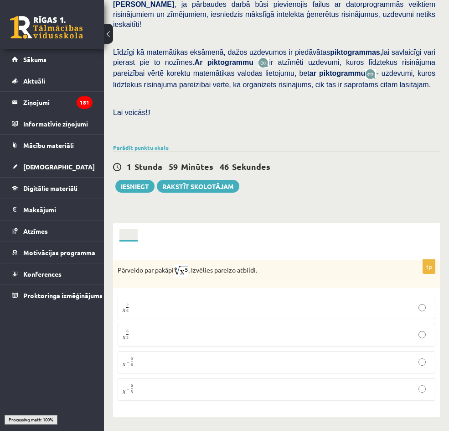
click at [0, 0] on link "1. uzdevums" at bounding box center [0, 0] width 0 height 0
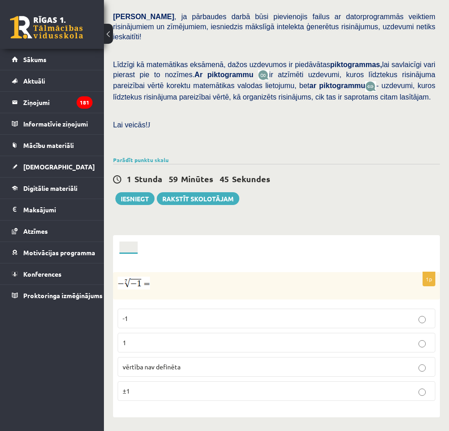
scroll to position [319, 0]
click at [289, 144] on div "Matemātika JK 12.b3 klase 1. ieskaite , [PERSON_NAME] (12.b3 JK klase) [PERSON_…" at bounding box center [276, 119] width 345 height 622
drag, startPoint x: 372, startPoint y: 324, endPoint x: 233, endPoint y: 205, distance: 182.9
click at [233, 254] on div "1p -1 1 vērtība nav definēta ±1" at bounding box center [276, 335] width 327 height 163
click at [233, 272] on div "1p -1 1 vērtība nav definēta ±1" at bounding box center [276, 340] width 327 height 136
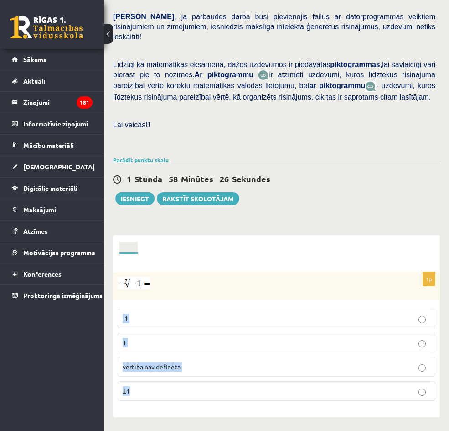
drag, startPoint x: 214, startPoint y: 208, endPoint x: 249, endPoint y: 308, distance: 106.5
click at [249, 308] on div "1p -1 1 vērtība nav definēta ±1" at bounding box center [276, 340] width 327 height 136
copy fieldset "-1 1 vērtība nav definēta ±1"
click at [267, 357] on label "vērtība nav definēta" at bounding box center [277, 367] width 318 height 20
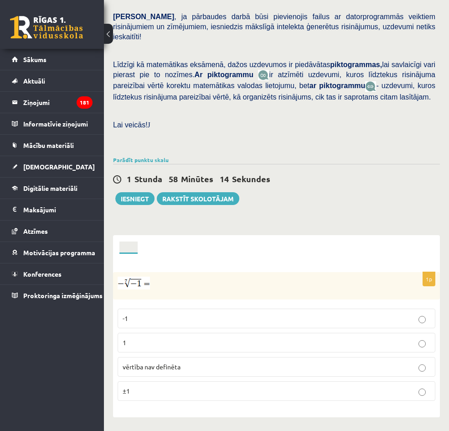
click at [0, 0] on link "2. uzdevums" at bounding box center [0, 0] width 0 height 0
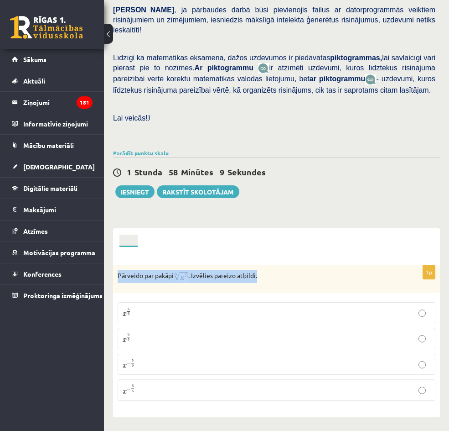
drag, startPoint x: 207, startPoint y: 96, endPoint x: 364, endPoint y: 95, distance: 157.0
click at [364, 265] on div "Pārveido par pakāpi . Izvēlies pareizo atbildi." at bounding box center [276, 279] width 327 height 28
click at [357, 269] on div "1p Pārveido par pakāpi . Izvēlies pareizo atbildi. x 5 6 x 5 6 x 6 5 x 6 5 x − …" at bounding box center [276, 332] width 327 height 170
click at [254, 297] on fieldset "x 5 6 x 5 6 x 6 5 x 6 5 x − 5 6 x − 5 6 x − 6 5 x − 6 5" at bounding box center [277, 350] width 318 height 106
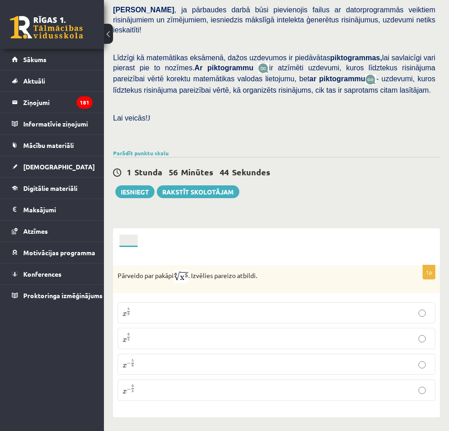
click at [254, 307] on p "x 5 6 x 5 6" at bounding box center [277, 312] width 308 height 11
click at [0, 0] on link "3. uzdevums" at bounding box center [0, 0] width 0 height 0
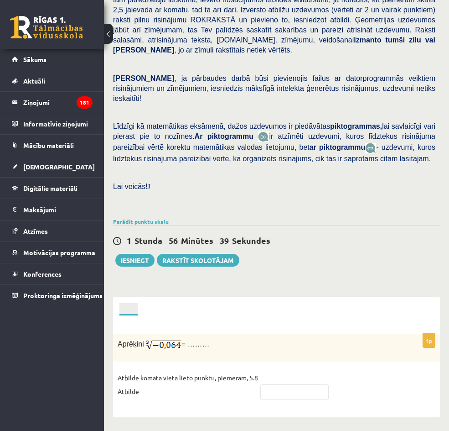
scroll to position [364, 0]
click at [329, 384] on input "text" at bounding box center [295, 392] width 68 height 16
type input "****"
click at [333, 315] on div "1p Aprēķini = ……… Atbildē komata vietā lieto punktu, piemēram, 5.8 Atbilde - **…" at bounding box center [276, 366] width 327 height 102
click at [0, 0] on link "4. uzdevums" at bounding box center [0, 0] width 0 height 0
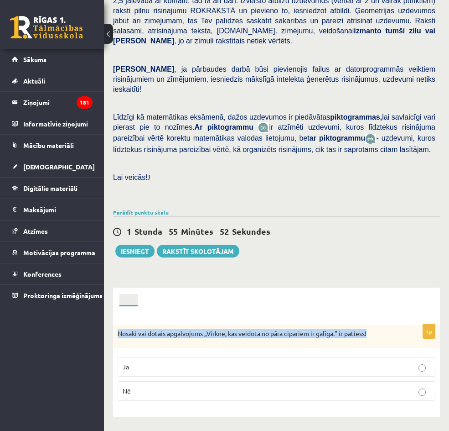
drag, startPoint x: 210, startPoint y: 137, endPoint x: 293, endPoint y: 152, distance: 84.8
click at [298, 324] on div "Nosaki vai dotais apgalvojums „Virkne, kas veidota no pāra cipariem ir galīga.”…" at bounding box center [276, 336] width 327 height 24
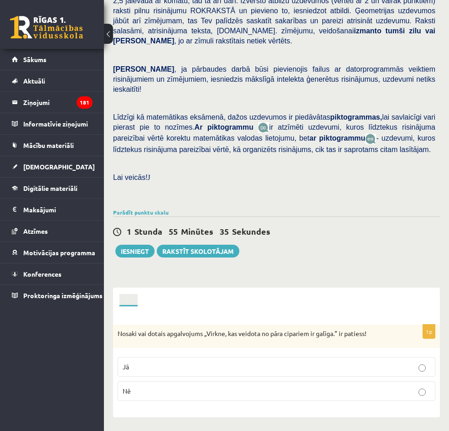
click at [263, 386] on p "Nē" at bounding box center [277, 391] width 308 height 10
click at [0, 0] on link "5. uzdevums" at bounding box center [0, 0] width 0 height 0
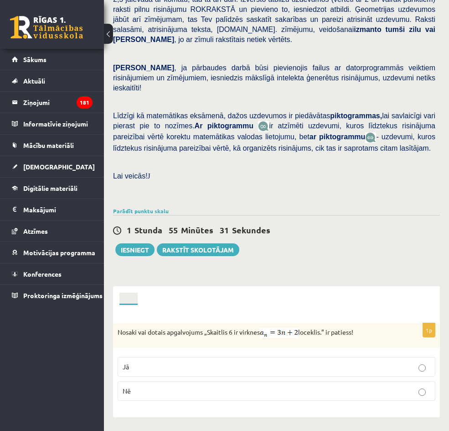
drag, startPoint x: 210, startPoint y: 135, endPoint x: 328, endPoint y: 154, distance: 118.7
click at [328, 328] on p "Nosaki vai dotais apgalvojums „Skaitlis 6 ir virknes loceklis.” ir patiess!" at bounding box center [254, 333] width 272 height 10
click at [284, 381] on label "Nē" at bounding box center [277, 391] width 318 height 20
click at [0, 0] on link "6. uzdevums" at bounding box center [0, 0] width 0 height 0
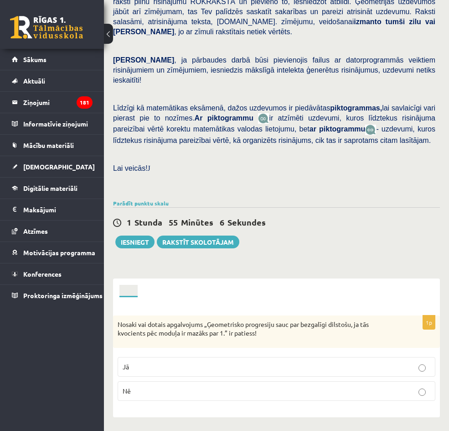
scroll to position [410, 0]
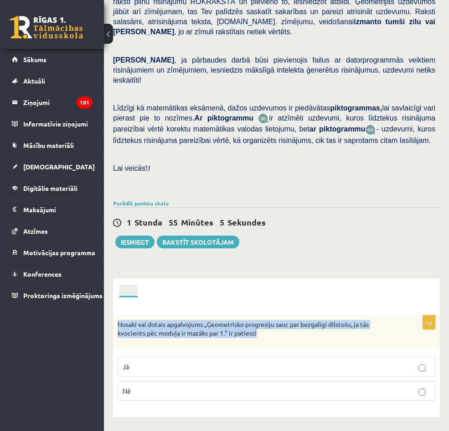
drag, startPoint x: 209, startPoint y: 92, endPoint x: 291, endPoint y: 116, distance: 85.6
click at [293, 315] on div "Nosaki vai dotais apgalvojums „Ģeometrisko progresiju sauc par bezgalīgi dilsto…" at bounding box center [276, 331] width 327 height 32
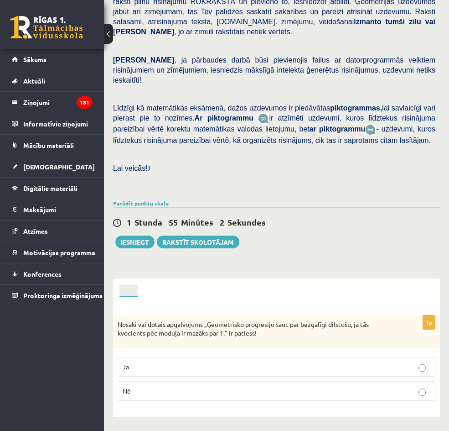
click at [275, 297] on div "1p Nosaki vai dotais apgalvojums „Ģeometrisko progresiju sauc par bezgalīgi dil…" at bounding box center [276, 357] width 327 height 120
click at [323, 362] on p "Jā" at bounding box center [277, 367] width 308 height 10
click at [0, 0] on link "8. uzdevums" at bounding box center [0, 0] width 0 height 0
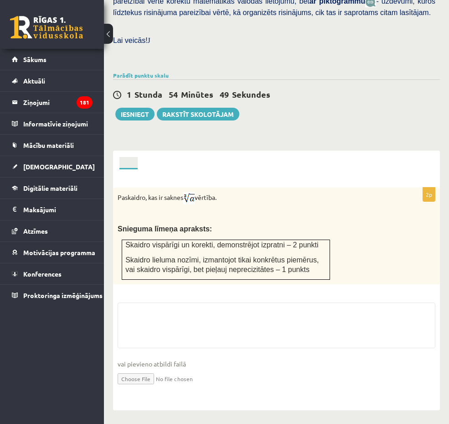
click at [0, 0] on link "7. uzdevums" at bounding box center [0, 0] width 0 height 0
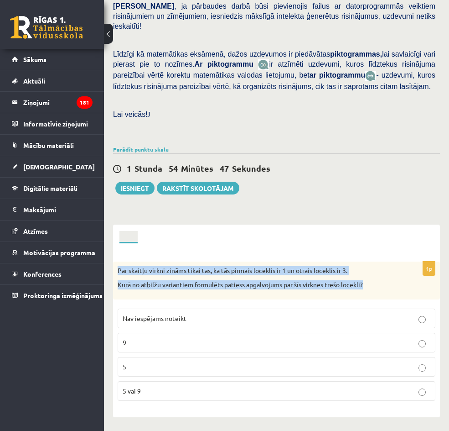
drag, startPoint x: 210, startPoint y: 92, endPoint x: 325, endPoint y: 128, distance: 120.9
click at [332, 261] on div "Par skaitļu virkni zināms tikai tas, ka tās pirmais loceklis ir 1 un otrais loc…" at bounding box center [276, 280] width 327 height 38
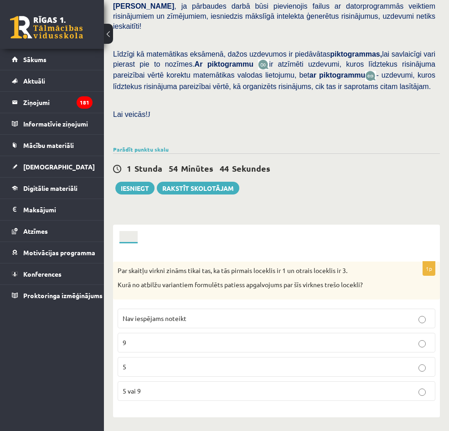
click at [379, 266] on div "1p Par skaitļu virkni zināms tikai tas, ka tās pirmais loceklis ir 1 un otrais …" at bounding box center [276, 330] width 327 height 174
drag, startPoint x: 323, startPoint y: 154, endPoint x: 292, endPoint y: 202, distance: 56.8
click at [322, 313] on p "Nav iespējams noteikt" at bounding box center [277, 318] width 308 height 10
click at [0, 0] on link "8. uzdevums" at bounding box center [0, 0] width 0 height 0
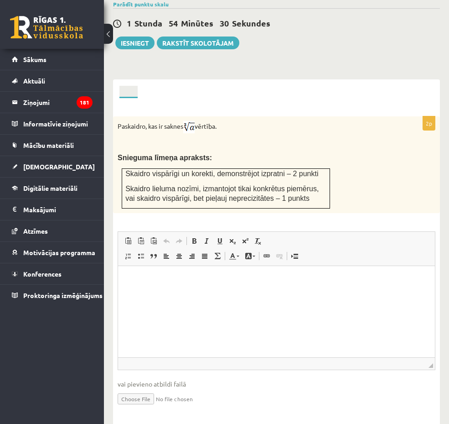
scroll to position [0, 0]
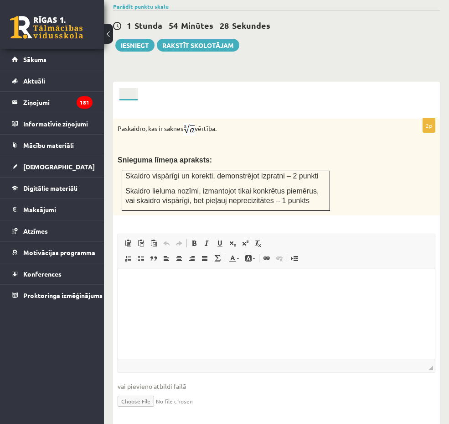
drag, startPoint x: 404, startPoint y: 172, endPoint x: 200, endPoint y: 101, distance: 215.9
click at [199, 101] on div "**********" at bounding box center [276, 257] width 327 height 351
click at [215, 123] on p "Paskaidro, kas ir saknes vērtība." at bounding box center [254, 129] width 272 height 12
click at [253, 119] on div "Paskaidro, kas ir saknes vērtība. Snieguma līmeņa apraksts: Skaidro vispārīgi u…" at bounding box center [276, 167] width 327 height 97
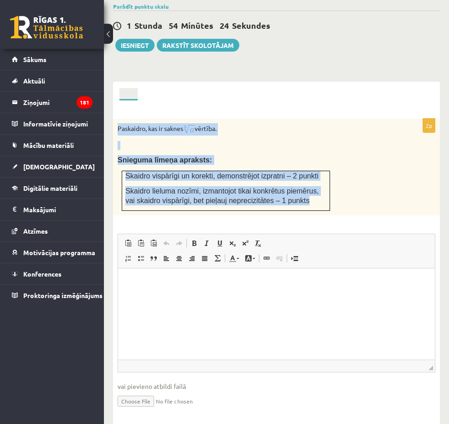
drag, startPoint x: 209, startPoint y: 92, endPoint x: 397, endPoint y: 172, distance: 204.1
click at [397, 172] on div "Paskaidro, kas ir saknes vērtība. Snieguma līmeņa apraksts: Skaidro vispārīgi u…" at bounding box center [276, 167] width 327 height 97
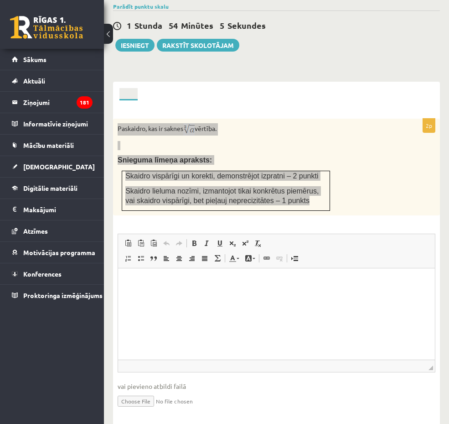
click at [236, 296] on html at bounding box center [276, 282] width 317 height 28
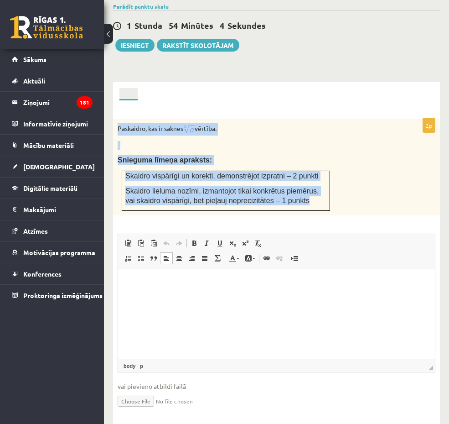
click at [319, 187] on span "Skaidro lieluma nozīmi, izmantojot tikai konkrētus piemērus, vai skaidro vispār…" at bounding box center [221, 195] width 193 height 17
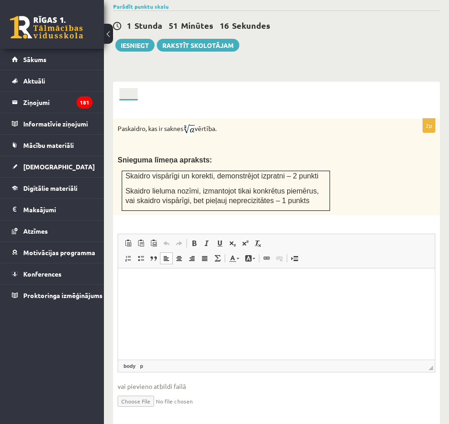
click at [190, 296] on html at bounding box center [276, 282] width 317 height 28
click at [191, 296] on html at bounding box center [276, 282] width 317 height 28
click at [0, 0] on link "9. uzdevums" at bounding box center [0, 0] width 0 height 0
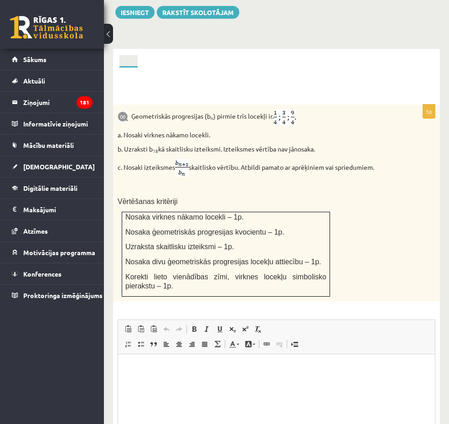
scroll to position [409, 0]
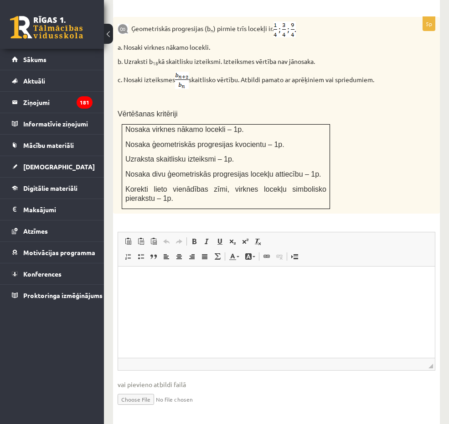
click at [0, 0] on link "10. uzdevums" at bounding box center [0, 0] width 0 height 0
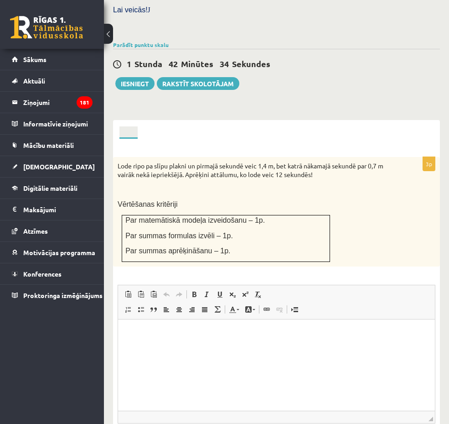
scroll to position [0, 0]
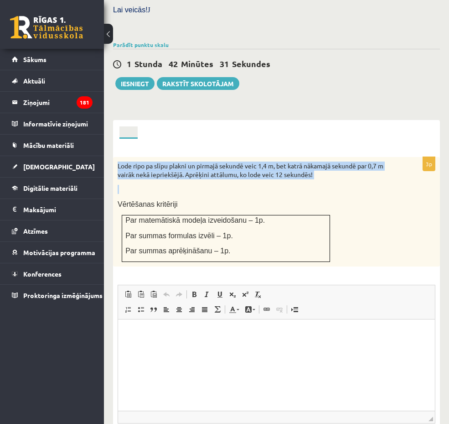
drag, startPoint x: 210, startPoint y: 130, endPoint x: 297, endPoint y: 167, distance: 95.0
click at [297, 167] on div "Lode ripo pa slīpu plakni un pirmajā sekundē veic 1,4 m, bet katrā nākamajā sek…" at bounding box center [276, 211] width 327 height 109
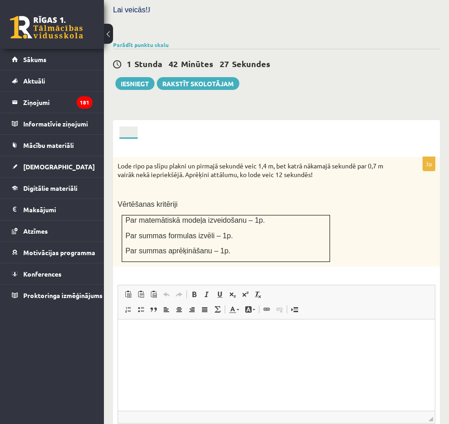
click at [365, 199] on p "Vērtēšanas kritēriji" at bounding box center [254, 204] width 272 height 10
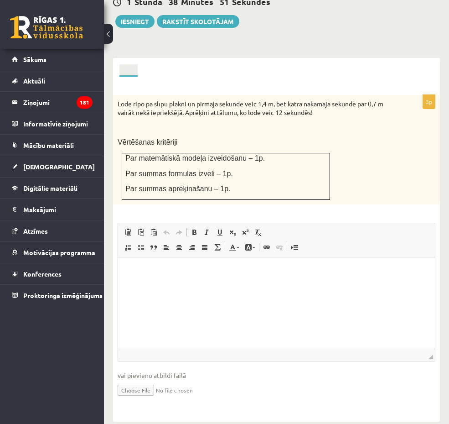
scroll to position [433, 0]
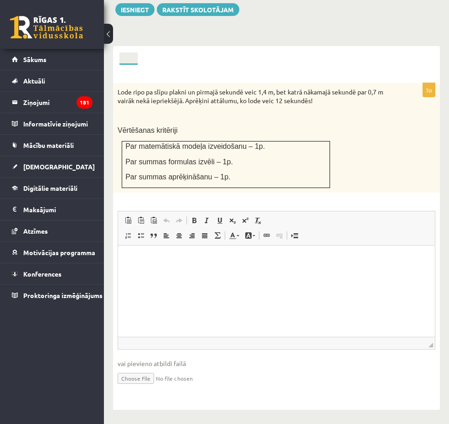
click at [0, 0] on link "11. uzdevums" at bounding box center [0, 0] width 0 height 0
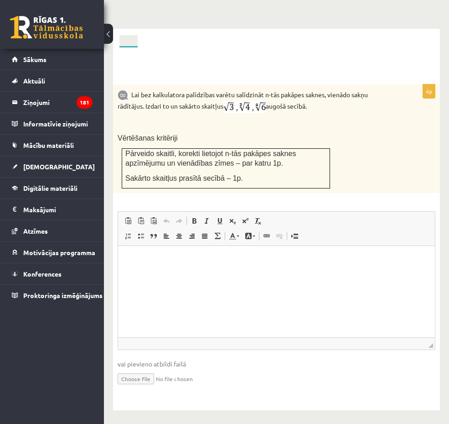
scroll to position [0, 0]
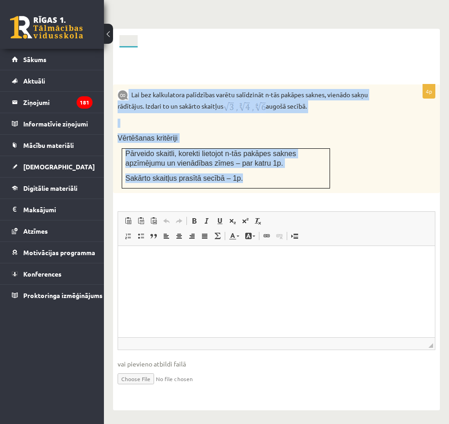
drag, startPoint x: 225, startPoint y: 59, endPoint x: 318, endPoint y: 151, distance: 130.3
click at [339, 151] on div "Lai bez kalkulatora palīdzības varētu salīdzināt n-tās pakāpes saknes, vienādo …" at bounding box center [276, 138] width 327 height 109
click at [295, 149] on td "Pārveido skaitli, korekti lietojot n-tās pakāpes saknes apzīmējumu un vienādība…" at bounding box center [226, 169] width 208 height 40
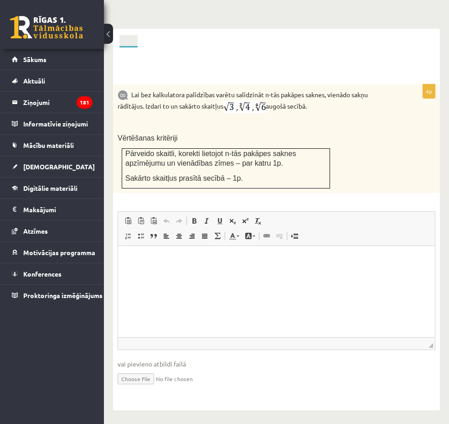
click at [0, 0] on link "12. uzdevums" at bounding box center [0, 0] width 0 height 0
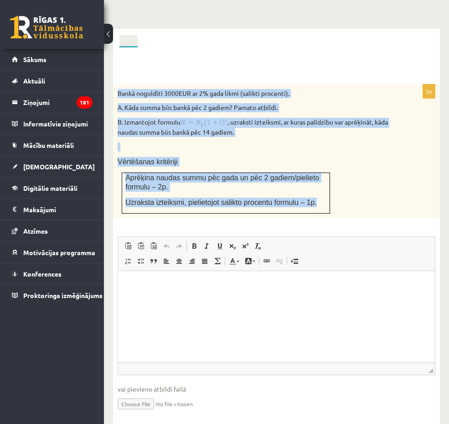
drag, startPoint x: 209, startPoint y: 56, endPoint x: 343, endPoint y: 135, distance: 155.6
click at [413, 172] on div "Bankā noguldīti 3000EUR ar 2% gada likmi (salikti procenti). A. Kāda summa būs …" at bounding box center [276, 151] width 327 height 134
click at [228, 84] on div "Bankā noguldīti 3000EUR ar 2% gada likmi (salikti procenti). A. Kāda summa būs …" at bounding box center [276, 151] width 327 height 134
click at [281, 103] on p "A. Kāda summa būs bankā pēc 2 gadiem? Pamato atbildi." at bounding box center [254, 107] width 272 height 9
drag, startPoint x: 291, startPoint y: 71, endPoint x: 324, endPoint y: 73, distance: 33.4
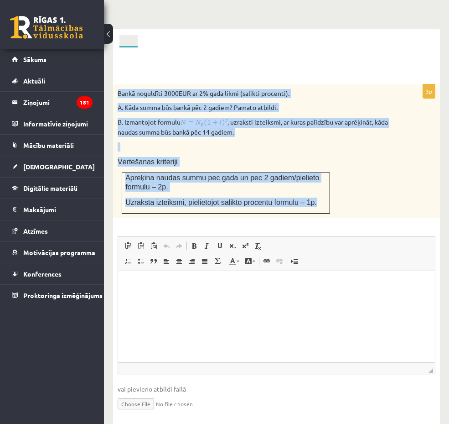
click at [292, 103] on p "A. Kāda summa būs bankā pēc 2 gadiem? Pamato atbildi." at bounding box center [254, 107] width 272 height 9
click at [333, 103] on p "A. Kāda summa būs bankā pēc 2 gadiem? Pamato atbildi." at bounding box center [254, 107] width 272 height 9
click at [297, 198] on span "Uzraksta izteiksmi, pielietojot salikto procentu formulu – 1p." at bounding box center [221, 202] width 192 height 8
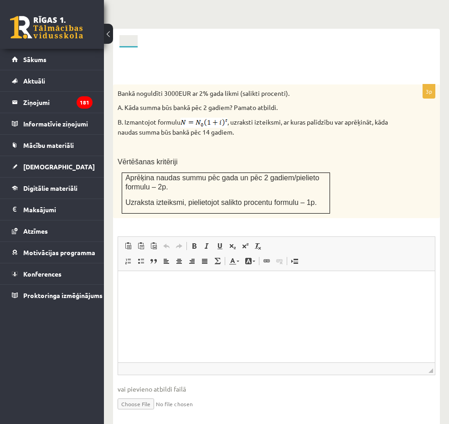
click at [0, 0] on link "13. uzdevums" at bounding box center [0, 0] width 0 height 0
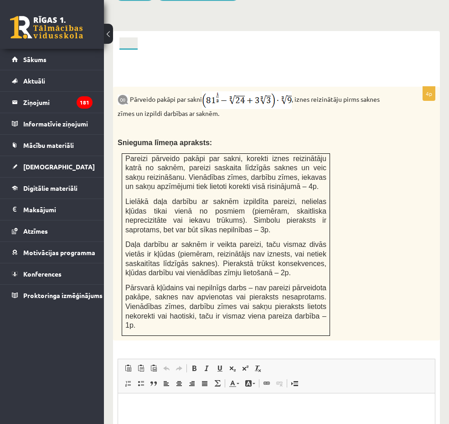
scroll to position [433, 0]
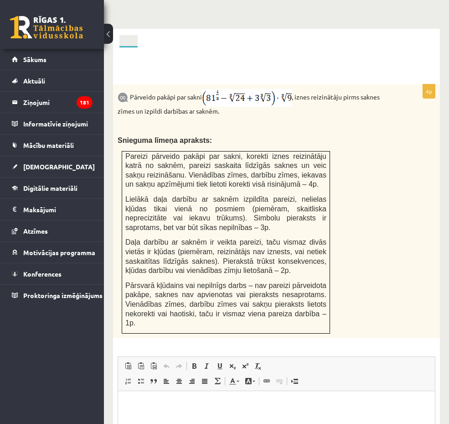
drag, startPoint x: 216, startPoint y: 121, endPoint x: 409, endPoint y: 293, distance: 258.5
click at [409, 293] on div "Pārveido pakāpi par sakni , iznes reizinātāju pirms saknes zīmes un izpildi dar…" at bounding box center [276, 211] width 327 height 254
click at [327, 281] on p "Pārsvarā kļūdains vai nepilnīgs darbs – nav pareizi pārveidota pakāpe, saknes n…" at bounding box center [225, 304] width 201 height 47
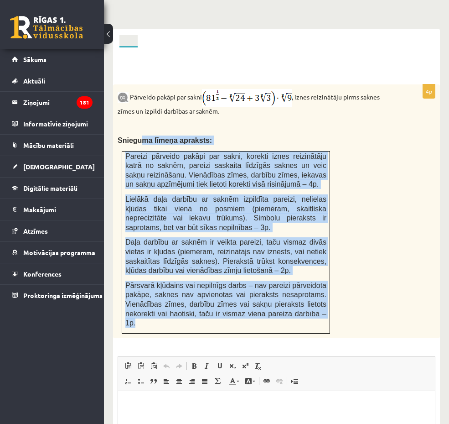
drag, startPoint x: 414, startPoint y: 280, endPoint x: 230, endPoint y: 107, distance: 252.4
click at [230, 107] on div "Pārveido pakāpi par sakni , iznes reizinātāju pirms saknes zīmes un izpildi dar…" at bounding box center [276, 211] width 327 height 254
click at [212, 136] on span "Snieguma līmeņa apraksts:" at bounding box center [165, 140] width 94 height 8
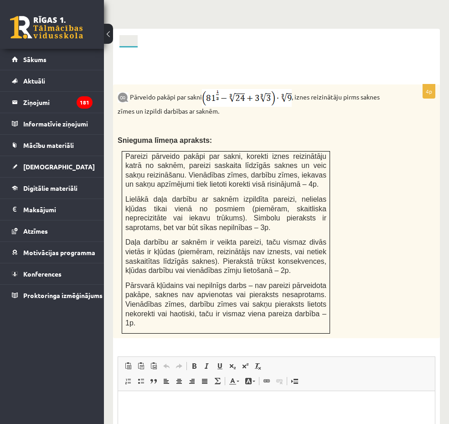
click at [145, 418] on html at bounding box center [276, 405] width 317 height 28
click at [0, 0] on link "14. uzdevums" at bounding box center [0, 0] width 0 height 0
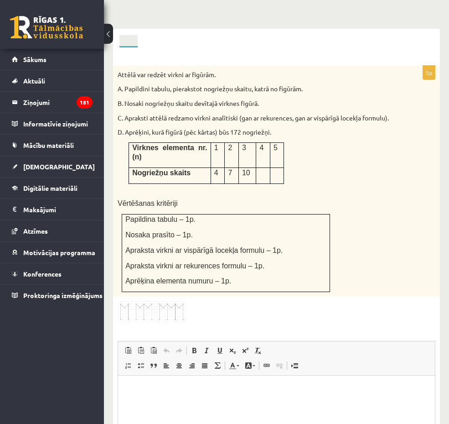
scroll to position [0, 0]
click at [186, 301] on img at bounding box center [152, 311] width 68 height 21
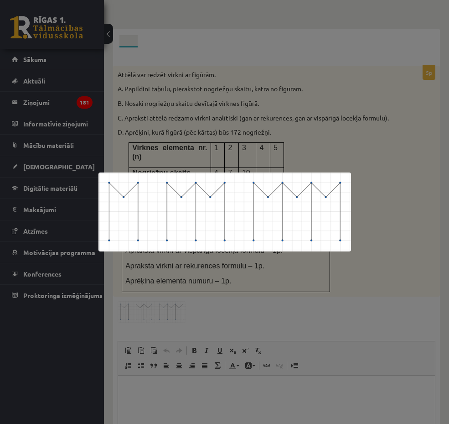
click at [323, 278] on div at bounding box center [224, 212] width 449 height 424
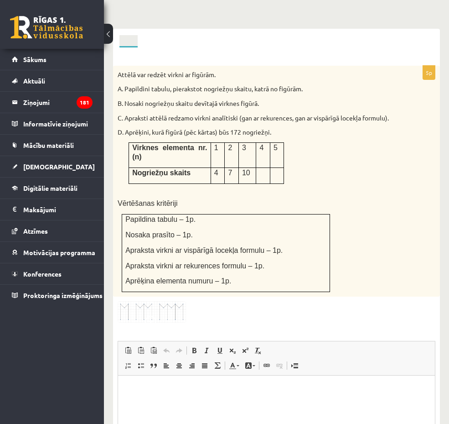
click at [0, 0] on ul "1. uzdevums 2. uzdevums 3. uzdevums 4. uzdevums 5. uzdevums 6. uzdevums 7. uzde…" at bounding box center [0, 0] width 0 height 0
click at [0, 0] on link "15. uzdevums" at bounding box center [0, 0] width 0 height 0
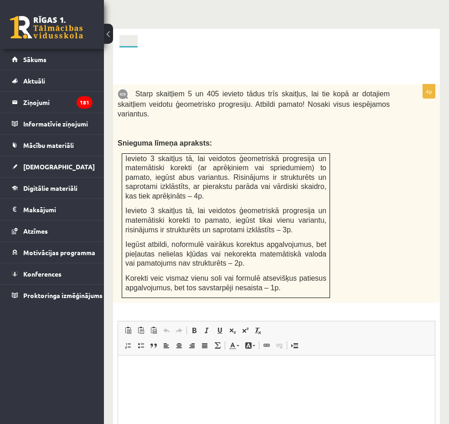
click at [0, 0] on link "14. uzdevums" at bounding box center [0, 0] width 0 height 0
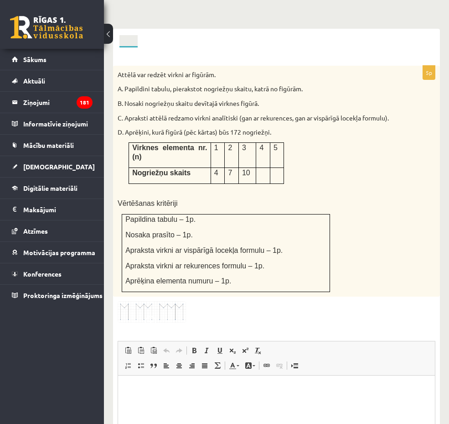
click at [0, 0] on link "15. uzdevums" at bounding box center [0, 0] width 0 height 0
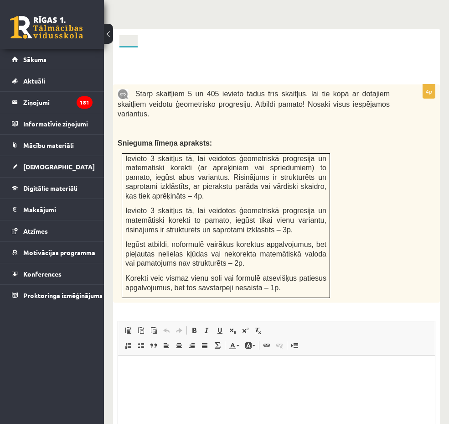
click at [0, 0] on link "14. uzdevums" at bounding box center [0, 0] width 0 height 0
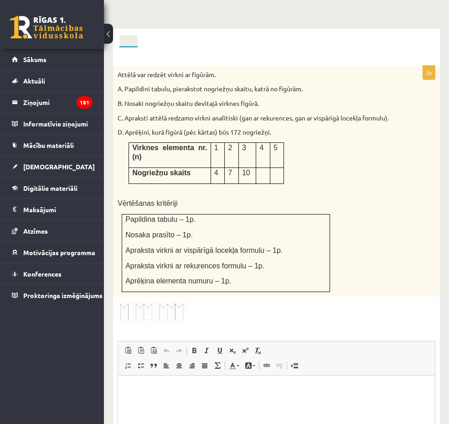
click at [0, 0] on link "13. uzdevums" at bounding box center [0, 0] width 0 height 0
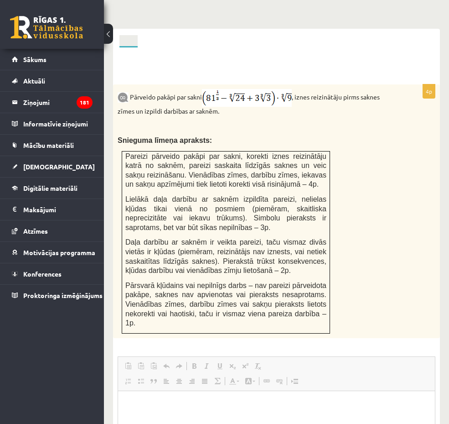
click at [0, 0] on link "12. uzdevums" at bounding box center [0, 0] width 0 height 0
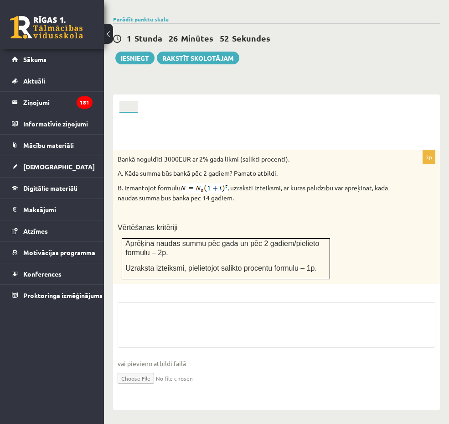
click at [0, 0] on link "13. uzdevums" at bounding box center [0, 0] width 0 height 0
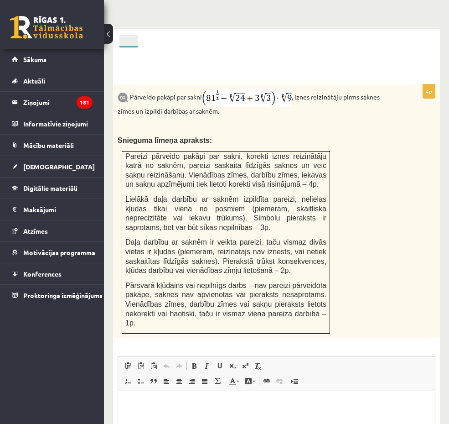
click at [0, 0] on link "14. uzdevums" at bounding box center [0, 0] width 0 height 0
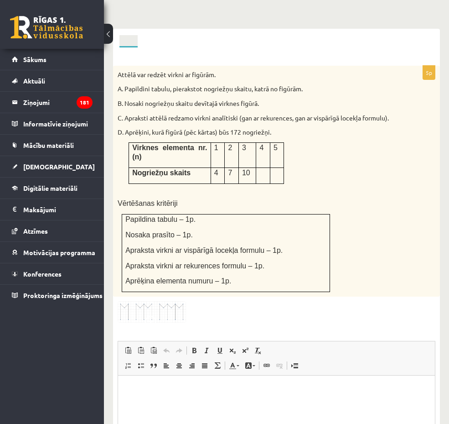
click at [0, 0] on link "13. uzdevums" at bounding box center [0, 0] width 0 height 0
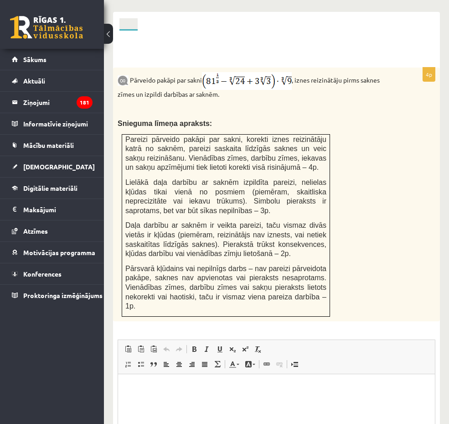
scroll to position [433, 0]
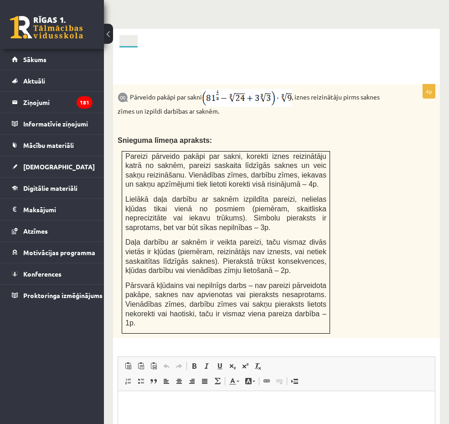
drag, startPoint x: 306, startPoint y: 449, endPoint x: 300, endPoint y: 438, distance: 12.5
click at [306, 418] on html at bounding box center [276, 405] width 317 height 28
click at [264, 47] on div "4p Pārveido pakāpi par sakni , iznes reizinātāju pirms saknes zīmes un izpildi …" at bounding box center [276, 301] width 327 height 508
click at [104, 372] on div "0 Dāvanas 1140 mP 86 xp Rūdolfs Žogla Sākums Aktuāli Kā mācīties eSKOLĀ Kontakt…" at bounding box center [52, 212] width 104 height 424
click at [0, 0] on link "14. uzdevums" at bounding box center [0, 0] width 0 height 0
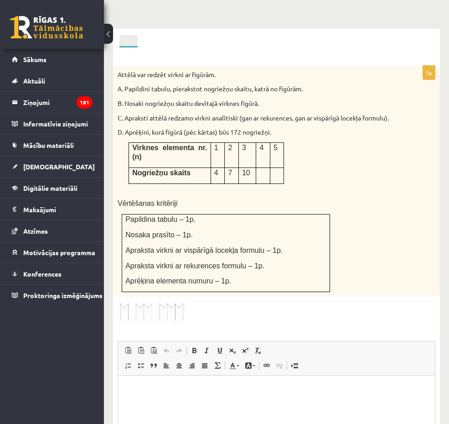
click at [68, 361] on div "0 Dāvanas 1140 mP 86 xp Rūdolfs Žogla Sākums Aktuāli Kā mācīties eSKOLĀ Kontakt…" at bounding box center [52, 212] width 104 height 424
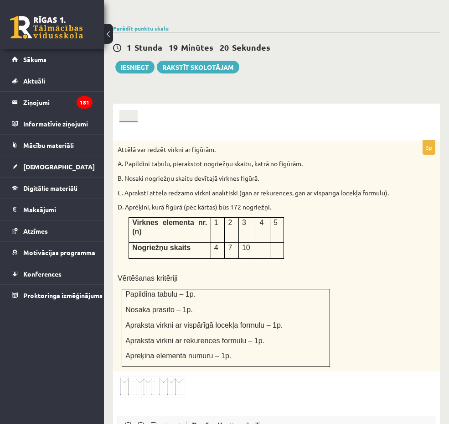
scroll to position [387, 0]
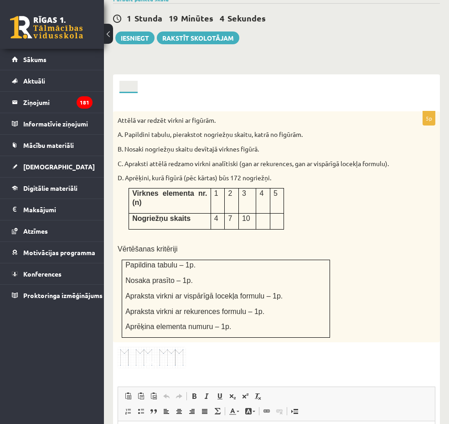
click at [0, 0] on link "13. uzdevums" at bounding box center [0, 0] width 0 height 0
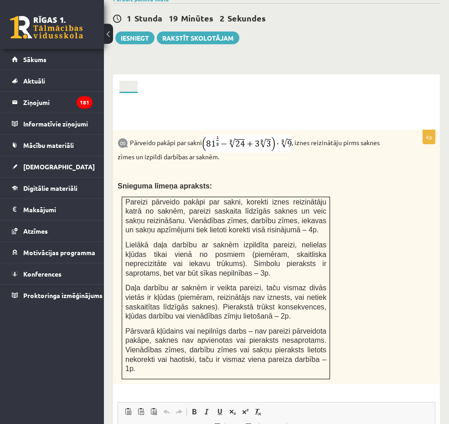
scroll to position [0, 0]
click at [262, 198] on span "Pareizi pārveido pakāpi par sakni, korekti iznes reizinātāju katrā no saknēm, p…" at bounding box center [225, 216] width 201 height 36
click at [396, 31] on div "Matemātika JK 12.b3 klase 1. ieskaite , Rūdolfs Žogla (12.b3 JK klase) Pārbaude…" at bounding box center [276, 131] width 345 height 967
click at [0, 0] on link "14. uzdevums" at bounding box center [0, 0] width 0 height 0
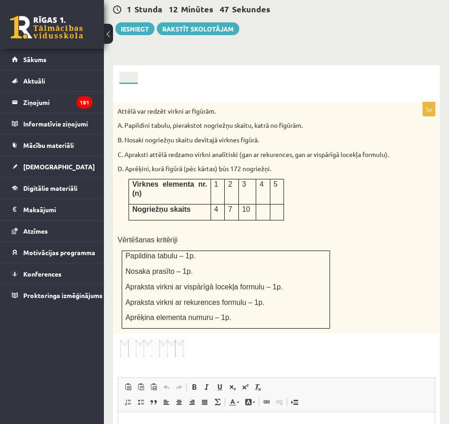
click at [186, 338] on img at bounding box center [152, 348] width 68 height 21
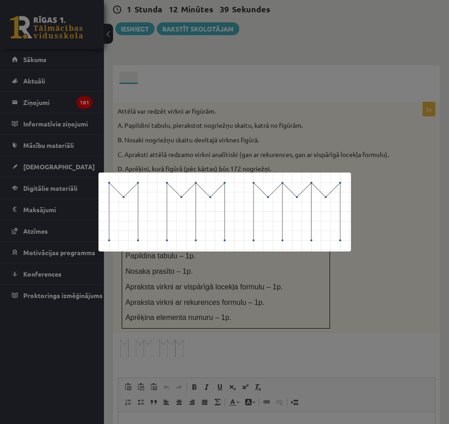
click at [377, 167] on div at bounding box center [224, 212] width 449 height 424
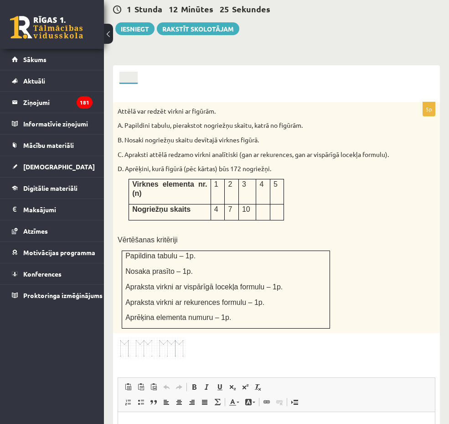
click at [186, 338] on img at bounding box center [152, 348] width 68 height 21
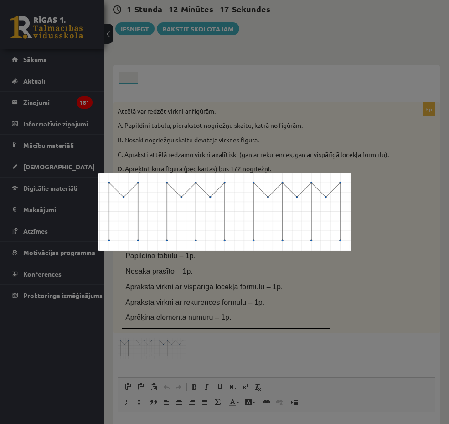
click at [381, 174] on div at bounding box center [224, 212] width 449 height 424
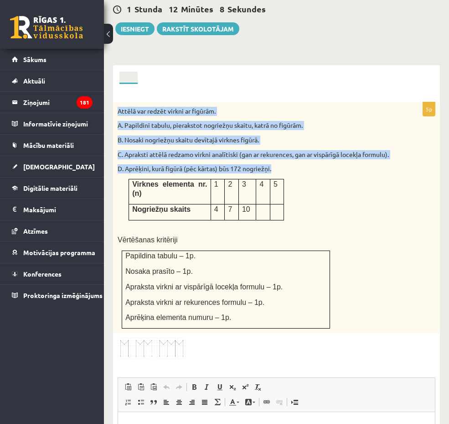
drag, startPoint x: 210, startPoint y: 73, endPoint x: 384, endPoint y: 141, distance: 186.1
click at [381, 141] on div "Attēlā var redzēt virkni ar figūrām. A. Papildini tabulu, pierakstot nogriežņu …" at bounding box center [276, 217] width 327 height 231
copy div "Attēlā var redzēt virkni ar figūrām. A. Papildini tabulu, pierakstot nogriežņu …"
click at [241, 102] on div "Attēlā var redzēt virkni ar figūrām. A. Papildini tabulu, pierakstot nogriežņu …" at bounding box center [276, 217] width 327 height 231
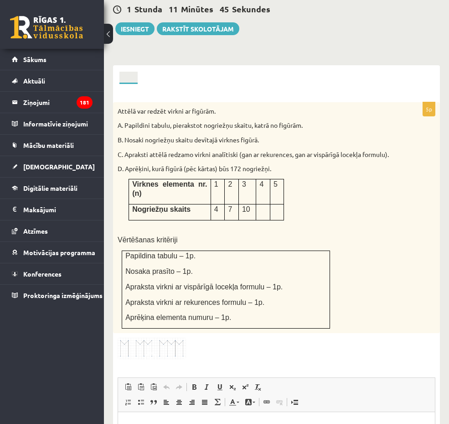
drag, startPoint x: 224, startPoint y: 156, endPoint x: 385, endPoint y: 182, distance: 163.4
click at [385, 182] on div "Attēlā var redzēt virkni ar figūrām. A. Papildini tabulu, pierakstot nogriežņu …" at bounding box center [276, 217] width 327 height 231
copy table
click at [378, 183] on div "Attēlā var redzēt virkni ar figūrām. A. Papildini tabulu, pierakstot nogriežņu …" at bounding box center [276, 217] width 327 height 231
click at [388, 160] on div "Attēlā var redzēt virkni ar figūrām. A. Papildini tabulu, pierakstot nogriežņu …" at bounding box center [276, 217] width 327 height 231
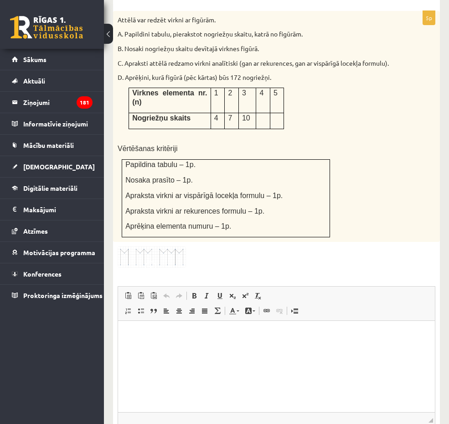
click at [0, 0] on link "15. uzdevums" at bounding box center [0, 0] width 0 height 0
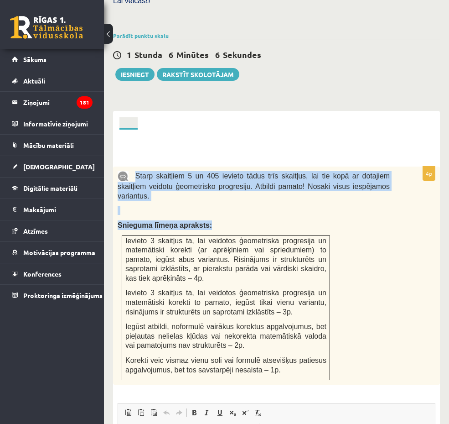
scroll to position [351, 45]
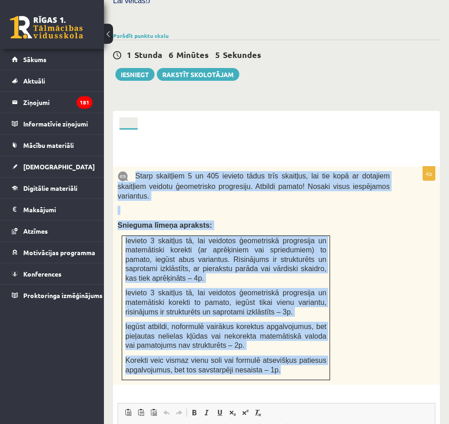
drag, startPoint x: 226, startPoint y: 141, endPoint x: 375, endPoint y: 339, distance: 247.7
click at [375, 339] on div "Starp skaitļiem 5 un 405 ievieto tādus trīs skaitļus, lai tie kopā ar dotajiem …" at bounding box center [276, 276] width 327 height 218
click at [386, 308] on div "Starp skaitļiem 5 un 405 ievieto tādus trīs skaitļus, lai tie kopā ar dotajiem …" at bounding box center [276, 276] width 327 height 218
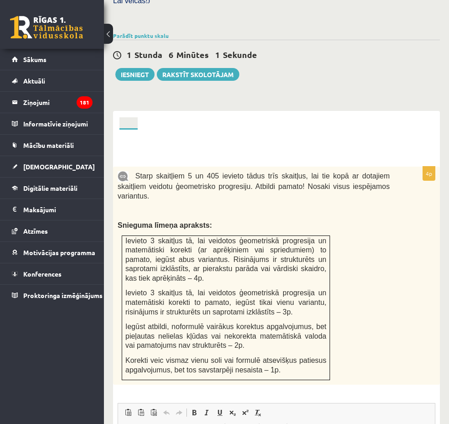
scroll to position [351, 5]
drag, startPoint x: 360, startPoint y: 302, endPoint x: 318, endPoint y: 298, distance: 42.2
drag, startPoint x: 254, startPoint y: 188, endPoint x: 269, endPoint y: 189, distance: 14.6
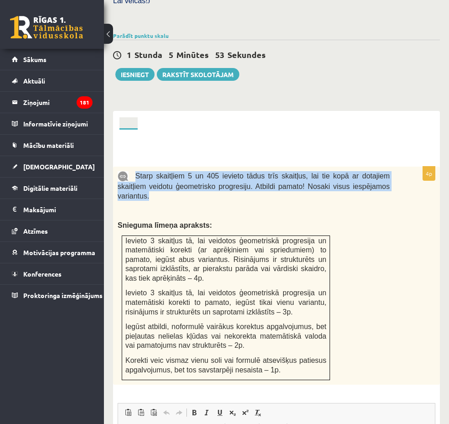
drag, startPoint x: 203, startPoint y: 140, endPoint x: 275, endPoint y: 162, distance: 75.5
click at [290, 171] on p "Starp skaitļiem 5 un 405 ievieto tādus trīs skaitļus, lai tie kopā ar dotajiem …" at bounding box center [254, 185] width 272 height 29
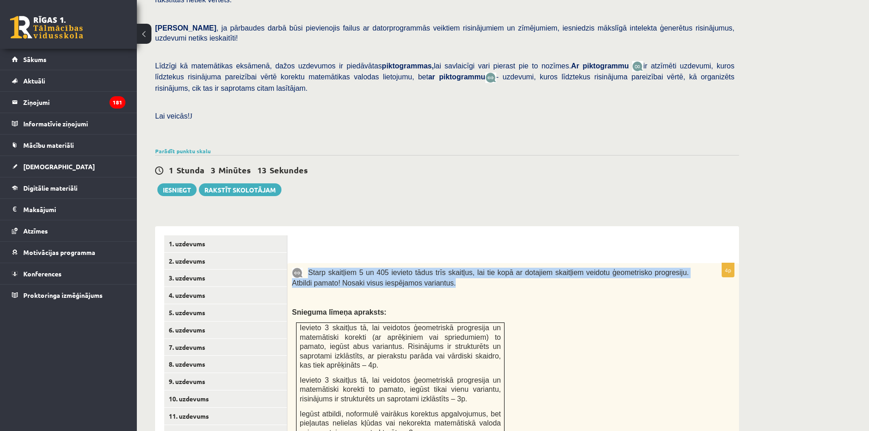
scroll to position [168, 0]
click at [253, 185] on link "Rakstīt skolotājam" at bounding box center [240, 191] width 83 height 13
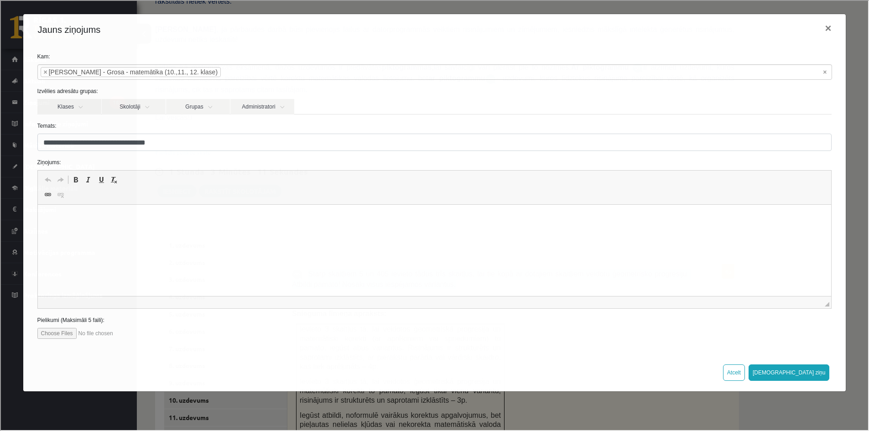
scroll to position [0, 0]
click at [106, 233] on html at bounding box center [434, 219] width 794 height 28
click at [47, 335] on input "file" at bounding box center [88, 332] width 104 height 11
click at [57, 331] on input "file" at bounding box center [88, 332] width 104 height 11
type input "**********"
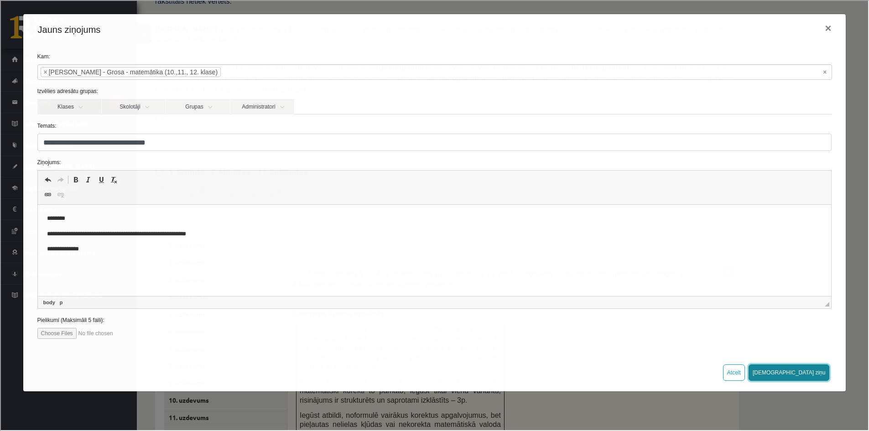
click at [430, 373] on button "Sūtīt ziņu" at bounding box center [788, 372] width 81 height 16
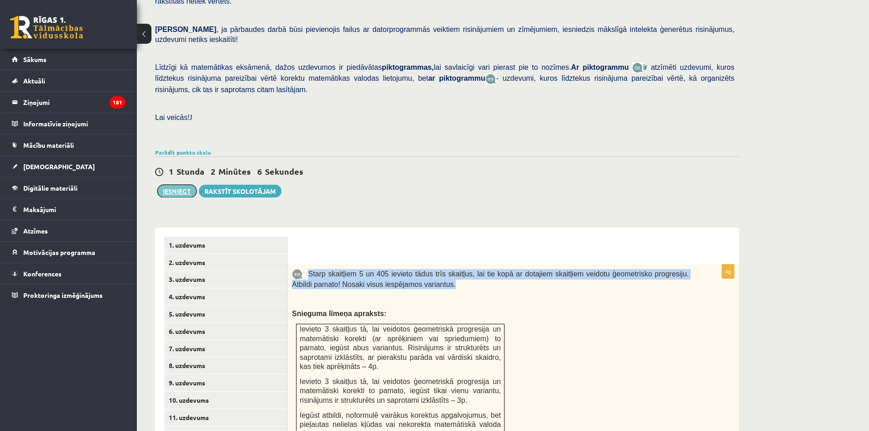
click at [171, 185] on button "Iesniegt" at bounding box center [176, 191] width 39 height 13
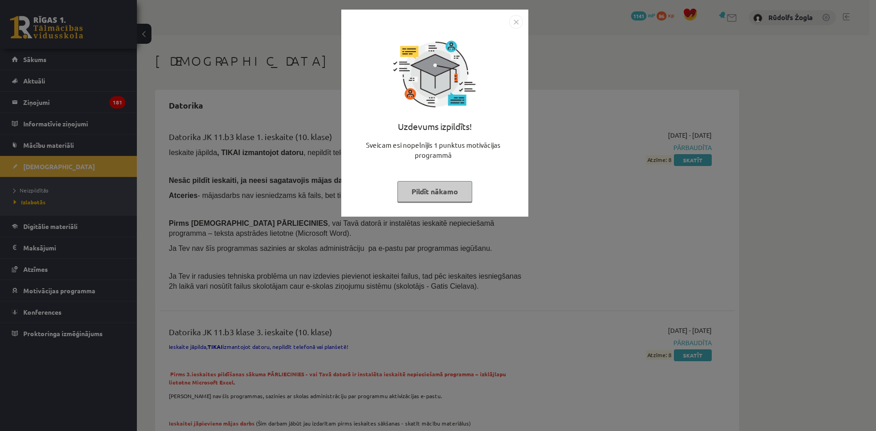
click at [439, 188] on button "Pildīt nākamo" at bounding box center [434, 191] width 75 height 21
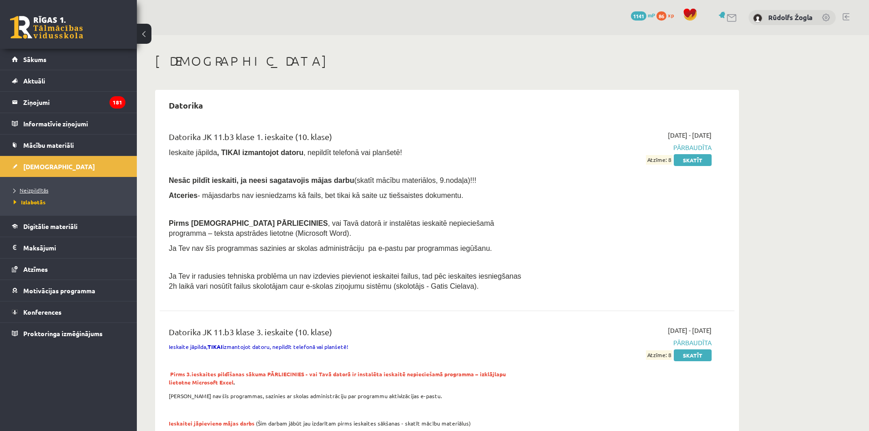
click at [29, 188] on span "Neizpildītās" at bounding box center [31, 190] width 35 height 7
